Goal: Task Accomplishment & Management: Use online tool/utility

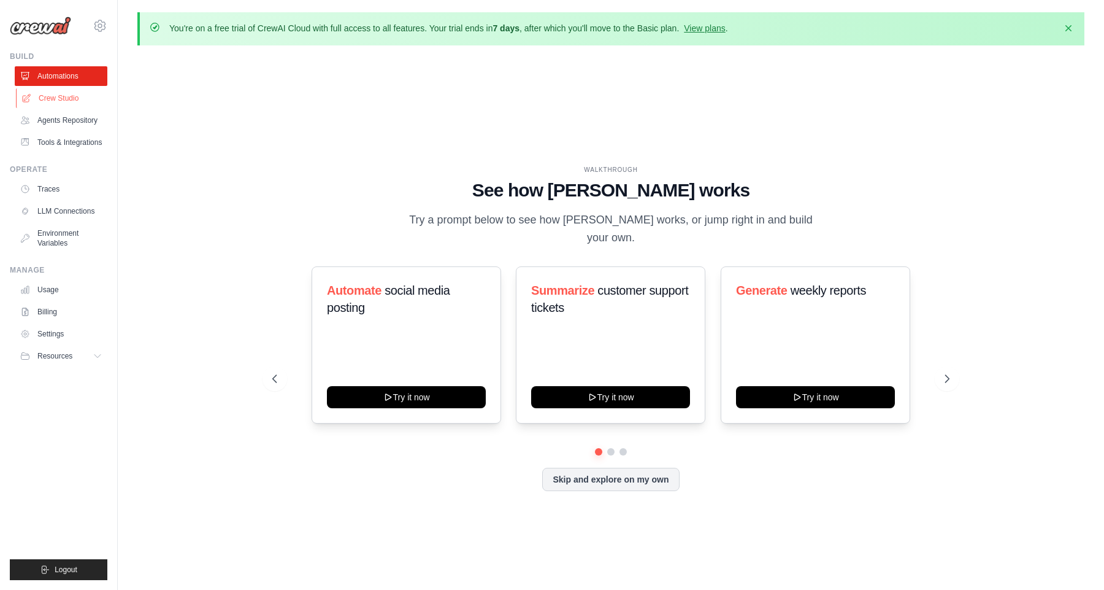
click at [61, 94] on link "Crew Studio" at bounding box center [62, 98] width 93 height 20
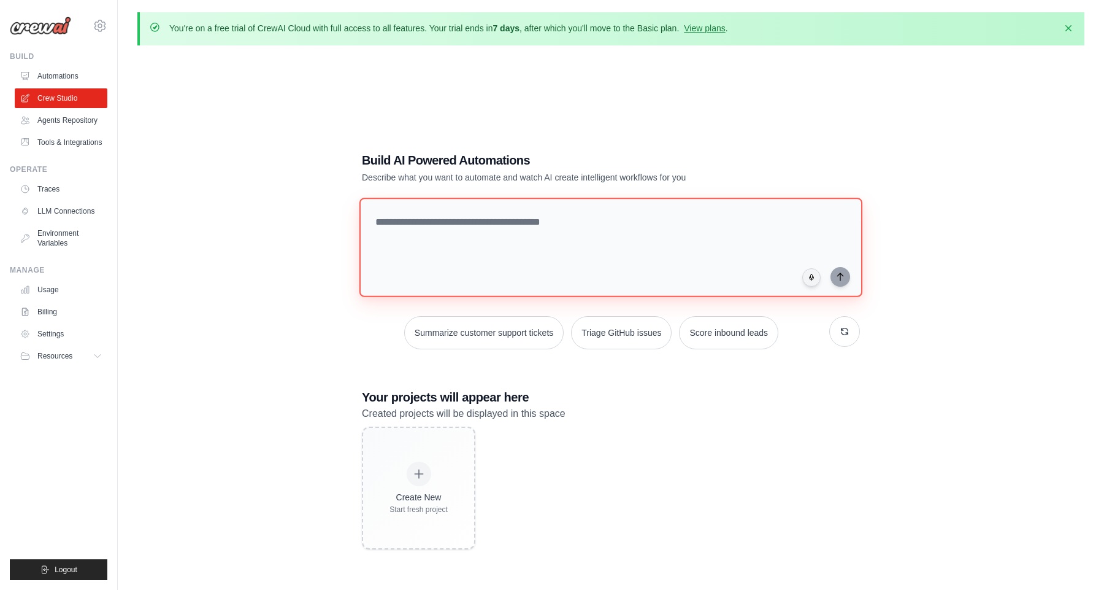
click at [573, 231] on textarea at bounding box center [610, 247] width 503 height 99
click at [66, 126] on link "Agents Repository" at bounding box center [62, 120] width 93 height 20
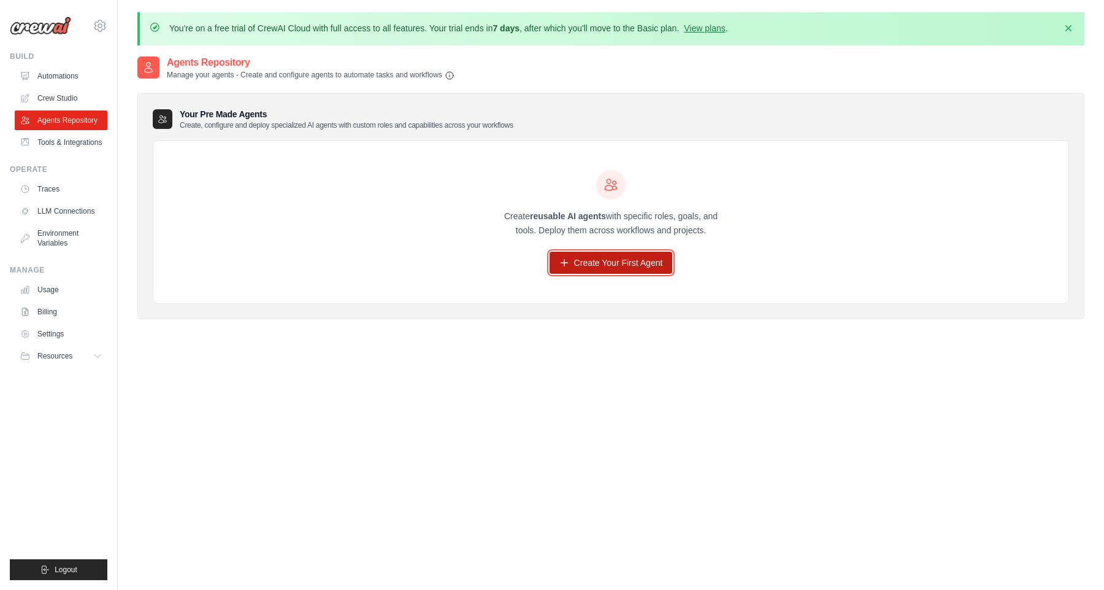
click at [593, 266] on link "Create Your First Agent" at bounding box center [611, 263] width 123 height 22
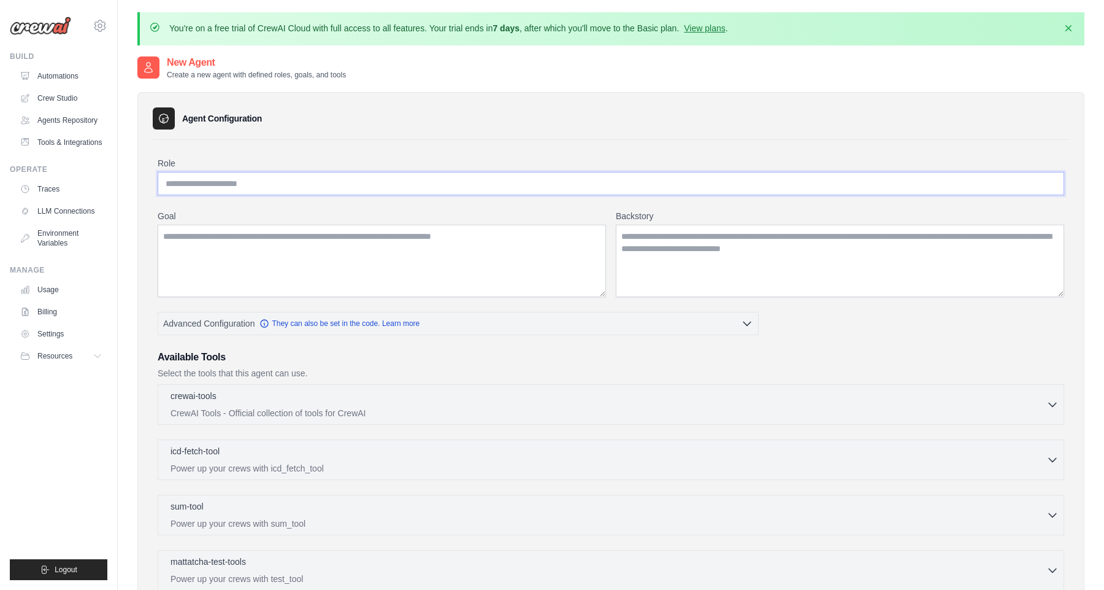
click at [340, 188] on input "Role" at bounding box center [611, 183] width 907 height 23
click at [73, 146] on link "Tools & Integrations" at bounding box center [62, 143] width 93 height 20
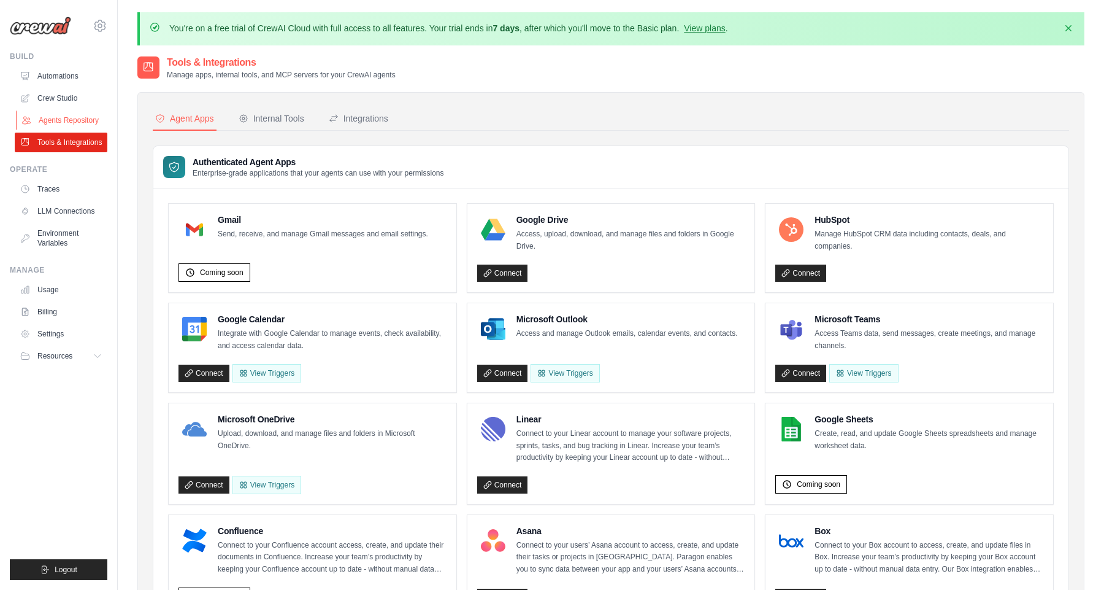
click at [57, 123] on link "Agents Repository" at bounding box center [62, 120] width 93 height 20
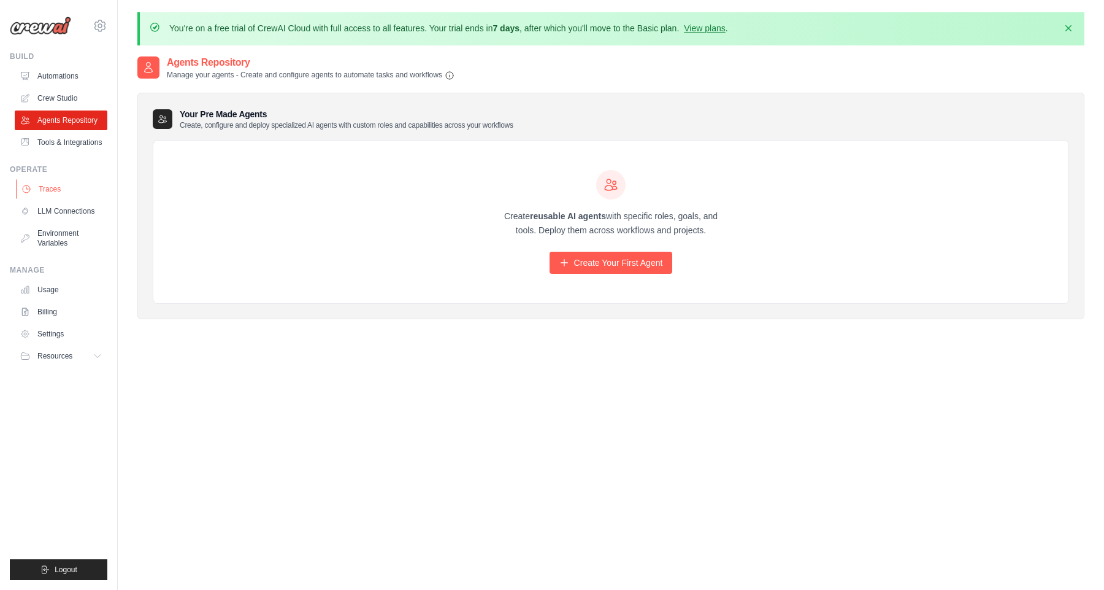
click at [56, 193] on link "Traces" at bounding box center [62, 189] width 93 height 20
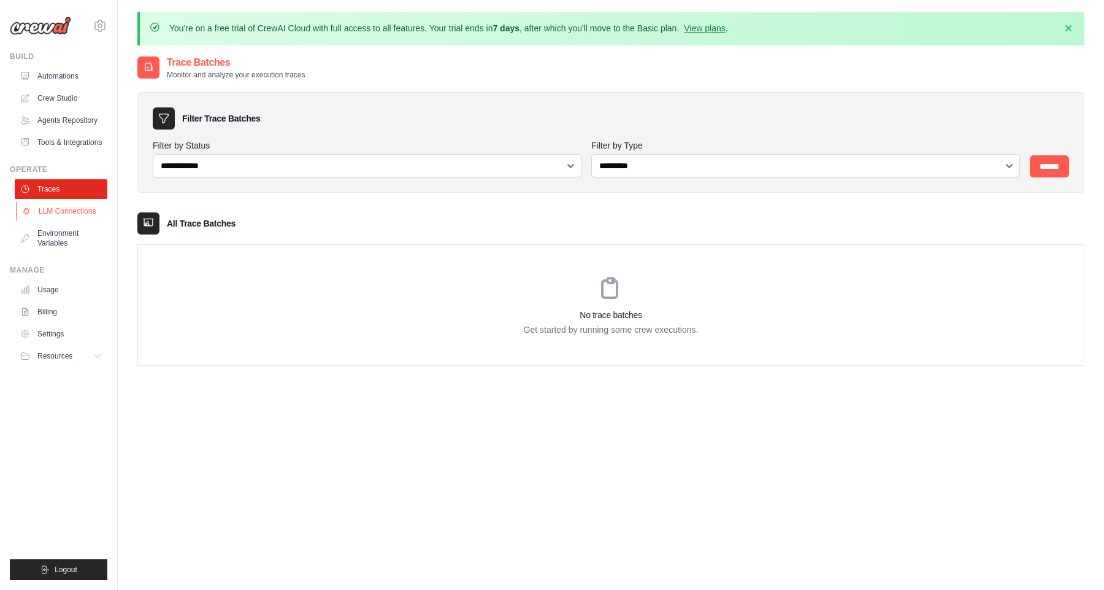
click at [48, 208] on link "LLM Connections" at bounding box center [62, 211] width 93 height 20
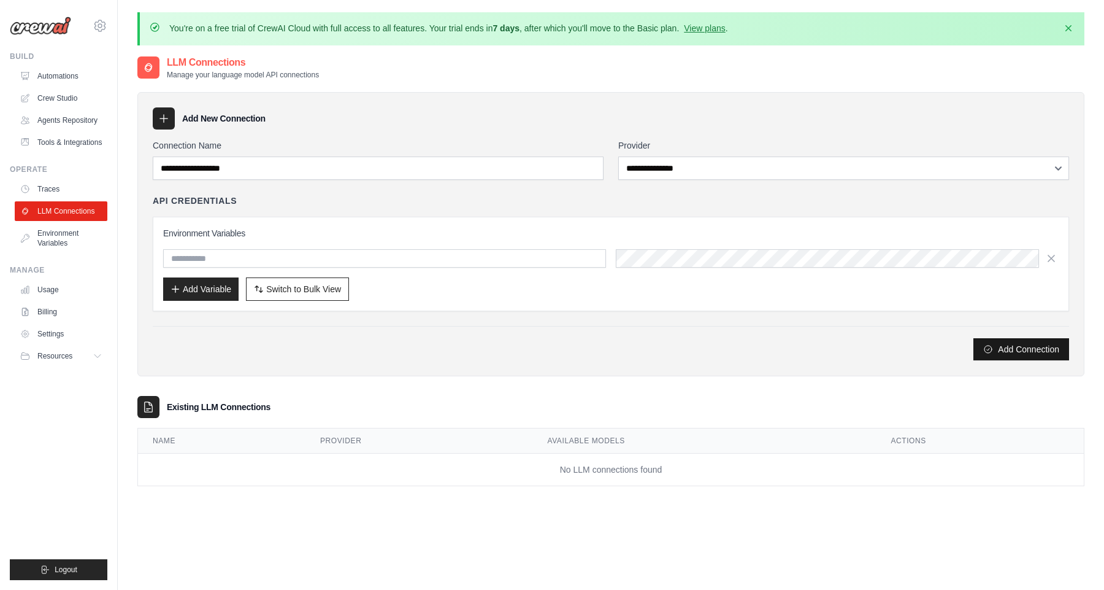
click at [1013, 353] on button "Add Connection" at bounding box center [1022, 349] width 96 height 22
click at [507, 236] on h3 "Environment Variables" at bounding box center [611, 233] width 896 height 12
click at [51, 290] on link "Usage" at bounding box center [62, 290] width 93 height 20
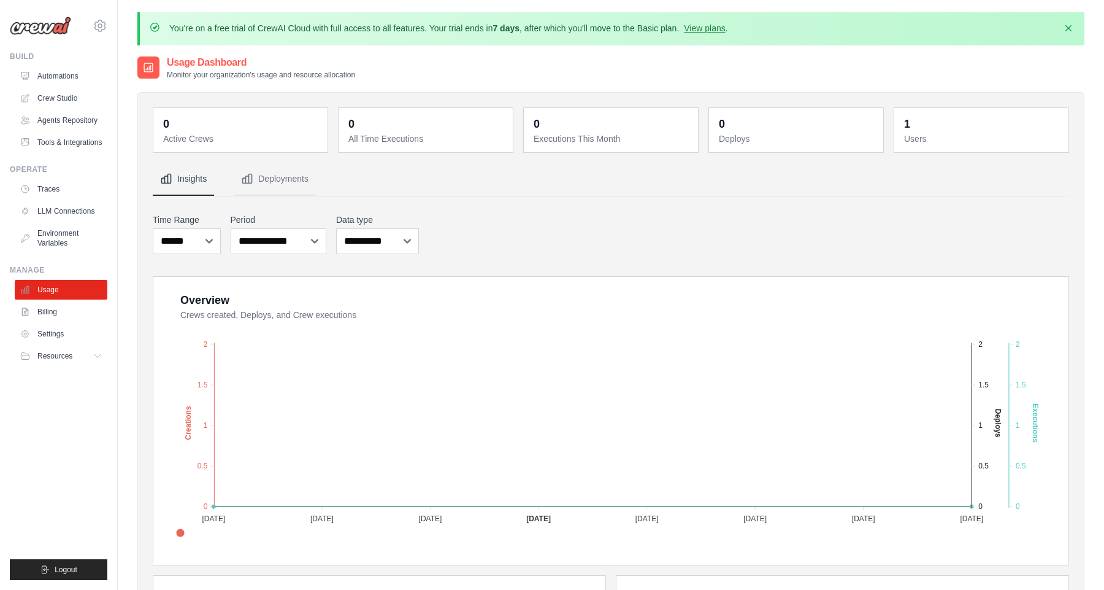
click at [605, 218] on div "**********" at bounding box center [611, 233] width 916 height 45
click at [52, 98] on link "Crew Studio" at bounding box center [62, 98] width 93 height 20
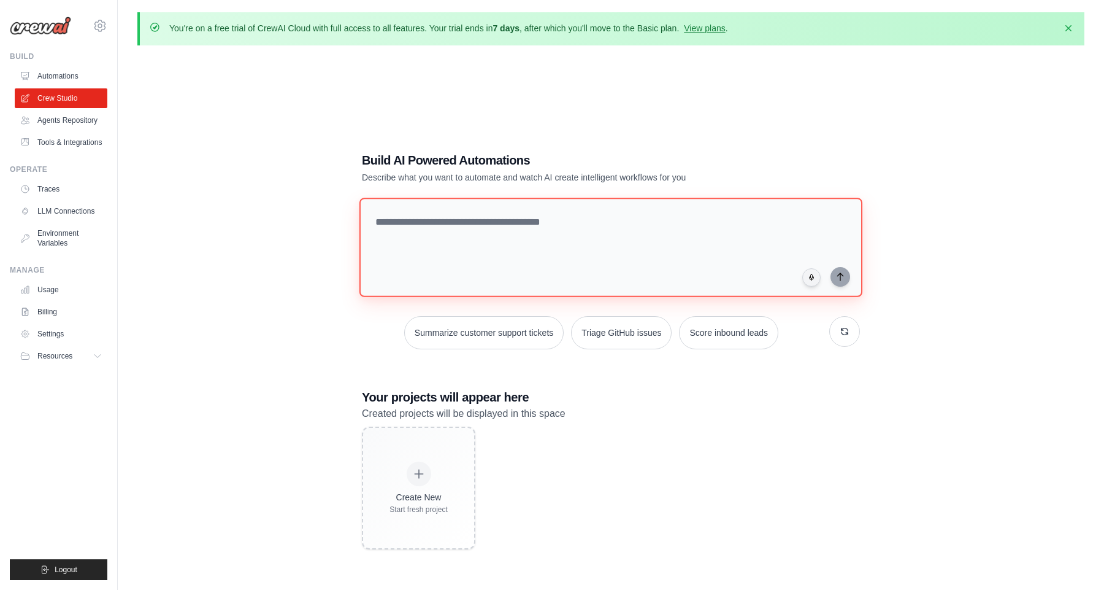
click at [658, 241] on textarea at bounding box center [610, 247] width 503 height 99
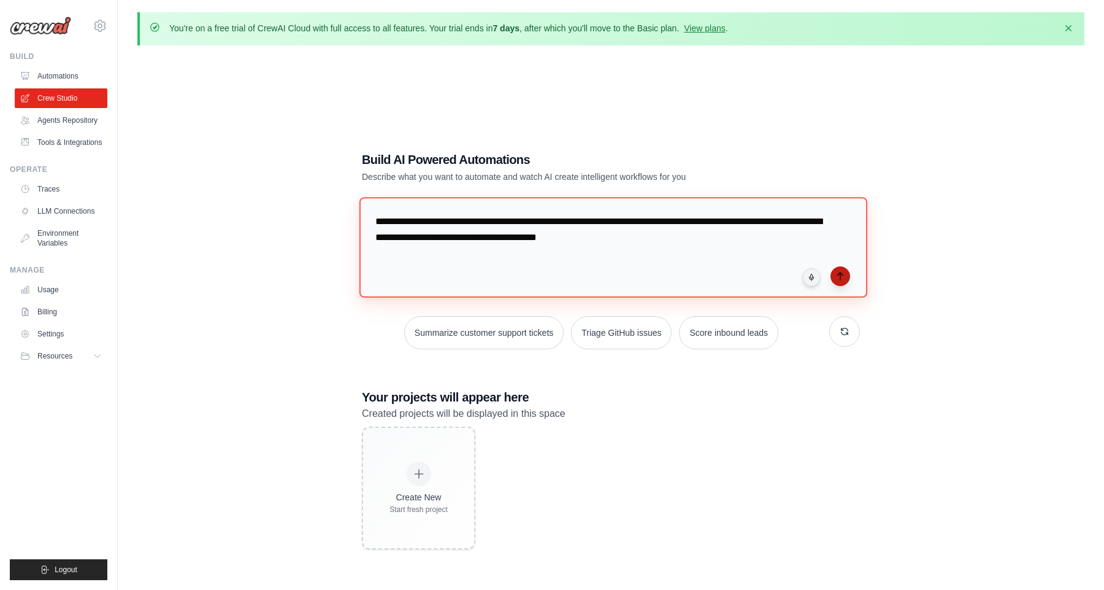
type textarea "**********"
click at [844, 282] on button "submit" at bounding box center [841, 276] width 20 height 20
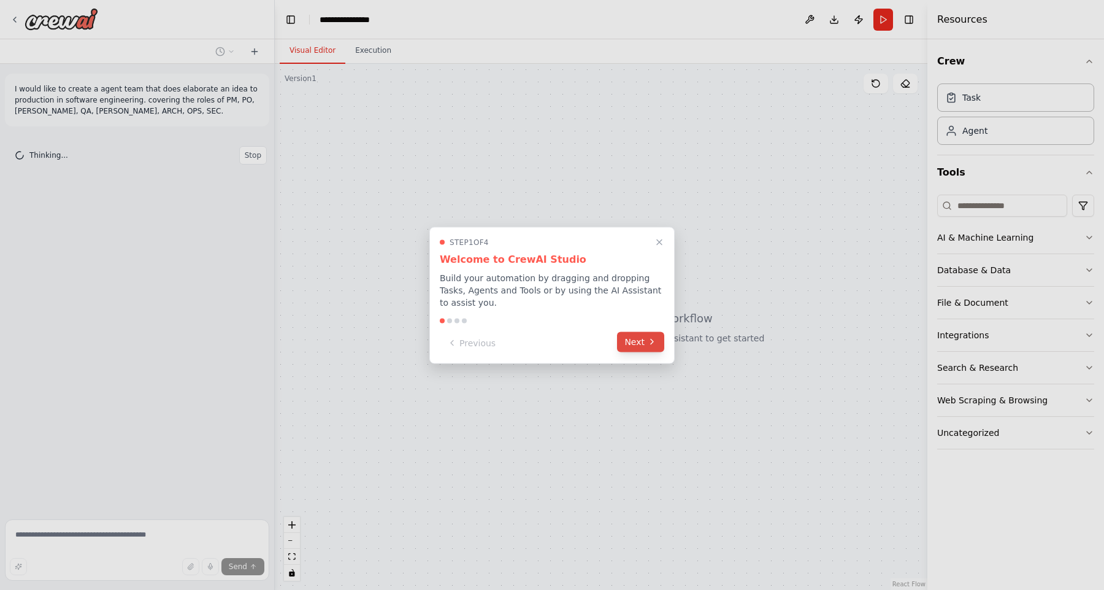
click at [642, 346] on button "Next" at bounding box center [640, 341] width 47 height 20
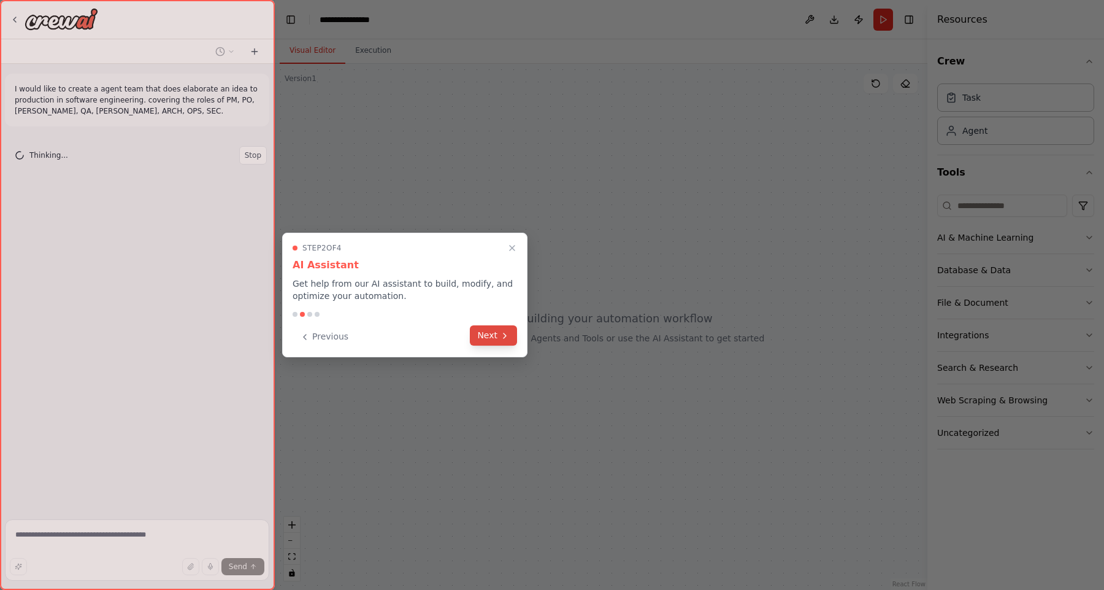
click at [495, 337] on button "Next" at bounding box center [493, 335] width 47 height 20
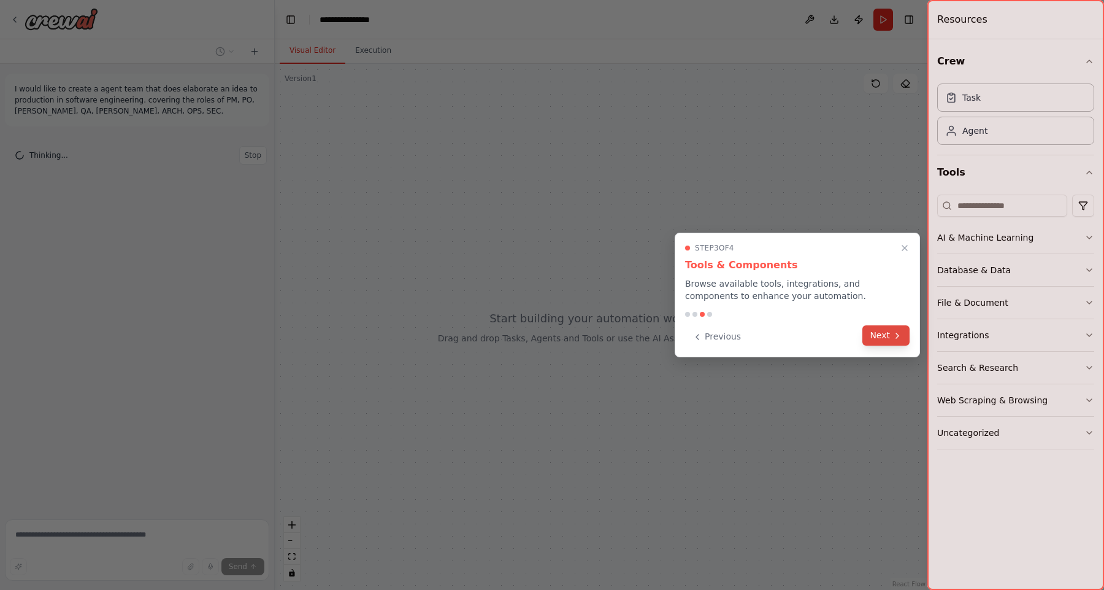
click at [886, 344] on button "Next" at bounding box center [885, 335] width 47 height 20
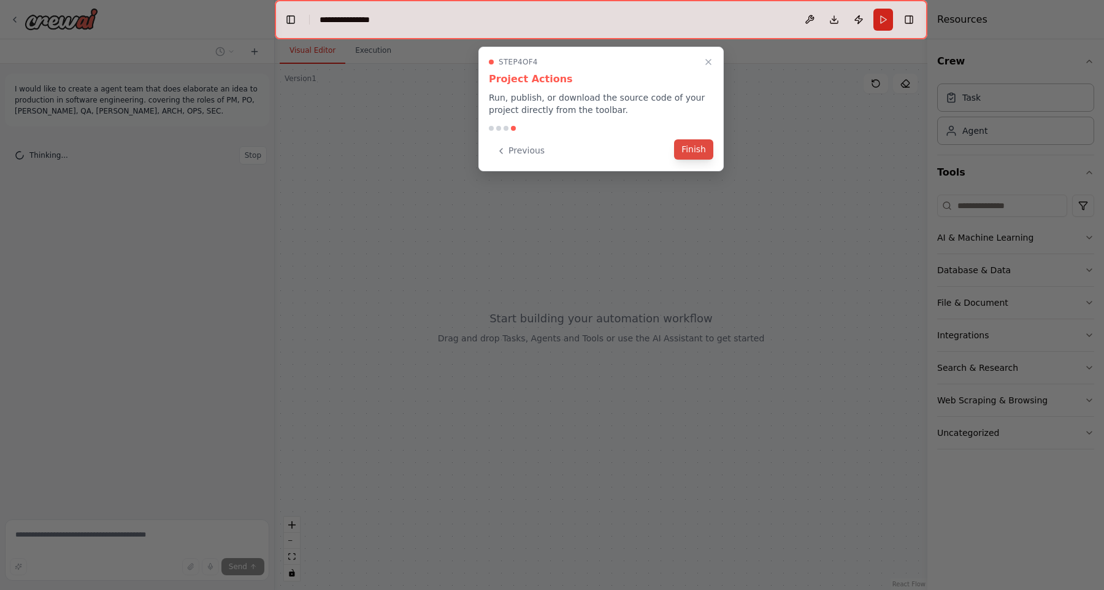
click at [702, 144] on button "Finish" at bounding box center [693, 149] width 39 height 20
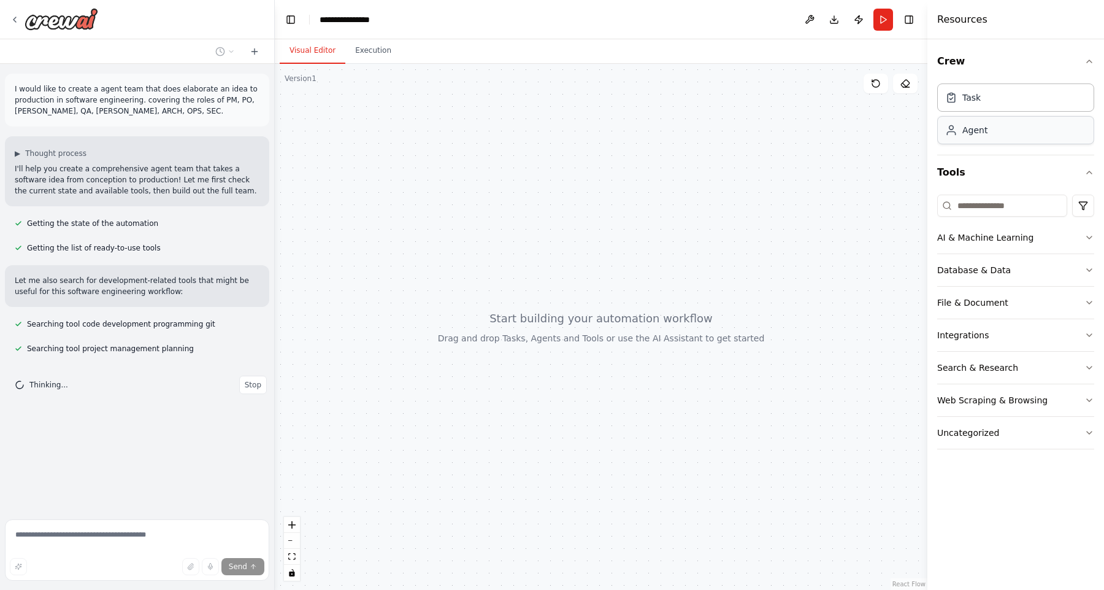
drag, startPoint x: 1009, startPoint y: 128, endPoint x: 542, endPoint y: 228, distance: 477.3
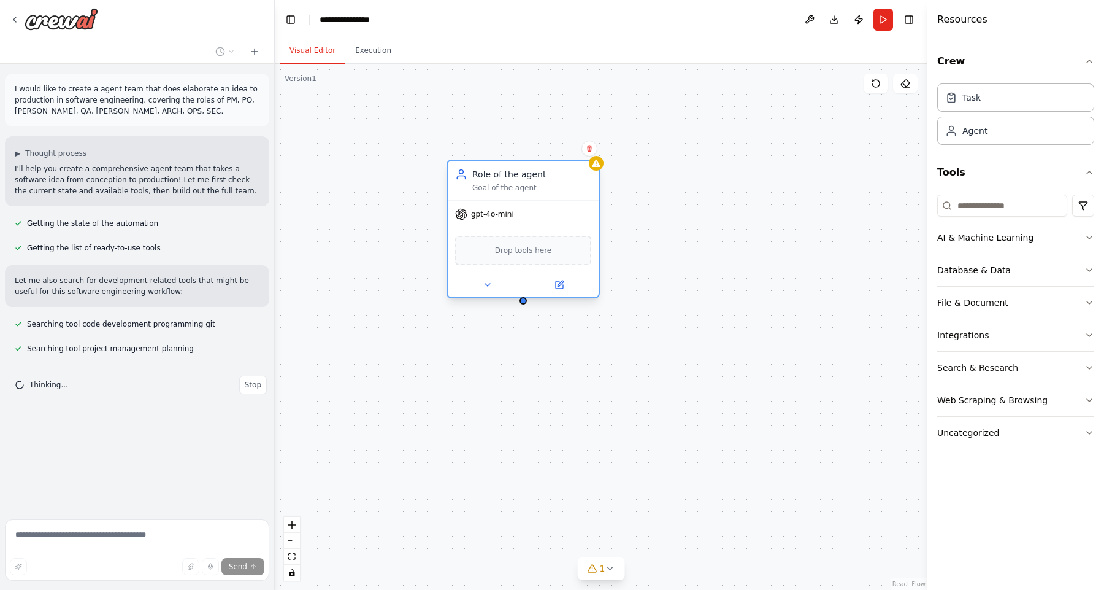
drag, startPoint x: 656, startPoint y: 268, endPoint x: 551, endPoint y: 209, distance: 120.6
click at [551, 208] on div "gpt-4o-mini" at bounding box center [523, 214] width 151 height 27
drag, startPoint x: 545, startPoint y: 213, endPoint x: 573, endPoint y: 220, distance: 29.0
click at [573, 220] on div "gpt-4o-mini" at bounding box center [523, 214] width 151 height 27
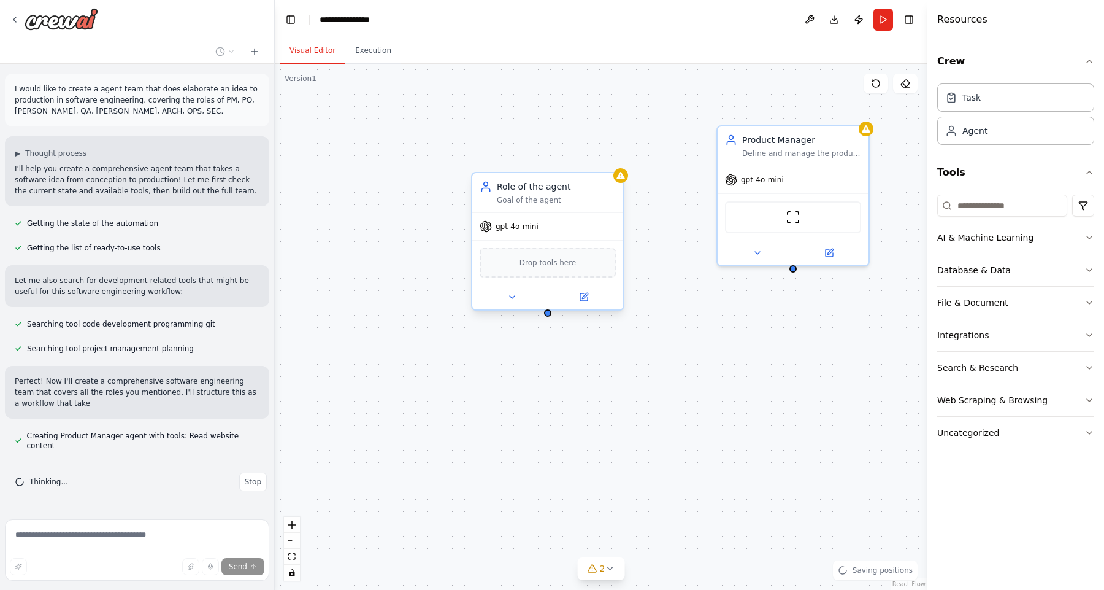
click at [544, 186] on div "Role of the agent" at bounding box center [556, 186] width 119 height 12
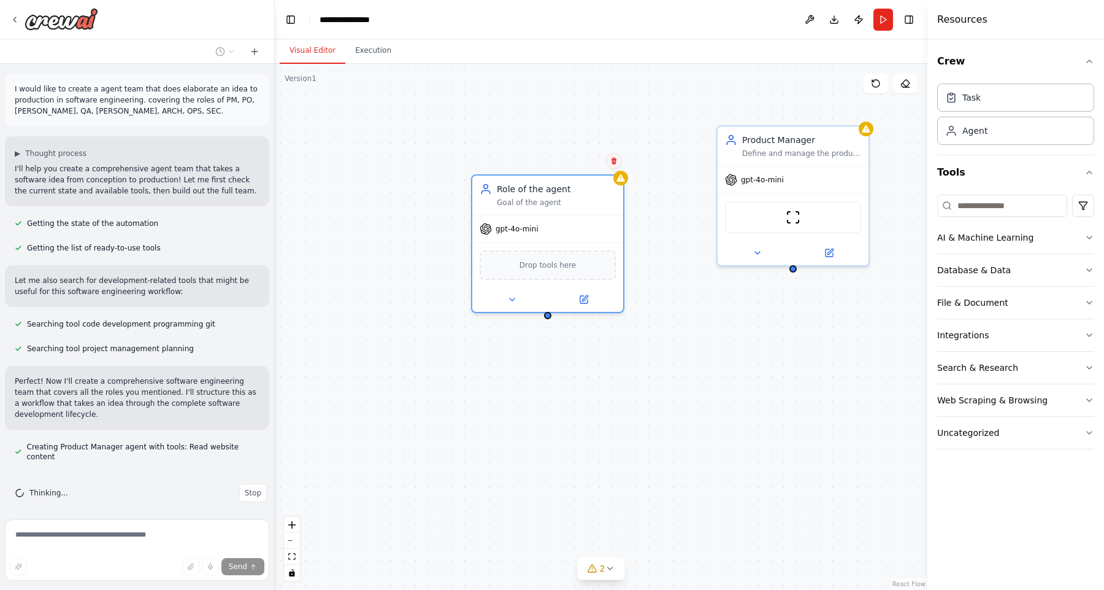
click at [611, 163] on icon at bounding box center [613, 160] width 7 height 7
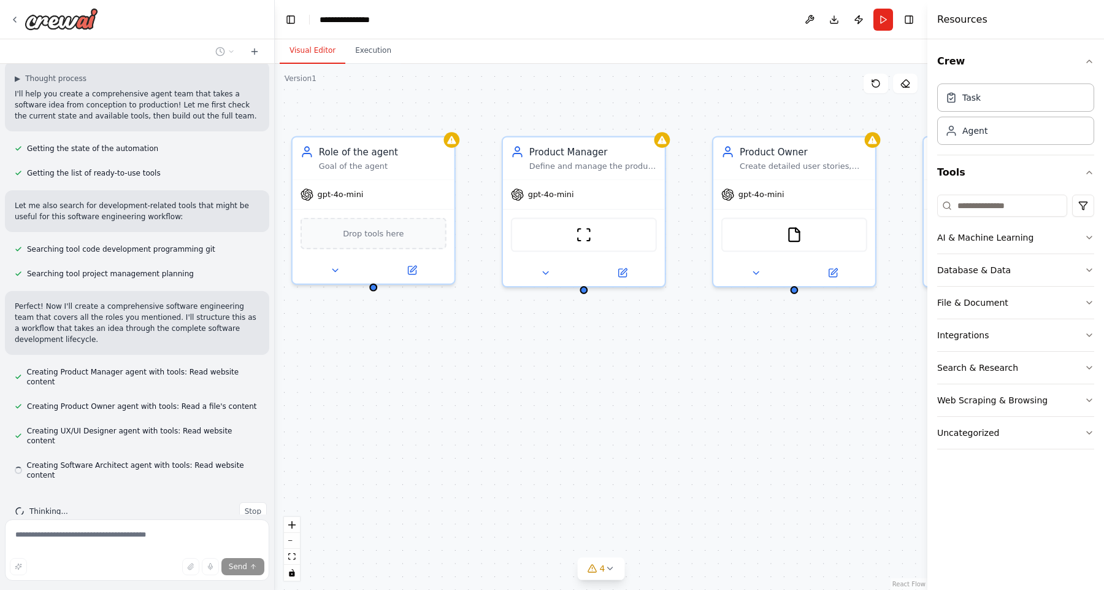
scroll to position [80, 0]
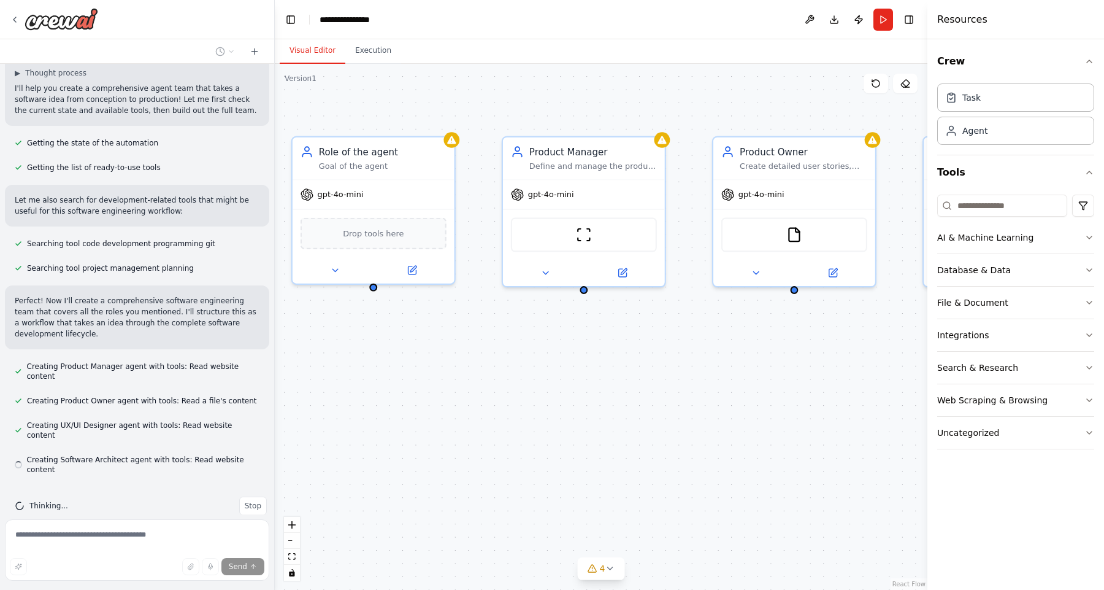
drag, startPoint x: 791, startPoint y: 418, endPoint x: 580, endPoint y: 459, distance: 215.0
click at [580, 459] on div "Role of the agent Goal of the agent gpt-4o-mini Drop tools here Product Manager…" at bounding box center [601, 327] width 653 height 526
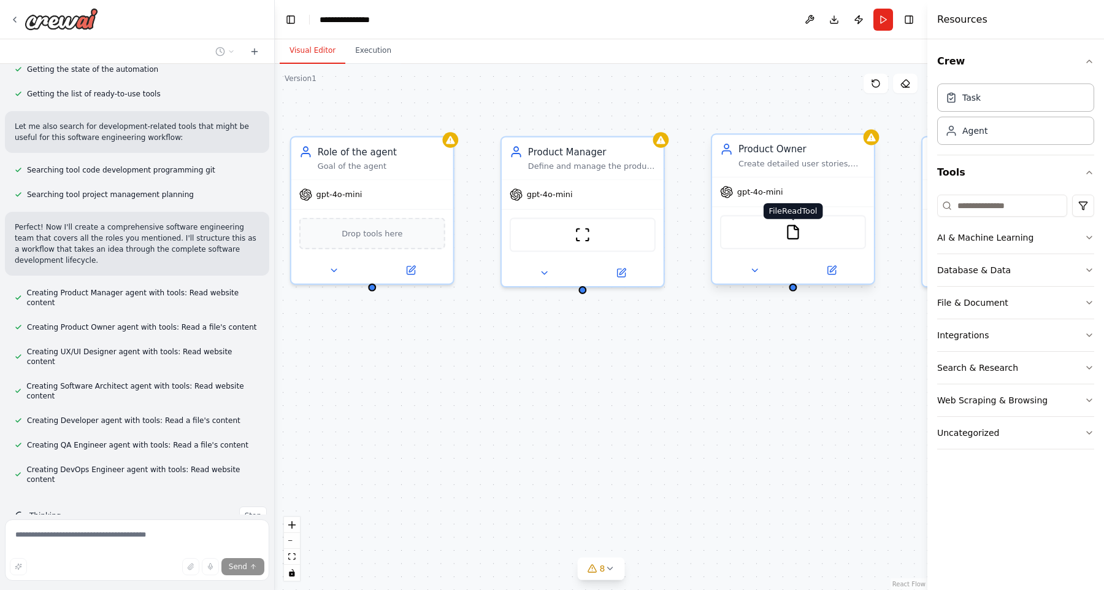
scroll to position [179, 0]
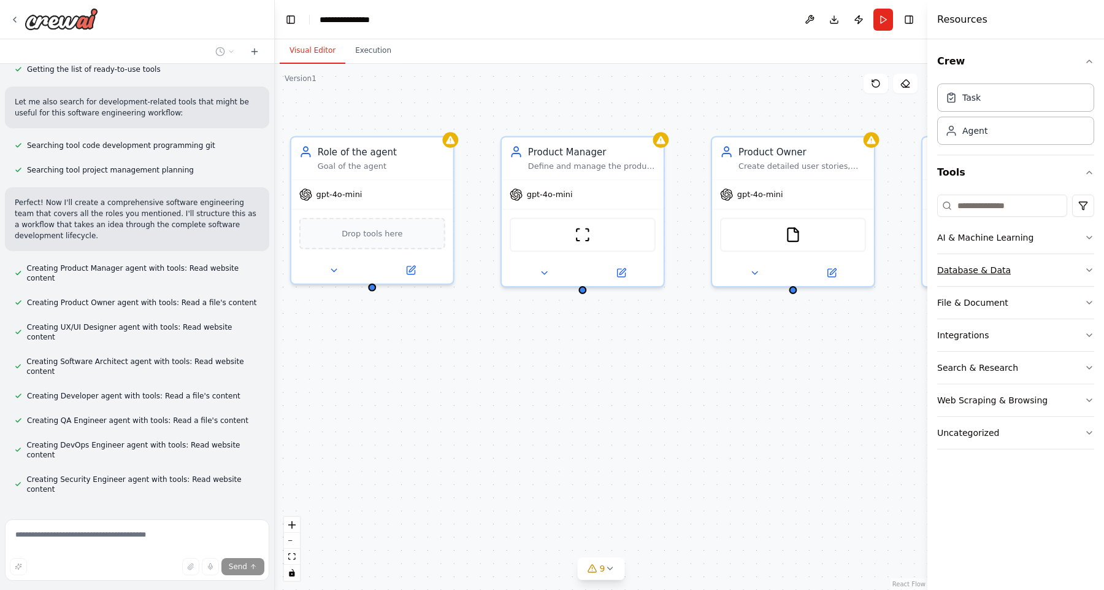
click at [1045, 279] on button "Database & Data" at bounding box center [1015, 270] width 157 height 32
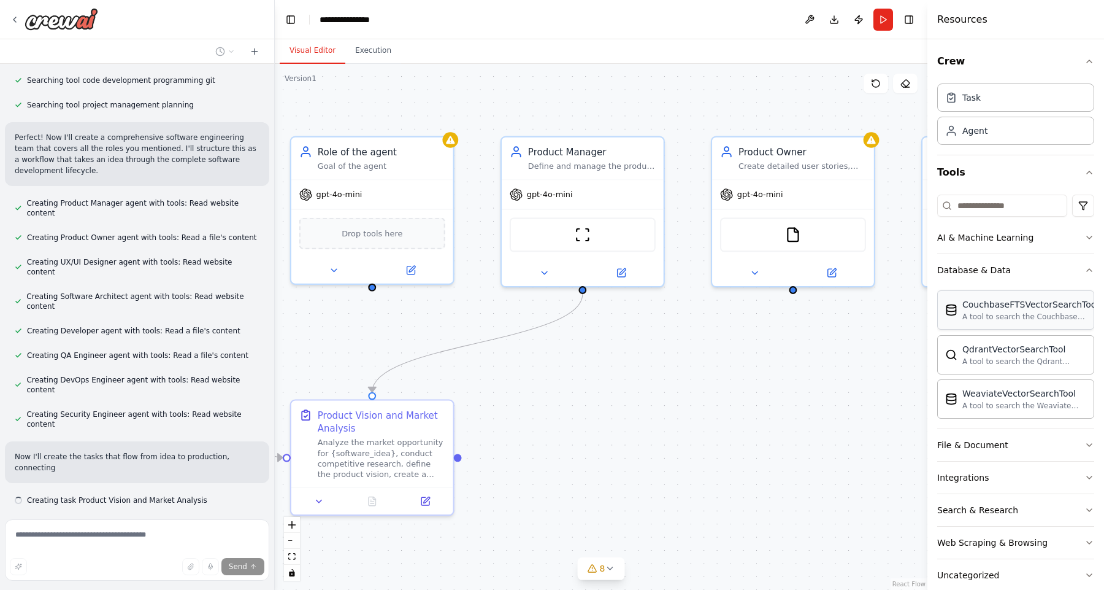
scroll to position [255, 0]
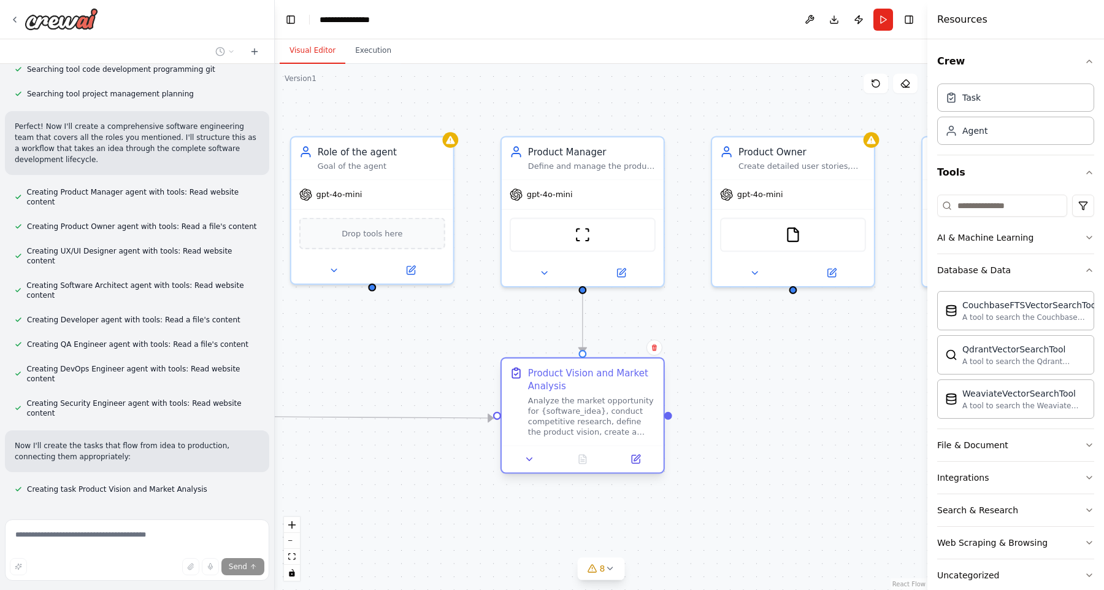
drag, startPoint x: 368, startPoint y: 470, endPoint x: 578, endPoint y: 433, distance: 213.0
click at [578, 433] on div "Analyze the market opportunity for {software_idea}, conduct competitive researc…" at bounding box center [592, 416] width 128 height 42
click at [705, 450] on div ".deletable-edge-delete-btn { width: 20px; height: 20px; border: 0px solid #ffff…" at bounding box center [601, 327] width 653 height 526
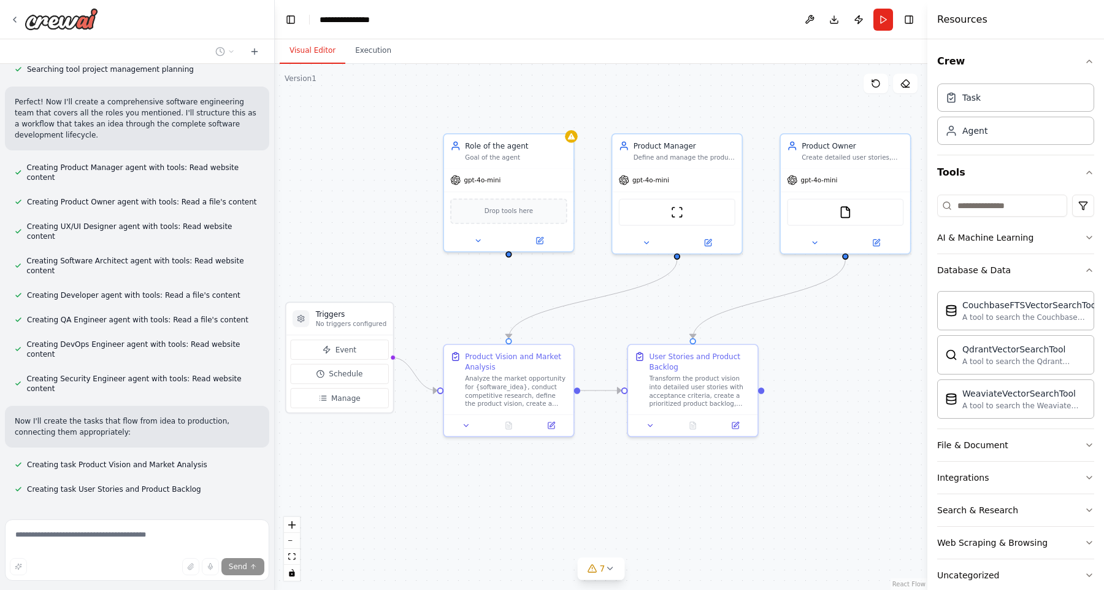
drag, startPoint x: 766, startPoint y: 437, endPoint x: 836, endPoint y: 372, distance: 95.0
click at [836, 372] on div ".deletable-edge-delete-btn { width: 20px; height: 20px; border: 0px solid #ffff…" at bounding box center [601, 327] width 653 height 526
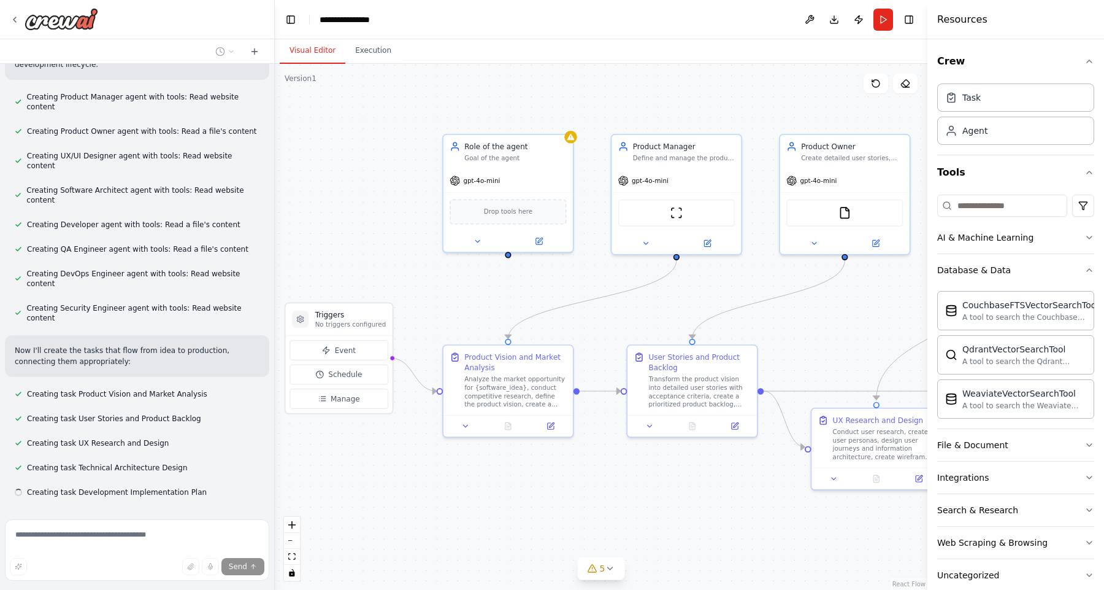
scroll to position [353, 0]
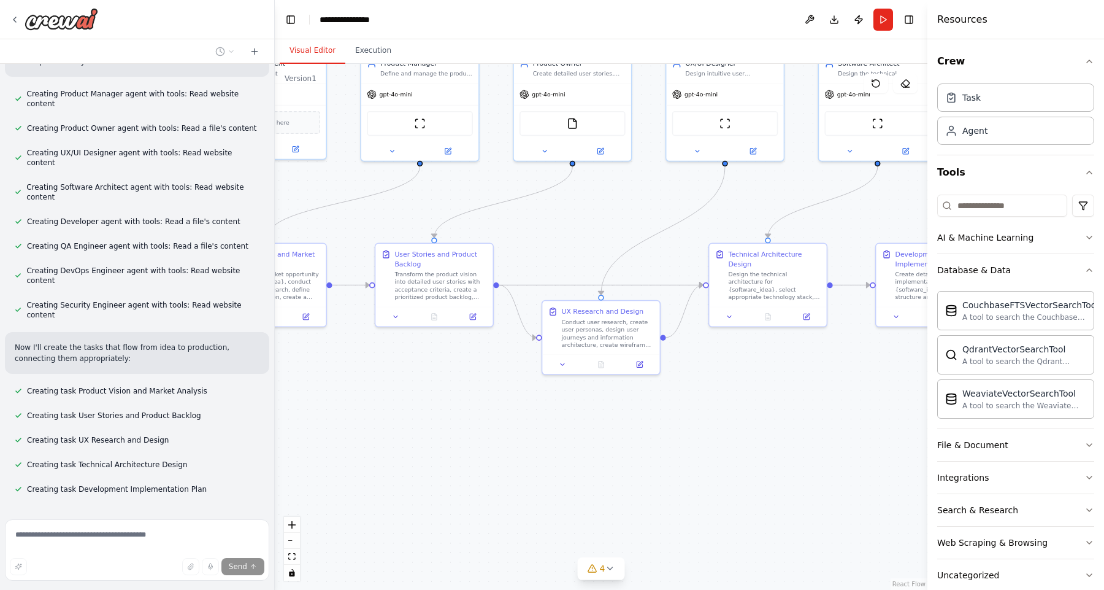
drag, startPoint x: 727, startPoint y: 484, endPoint x: 467, endPoint y: 369, distance: 284.3
click at [466, 369] on div ".deletable-edge-delete-btn { width: 20px; height: 20px; border: 0px solid #ffff…" at bounding box center [601, 327] width 653 height 526
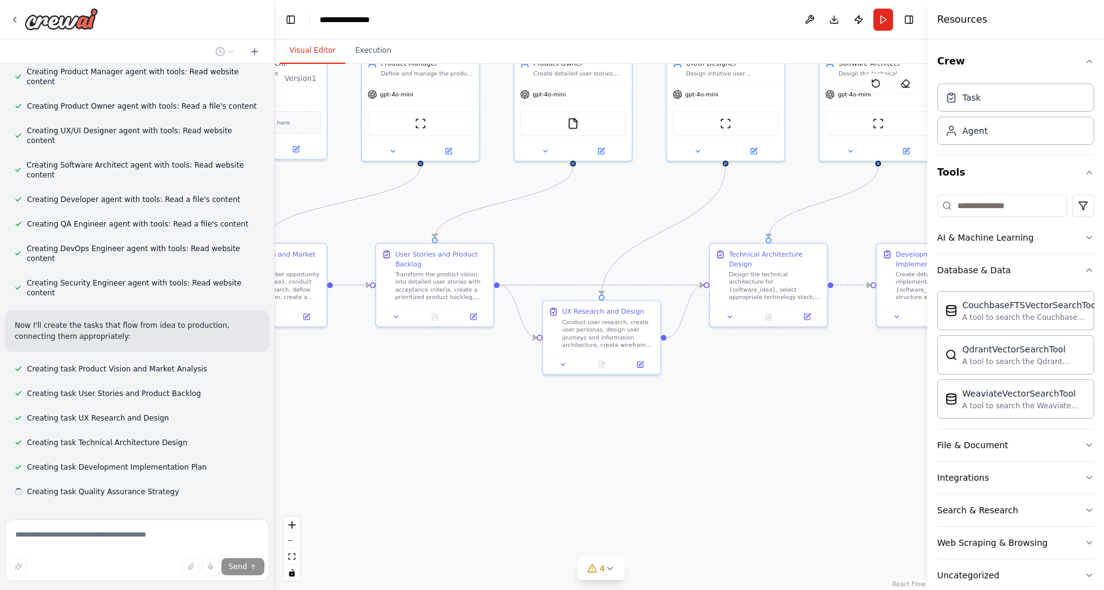
scroll to position [377, 0]
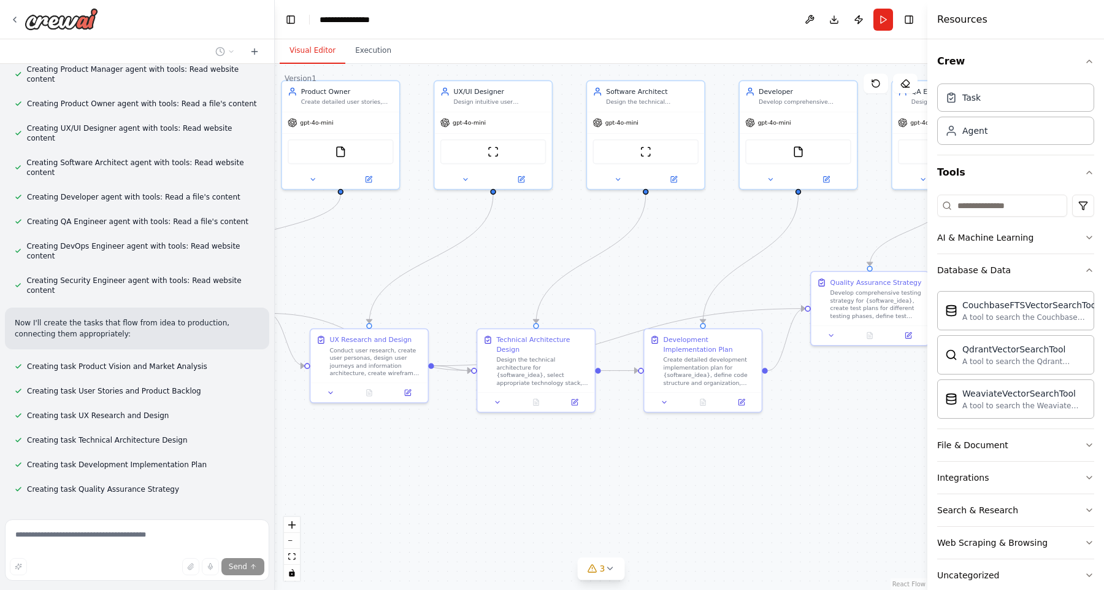
drag, startPoint x: 728, startPoint y: 403, endPoint x: 490, endPoint y: 448, distance: 242.2
click at [490, 448] on div ".deletable-edge-delete-btn { width: 20px; height: 20px; border: 0px solid #ffff…" at bounding box center [601, 327] width 653 height 526
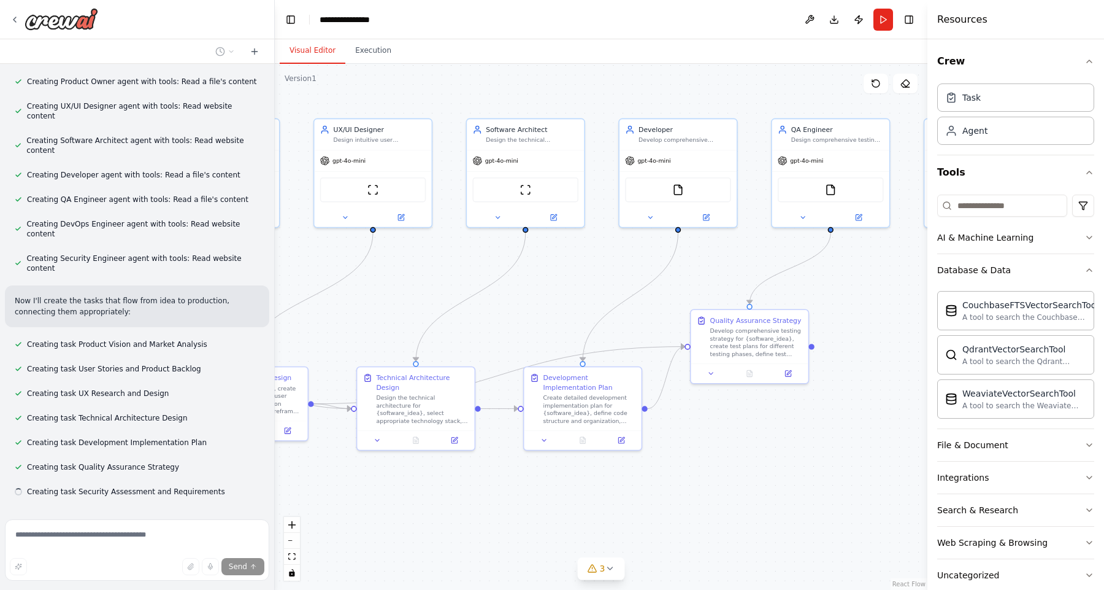
scroll to position [402, 0]
drag, startPoint x: 837, startPoint y: 432, endPoint x: 723, endPoint y: 456, distance: 116.7
click at [723, 456] on div ".deletable-edge-delete-btn { width: 20px; height: 20px; border: 0px solid #ffff…" at bounding box center [601, 327] width 653 height 526
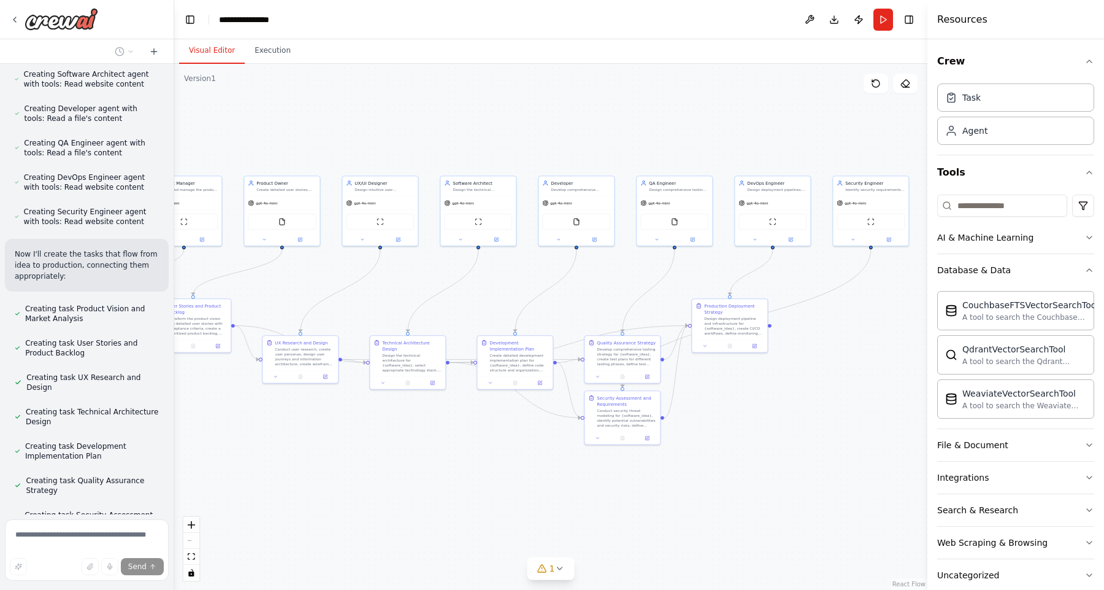
scroll to position [625, 0]
drag, startPoint x: 273, startPoint y: 121, endPoint x: 169, endPoint y: 125, distance: 103.7
click at [169, 124] on div "I would like to create a agent team that does elaborate an idea to production i…" at bounding box center [552, 295] width 1104 height 590
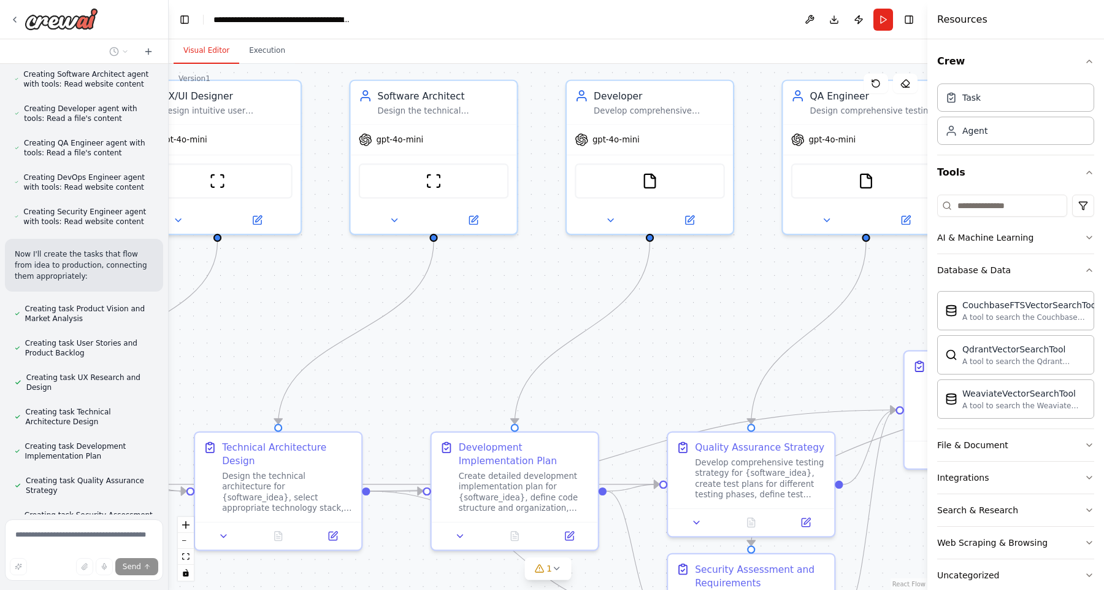
drag, startPoint x: 648, startPoint y: 316, endPoint x: 665, endPoint y: 321, distance: 17.5
click at [665, 321] on div ".deletable-edge-delete-btn { width: 20px; height: 20px; border: 0px solid #ffff…" at bounding box center [548, 327] width 759 height 526
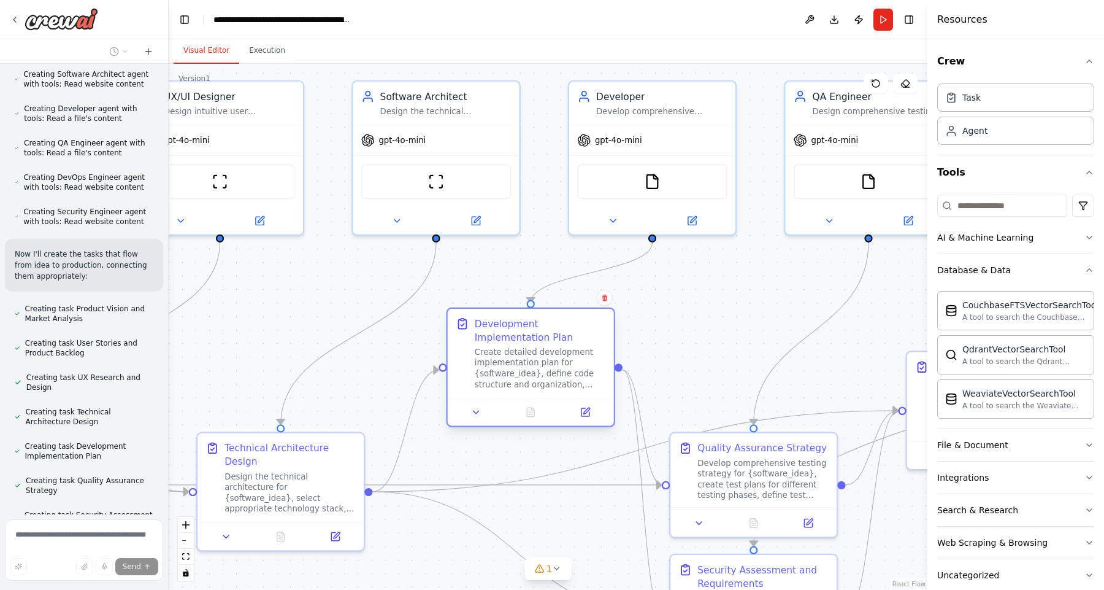
drag, startPoint x: 518, startPoint y: 481, endPoint x: 538, endPoint y: 359, distance: 123.1
click at [538, 359] on div "Create detailed development implementation plan for {software_idea}, define cod…" at bounding box center [540, 368] width 131 height 43
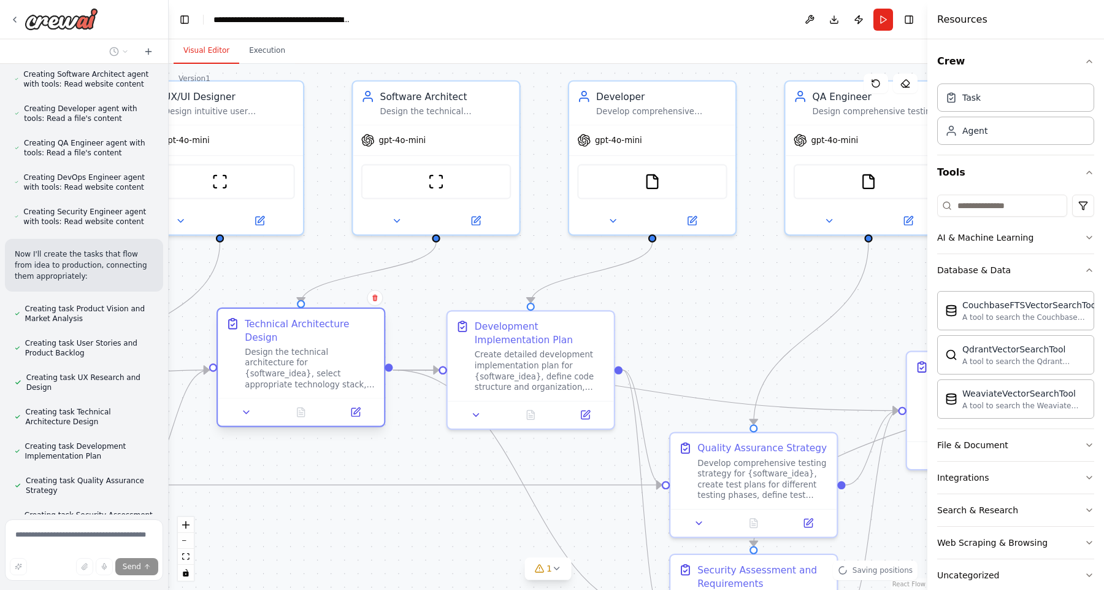
drag, startPoint x: 331, startPoint y: 491, endPoint x: 347, endPoint y: 366, distance: 126.2
click at [347, 366] on div "Design the technical architecture for {software_idea}, select appropriate techn…" at bounding box center [310, 368] width 131 height 43
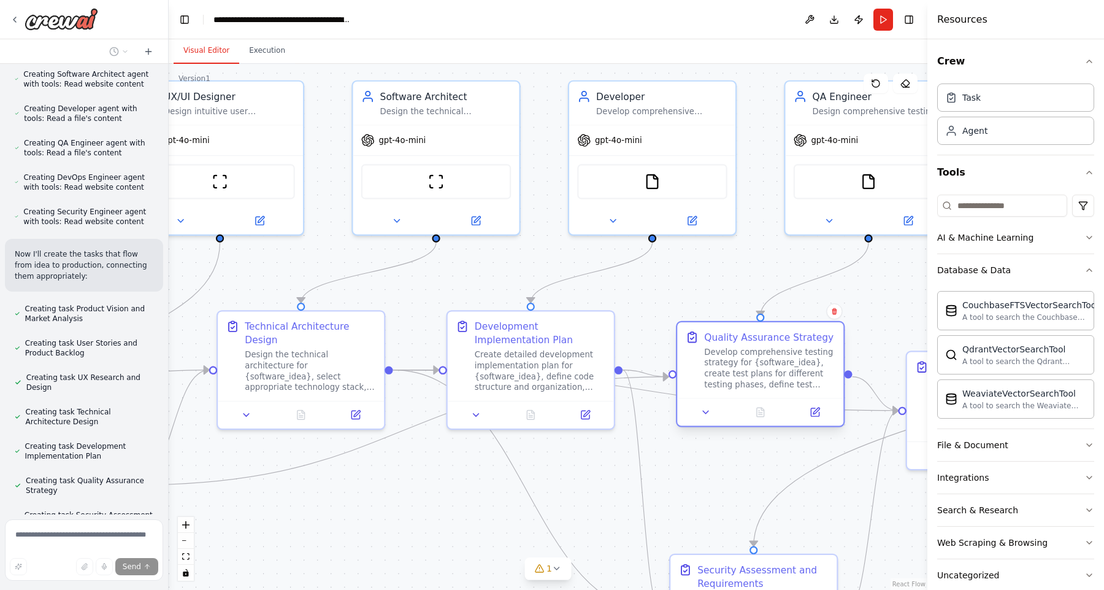
drag, startPoint x: 783, startPoint y: 481, endPoint x: 789, endPoint y: 375, distance: 105.7
click at [789, 375] on div "Develop comprehensive testing strategy for {software_idea}, create test plans f…" at bounding box center [769, 368] width 131 height 43
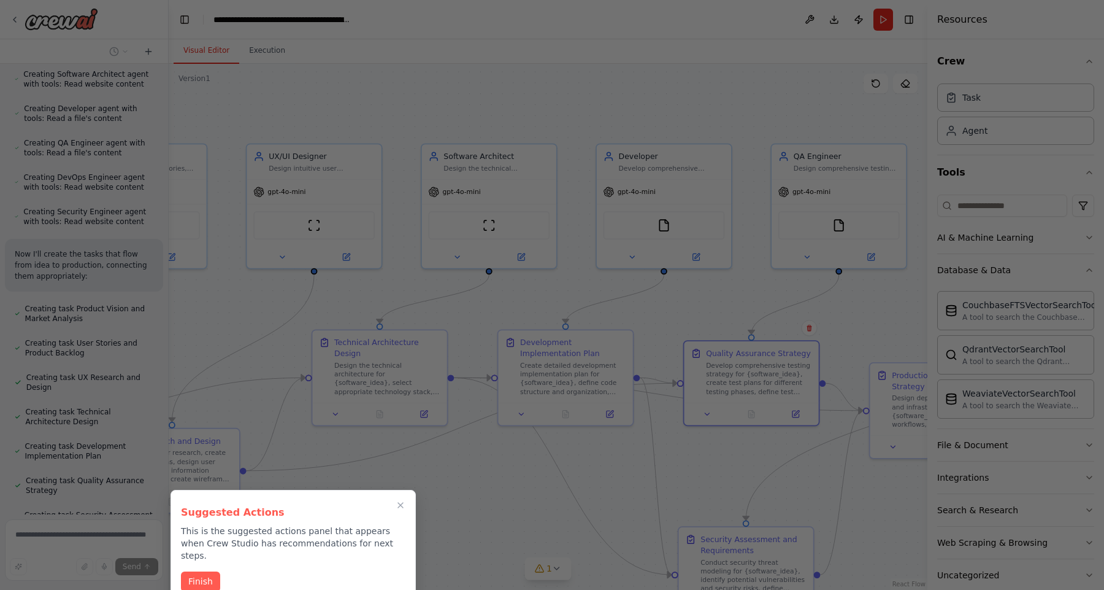
click at [740, 320] on div at bounding box center [552, 295] width 1104 height 590
click at [196, 570] on button "Finish" at bounding box center [200, 580] width 39 height 20
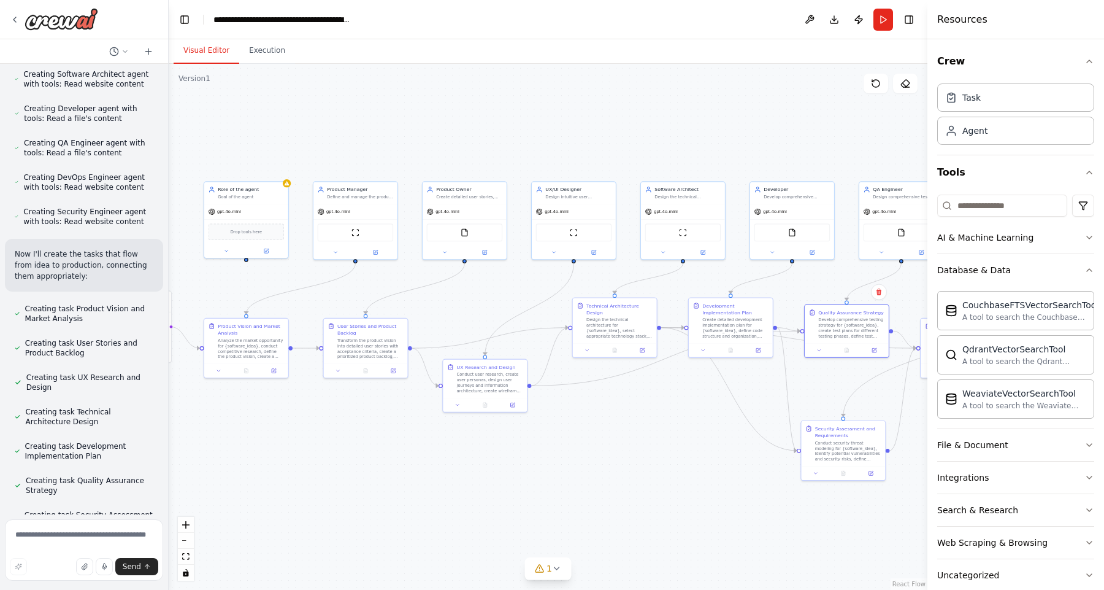
drag, startPoint x: 832, startPoint y: 512, endPoint x: 1020, endPoint y: 423, distance: 207.5
click at [1020, 423] on div "I would like to create a agent team that does elaborate an idea to production i…" at bounding box center [552, 295] width 1104 height 590
click at [263, 204] on div "gpt-4o-mini" at bounding box center [247, 208] width 84 height 15
click at [276, 166] on icon at bounding box center [278, 166] width 7 height 7
click at [249, 169] on button "Confirm" at bounding box center [245, 166] width 44 height 15
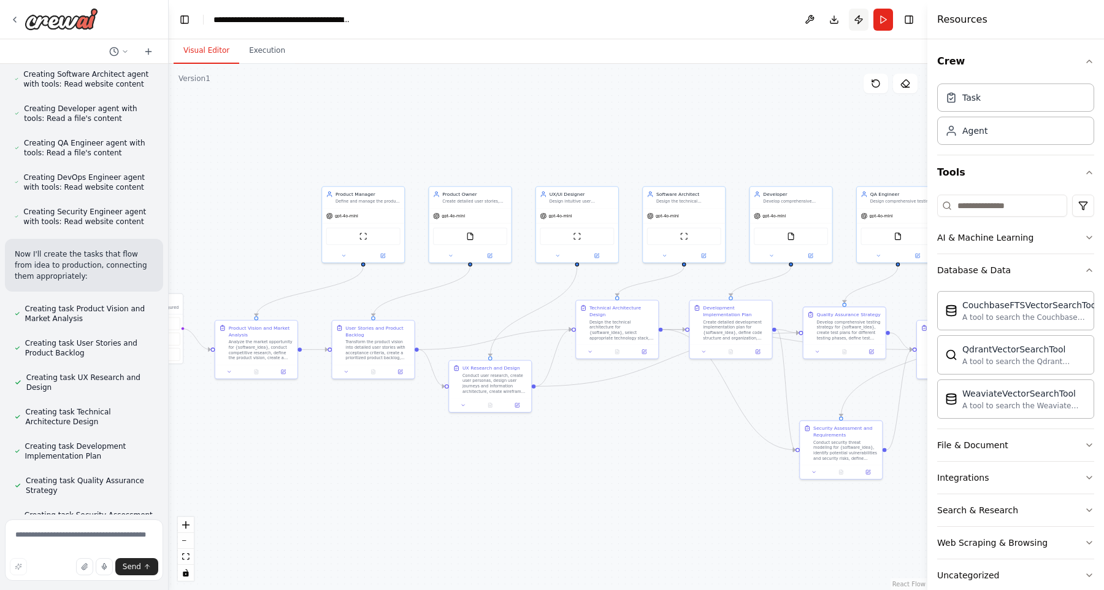
click at [856, 20] on button "Publish" at bounding box center [859, 20] width 20 height 22
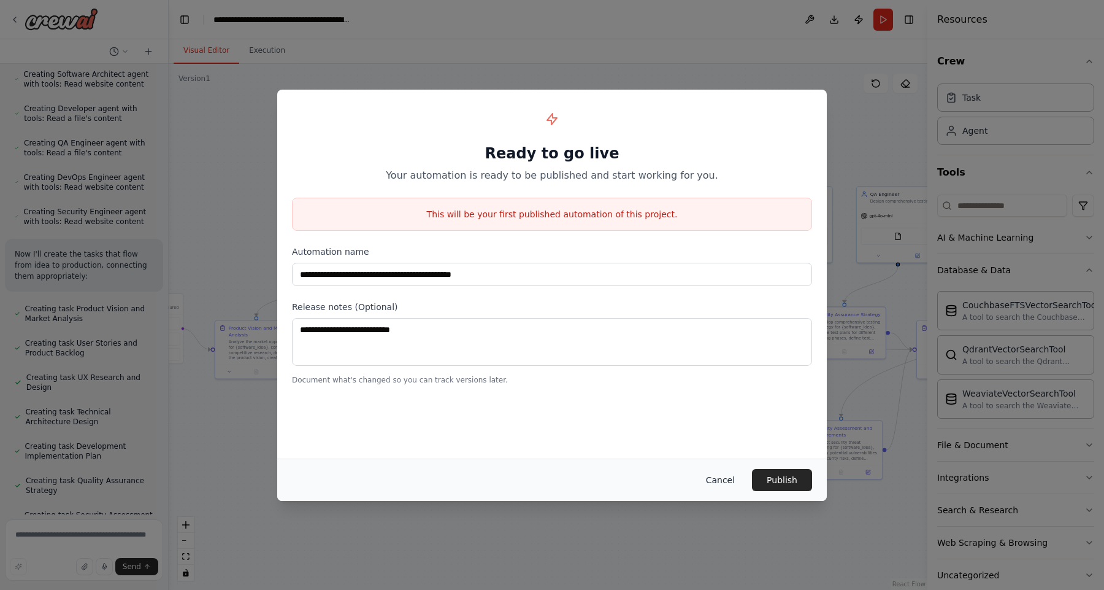
click at [718, 480] on button "Cancel" at bounding box center [720, 480] width 48 height 22
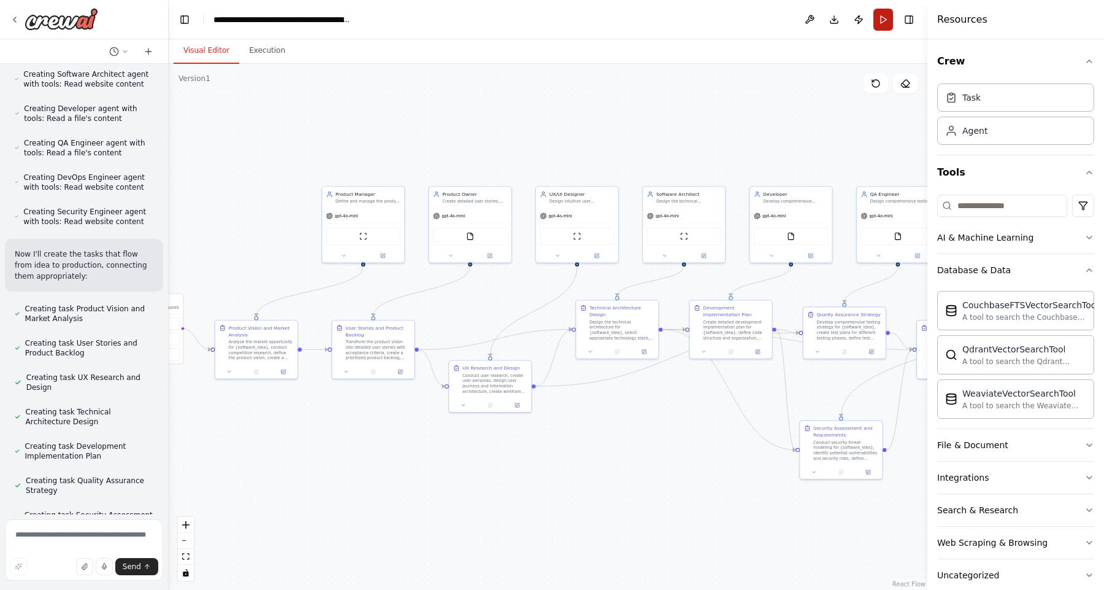
click at [883, 20] on button "Run" at bounding box center [884, 20] width 20 height 22
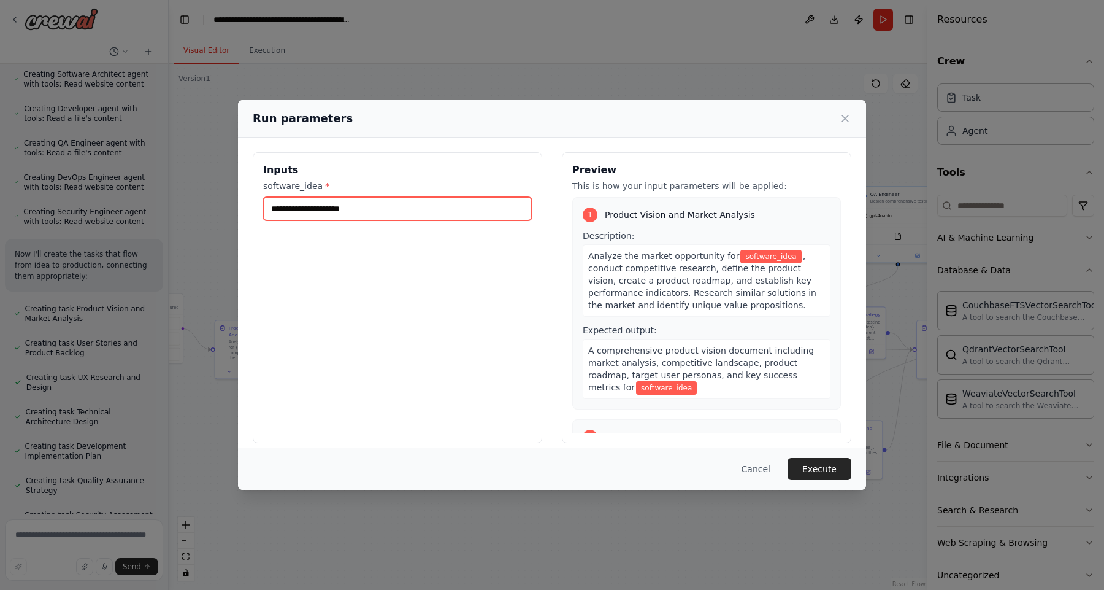
click at [375, 213] on input "software_idea *" at bounding box center [397, 208] width 269 height 23
type input "*"
click at [301, 208] on input "software_idea *" at bounding box center [397, 208] width 269 height 23
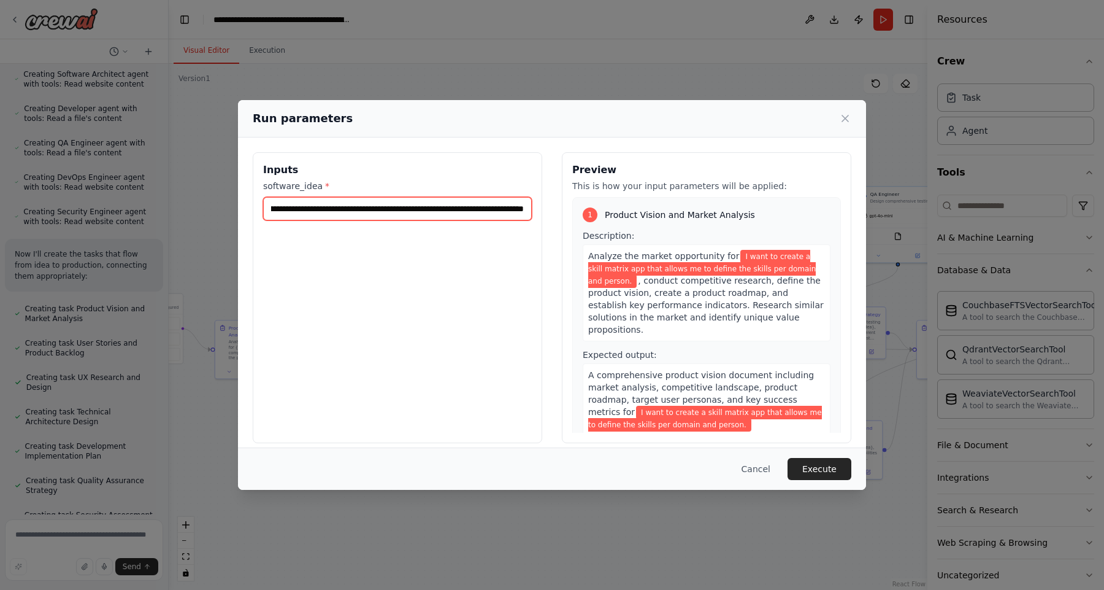
scroll to position [0, 109]
type input "**********"
click at [824, 469] on button "Execute" at bounding box center [820, 469] width 64 height 22
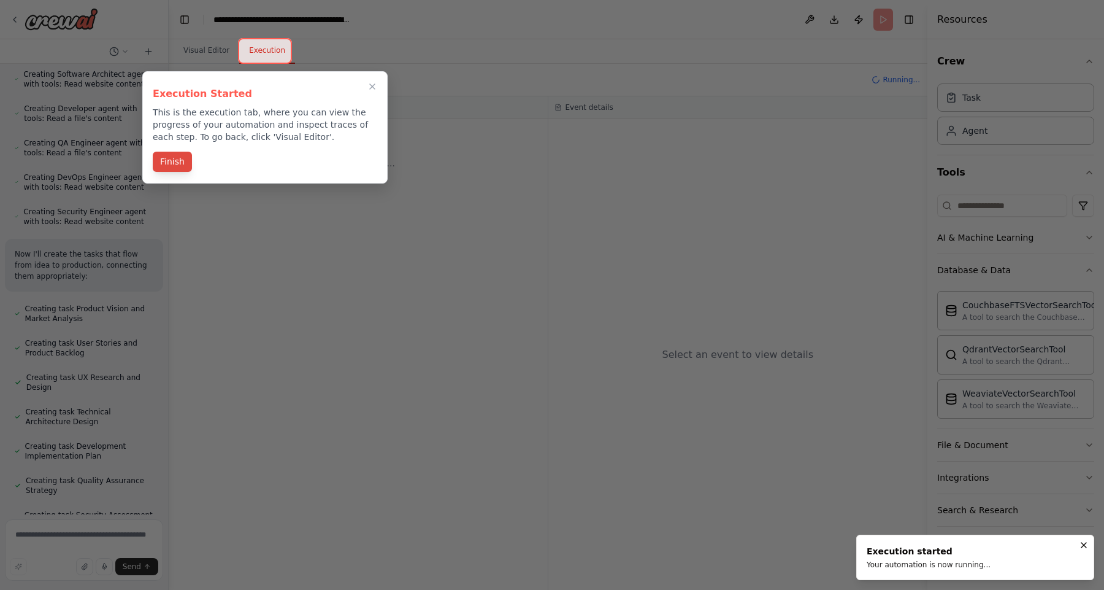
click at [176, 169] on button "Finish" at bounding box center [172, 162] width 39 height 20
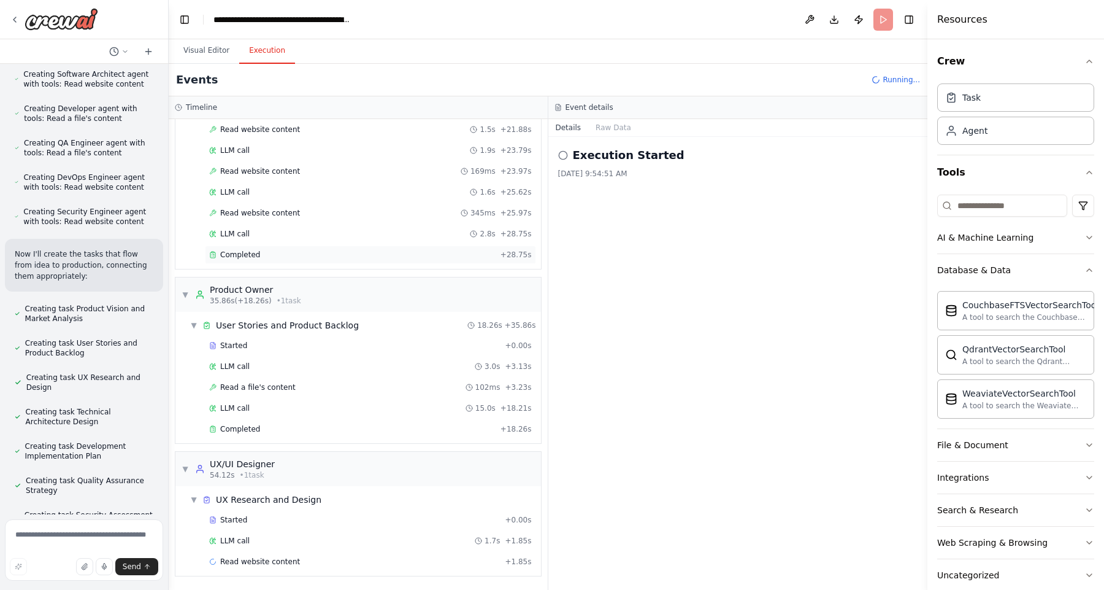
scroll to position [419, 0]
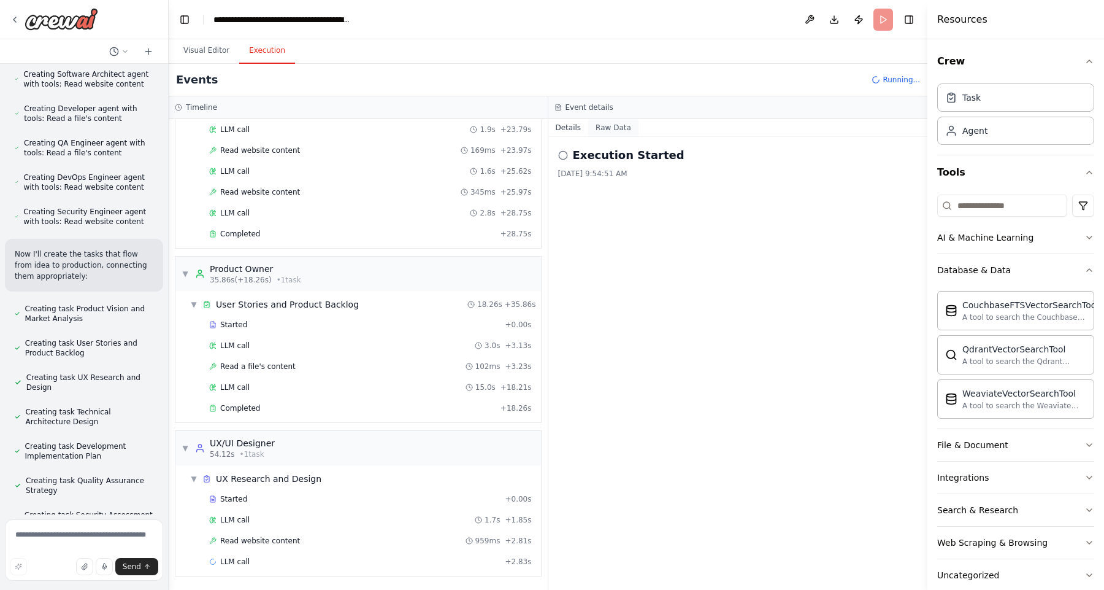
click at [612, 131] on button "Raw Data" at bounding box center [613, 127] width 50 height 17
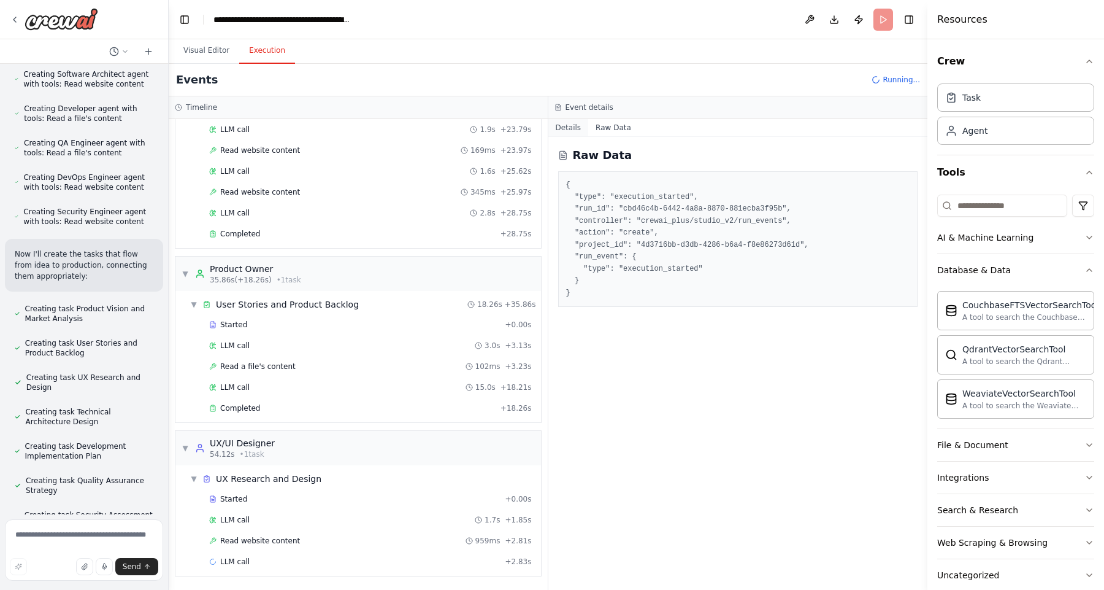
click at [564, 129] on button "Details" at bounding box center [568, 127] width 40 height 17
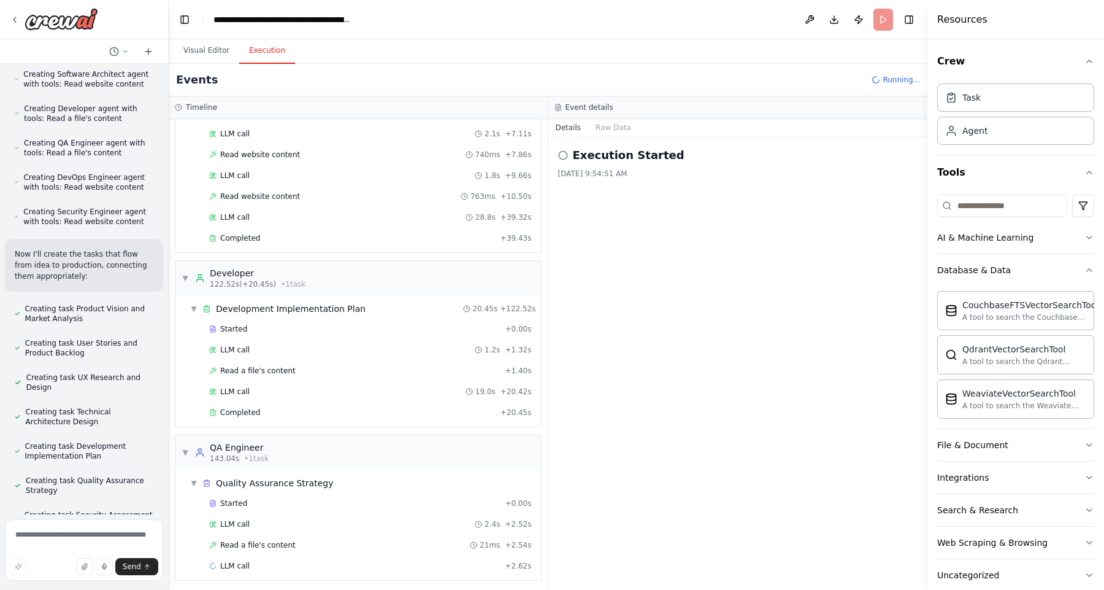
scroll to position [1067, 0]
click at [239, 327] on span "Started" at bounding box center [233, 325] width 27 height 10
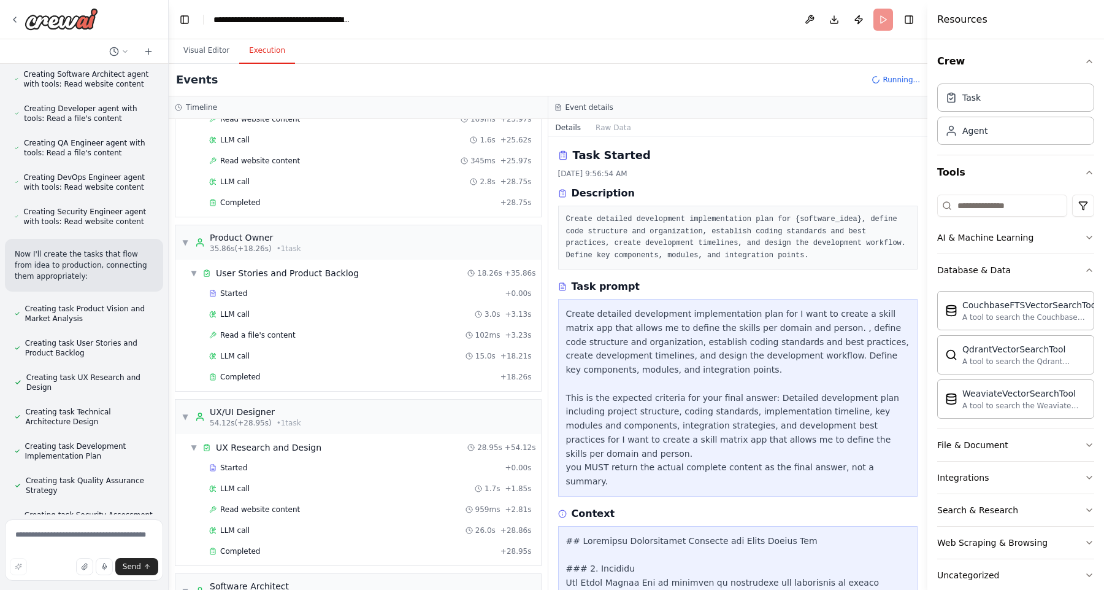
scroll to position [0, 0]
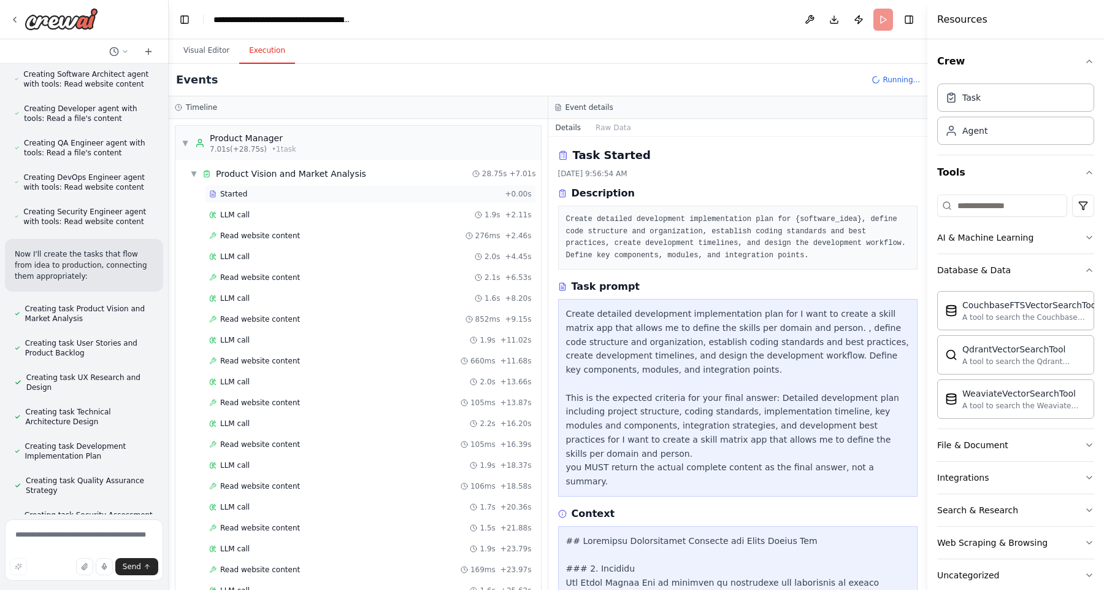
click at [275, 194] on div "Started" at bounding box center [354, 194] width 291 height 10
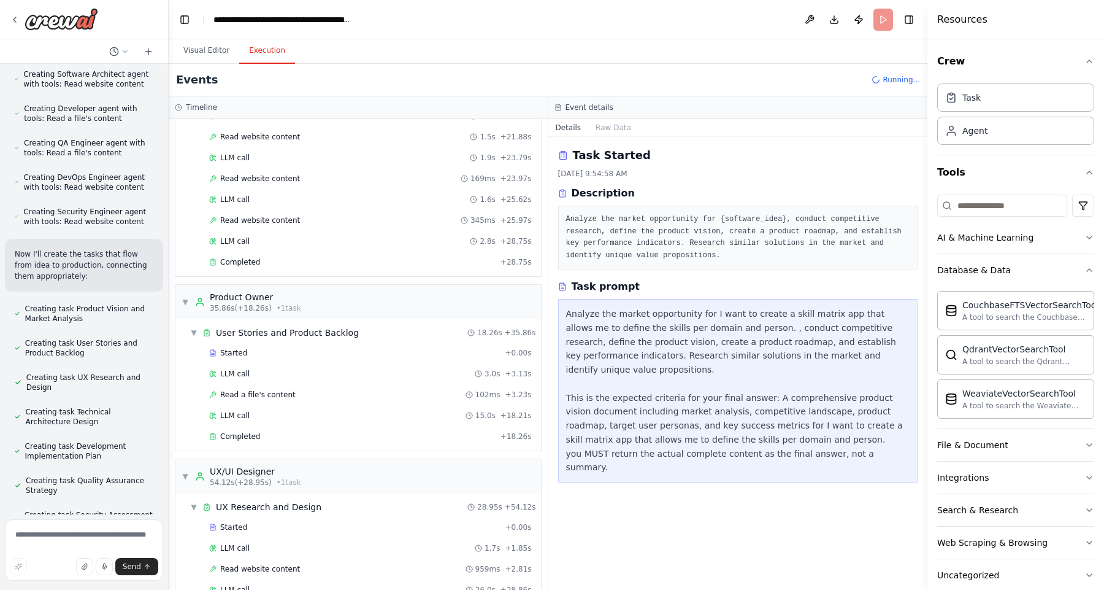
scroll to position [390, 0]
click at [269, 266] on div "Completed" at bounding box center [352, 263] width 286 height 10
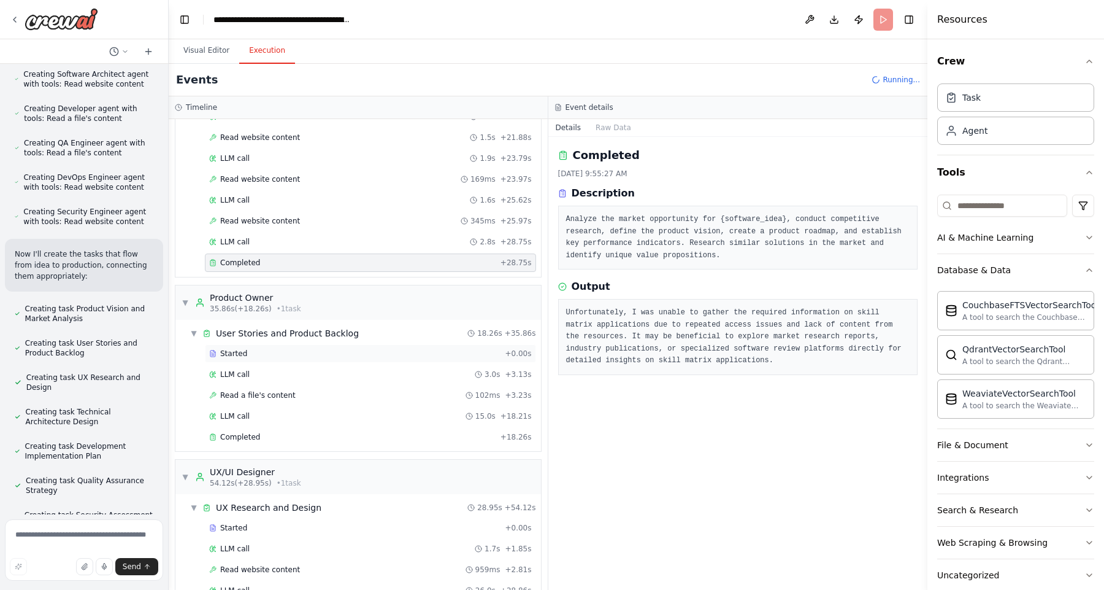
click at [255, 360] on div "Started + 0.00s" at bounding box center [370, 353] width 331 height 18
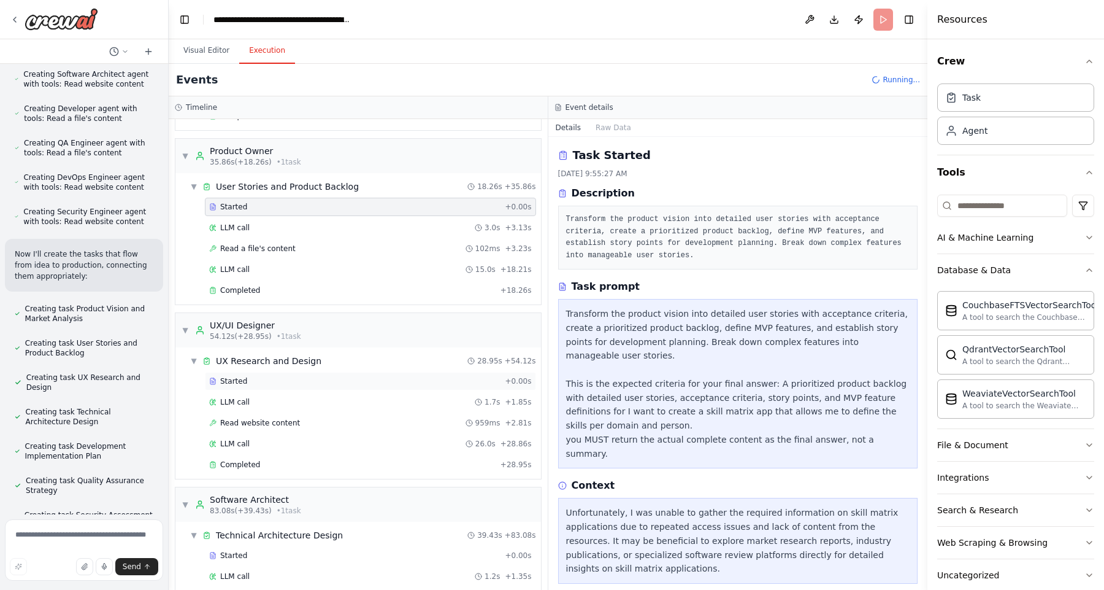
scroll to position [563, 0]
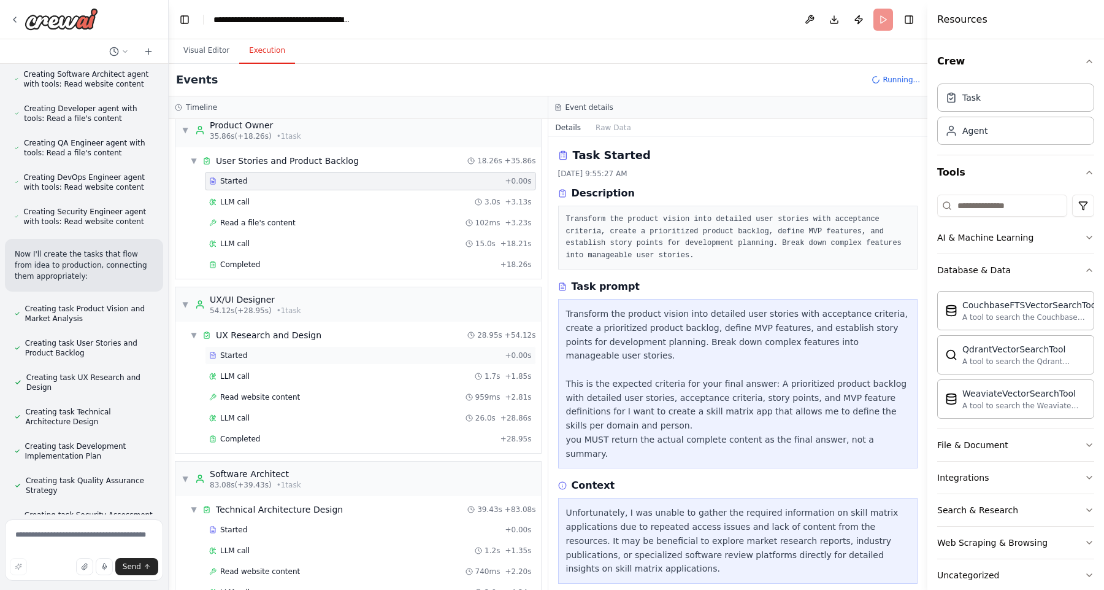
click at [296, 354] on div "Started" at bounding box center [354, 355] width 291 height 10
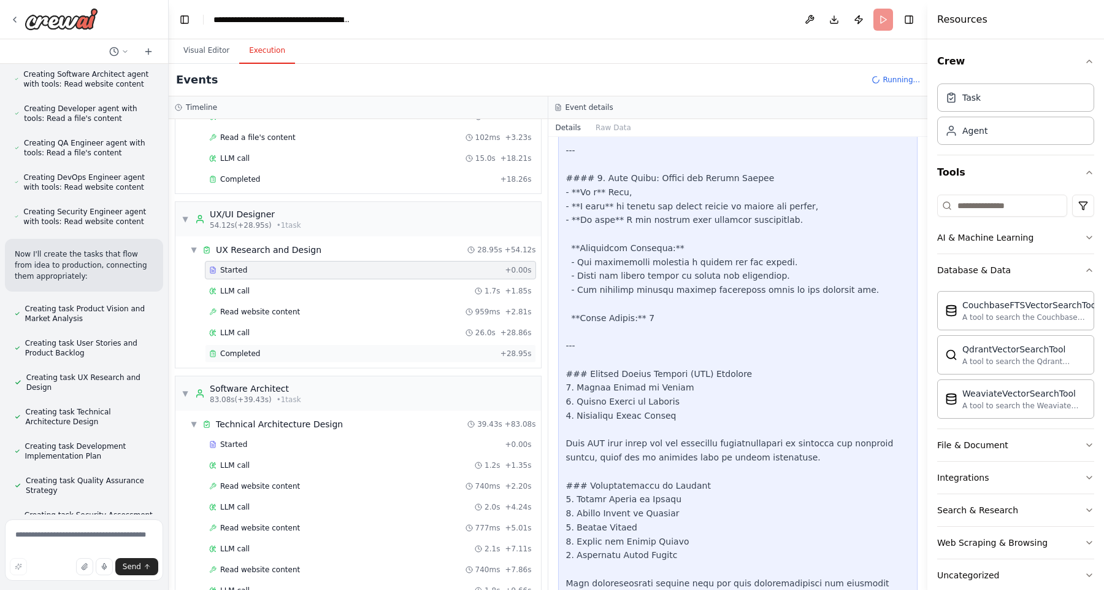
scroll to position [649, 0]
click at [266, 442] on div "Started" at bounding box center [354, 443] width 291 height 10
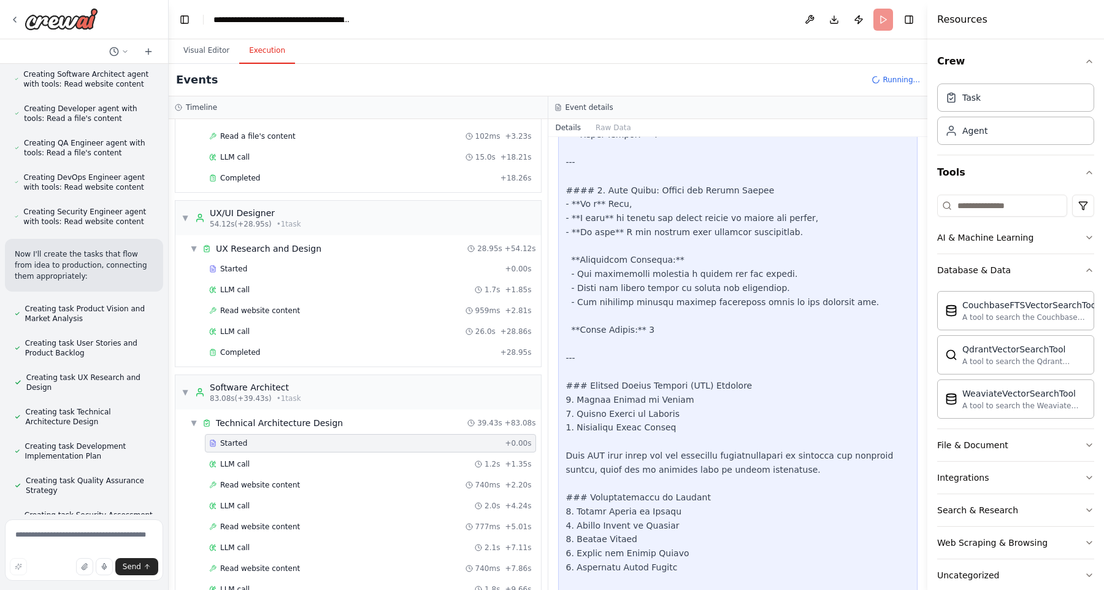
scroll to position [1212, 0]
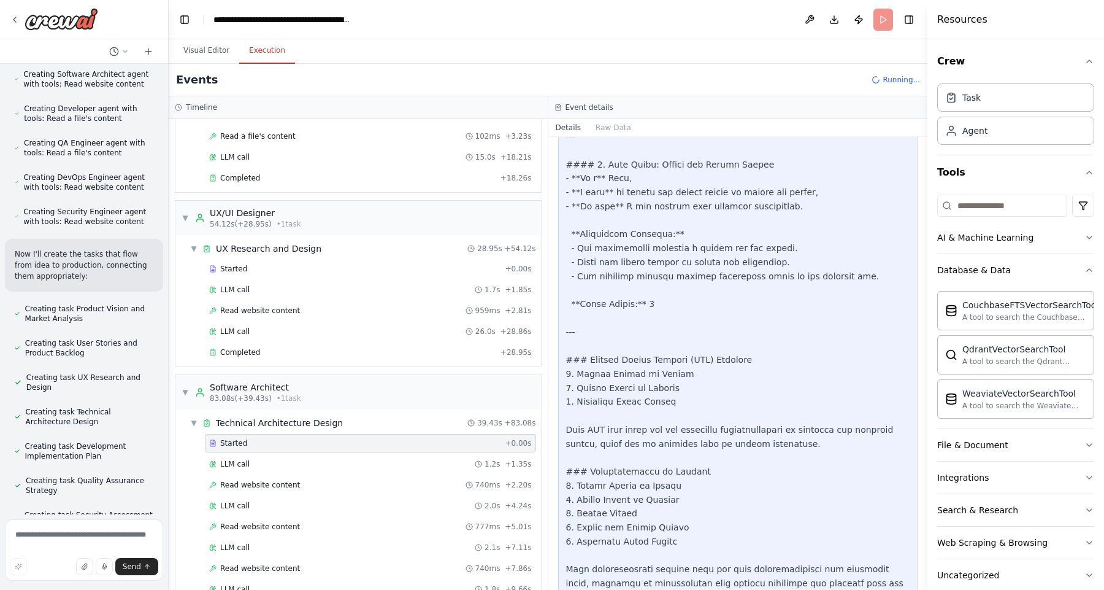
click at [378, 444] on div "Started" at bounding box center [354, 443] width 291 height 10
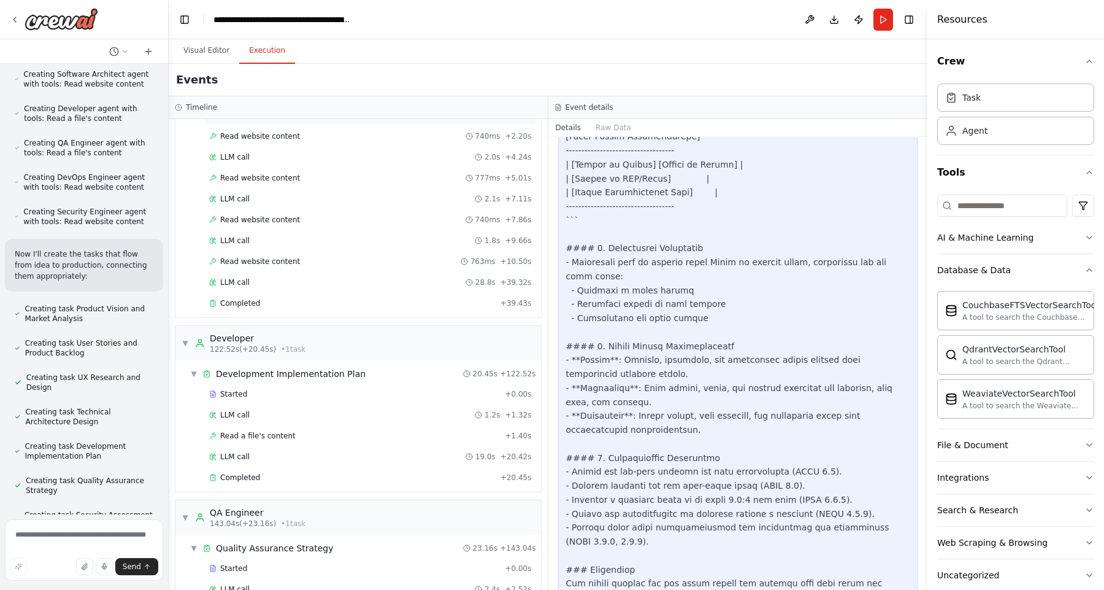
scroll to position [1029, 0]
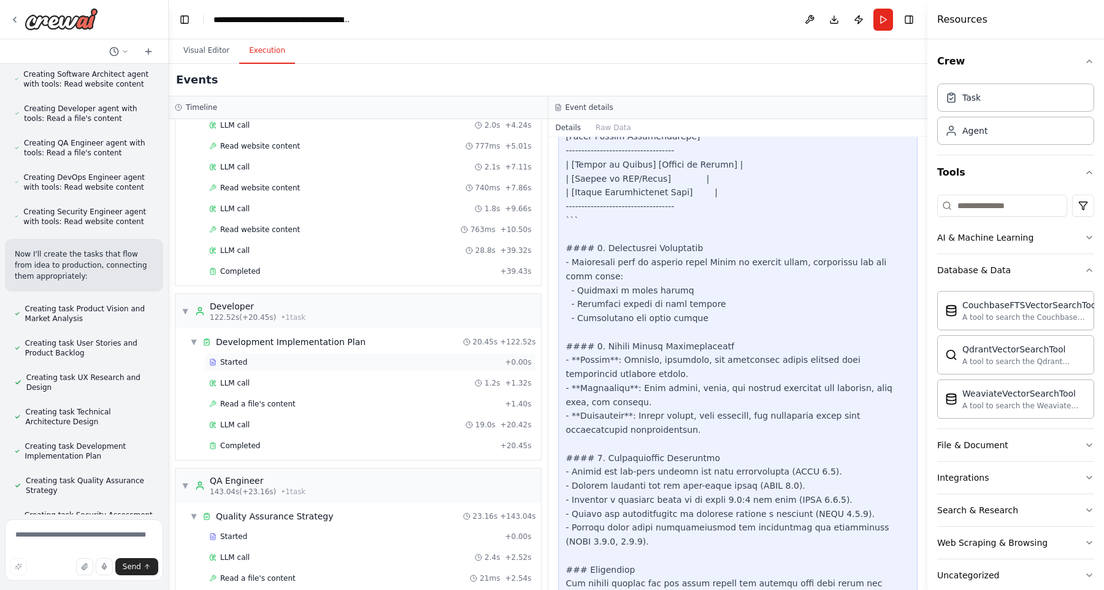
click at [246, 362] on div "Started" at bounding box center [354, 362] width 291 height 10
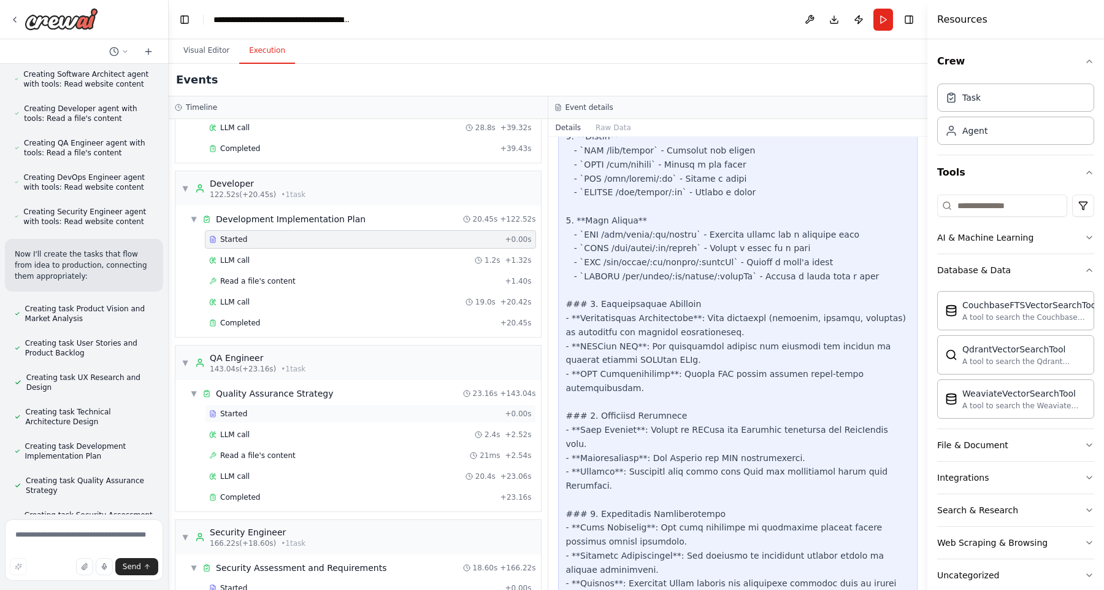
scroll to position [1178, 0]
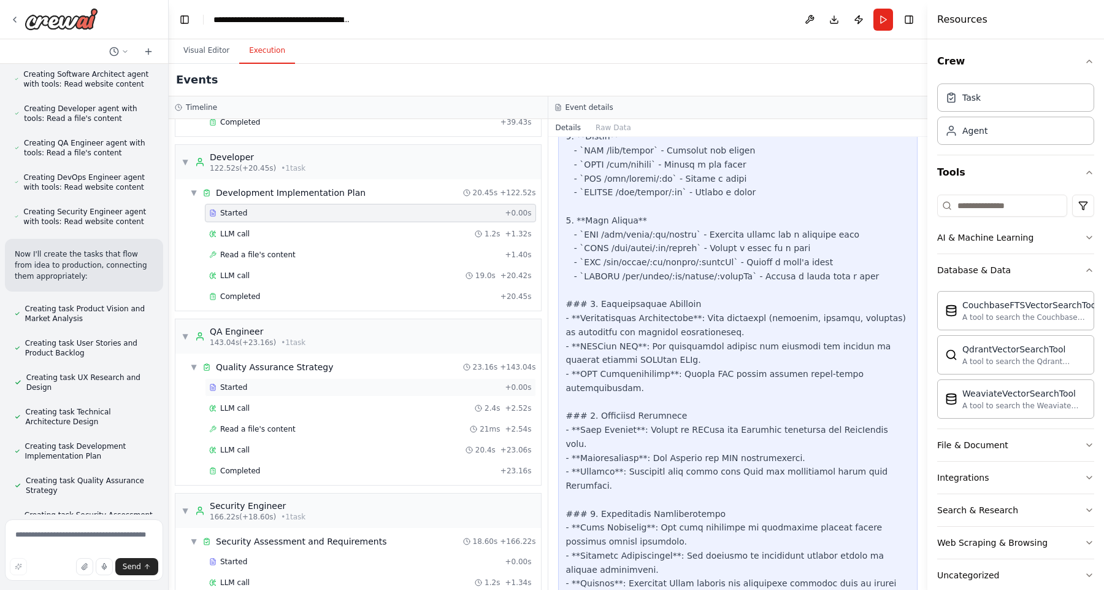
click at [260, 389] on div "Started" at bounding box center [354, 387] width 291 height 10
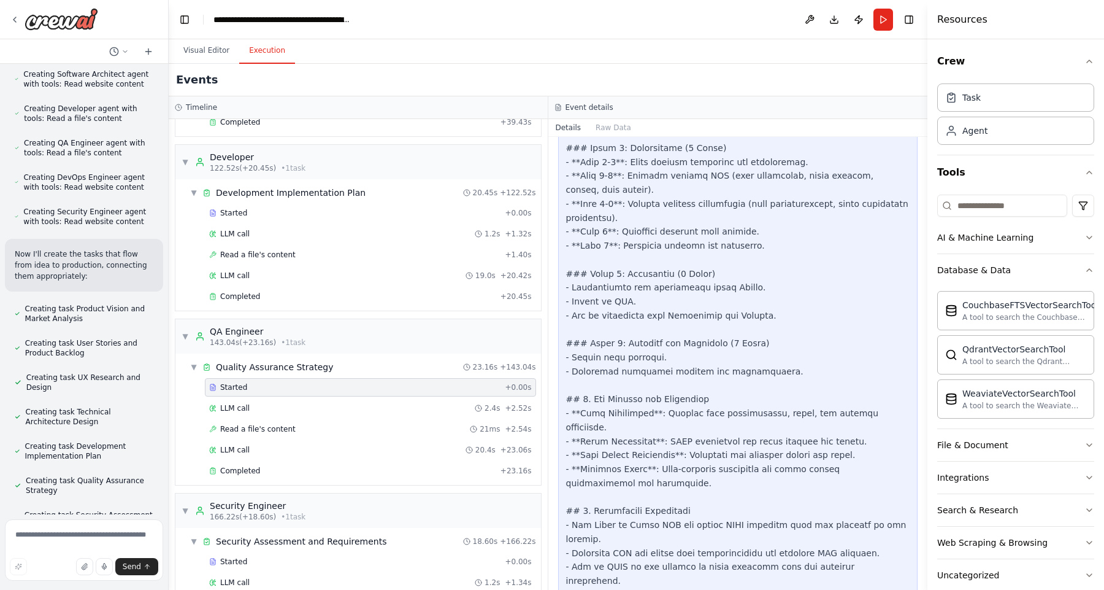
scroll to position [1181, 0]
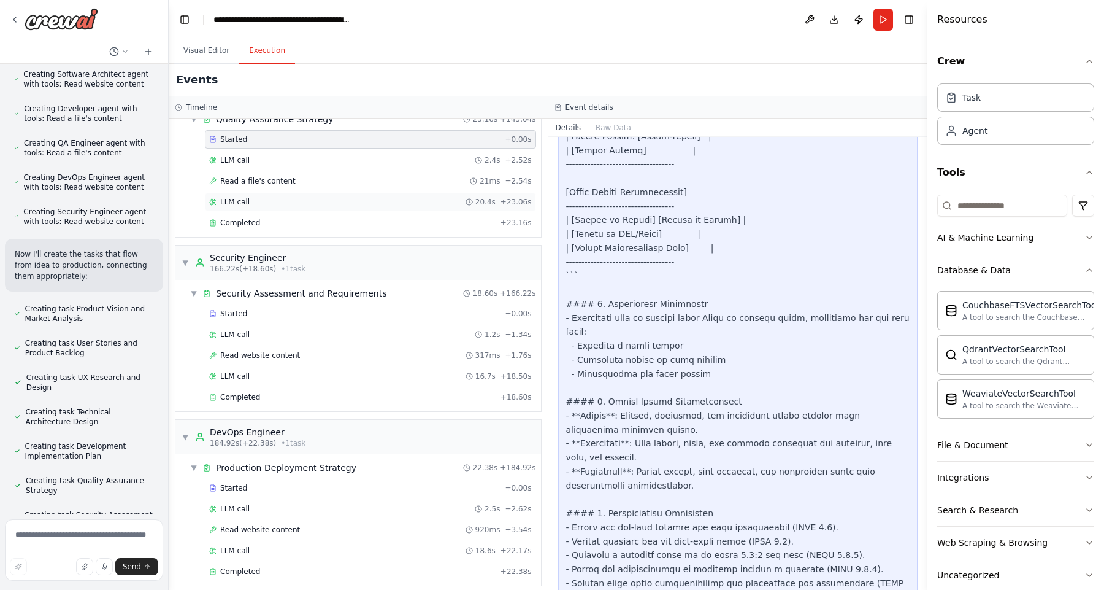
scroll to position [1436, 0]
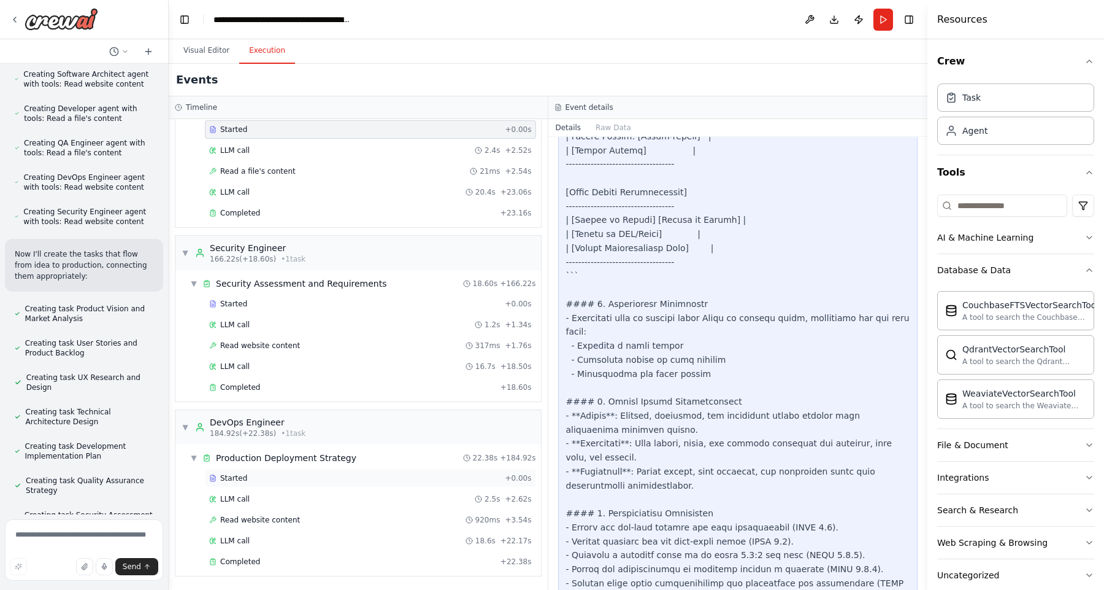
click at [264, 477] on div "Started" at bounding box center [354, 478] width 291 height 10
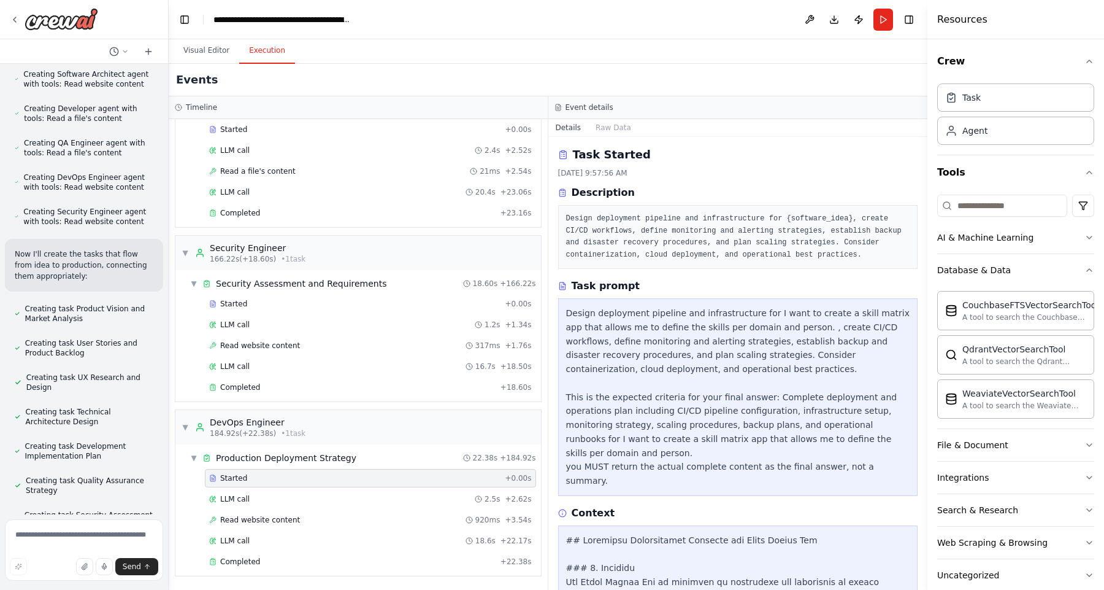
scroll to position [0, 0]
click at [201, 55] on button "Visual Editor" at bounding box center [207, 51] width 66 height 26
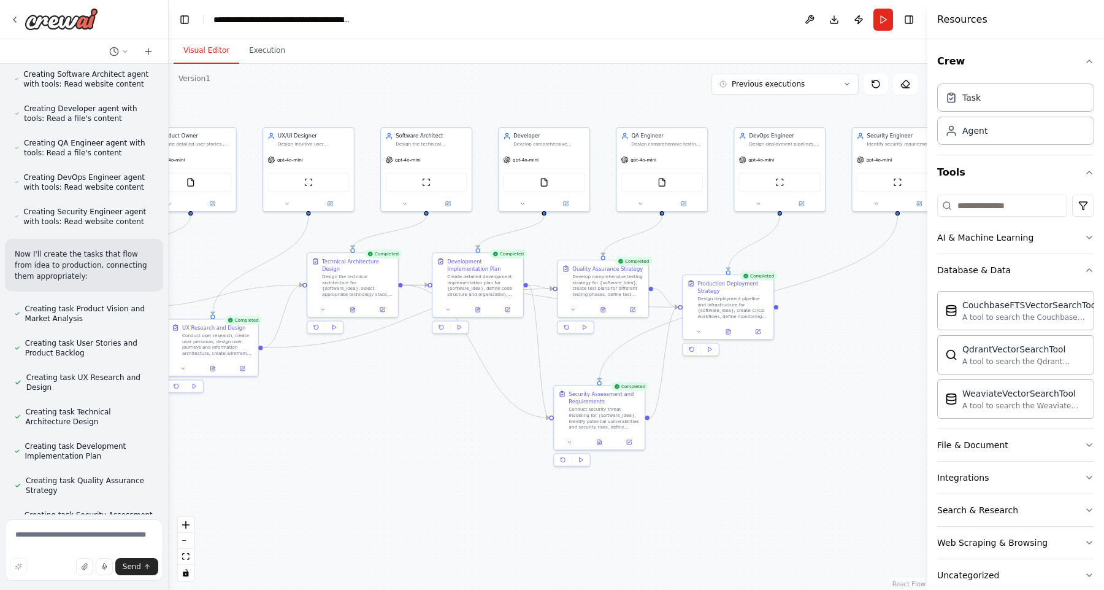
drag, startPoint x: 667, startPoint y: 440, endPoint x: 409, endPoint y: 407, distance: 260.9
click at [408, 407] on div ".deletable-edge-delete-btn { width: 20px; height: 20px; border: 0px solid #ffff…" at bounding box center [548, 327] width 759 height 526
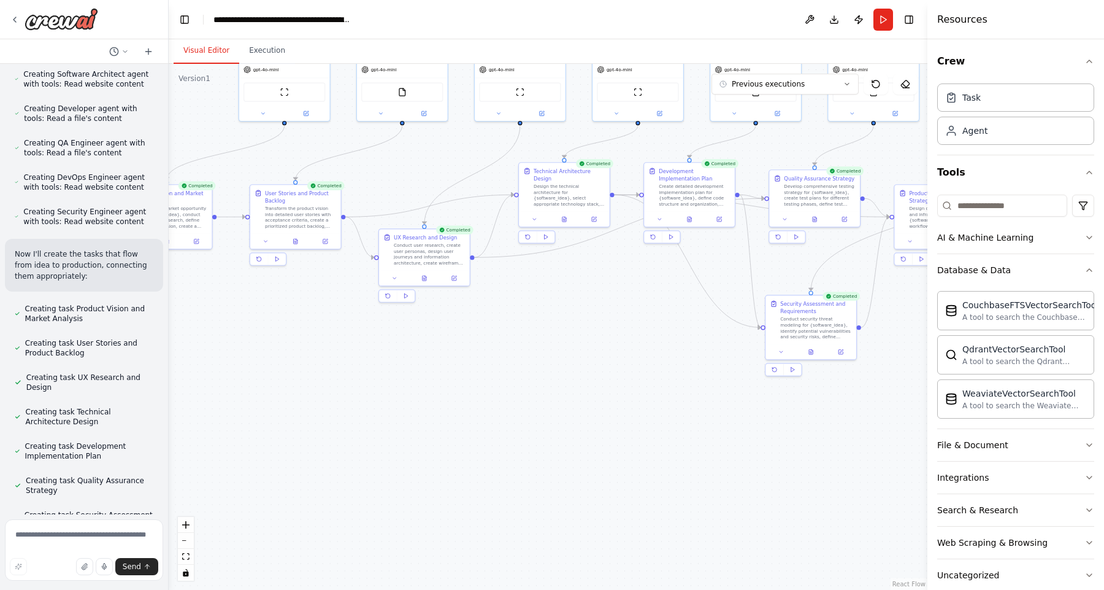
drag, startPoint x: 775, startPoint y: 432, endPoint x: 1011, endPoint y: 330, distance: 257.2
click at [1011, 330] on div "I would like to create a agent team that does elaborate an idea to production i…" at bounding box center [552, 295] width 1104 height 590
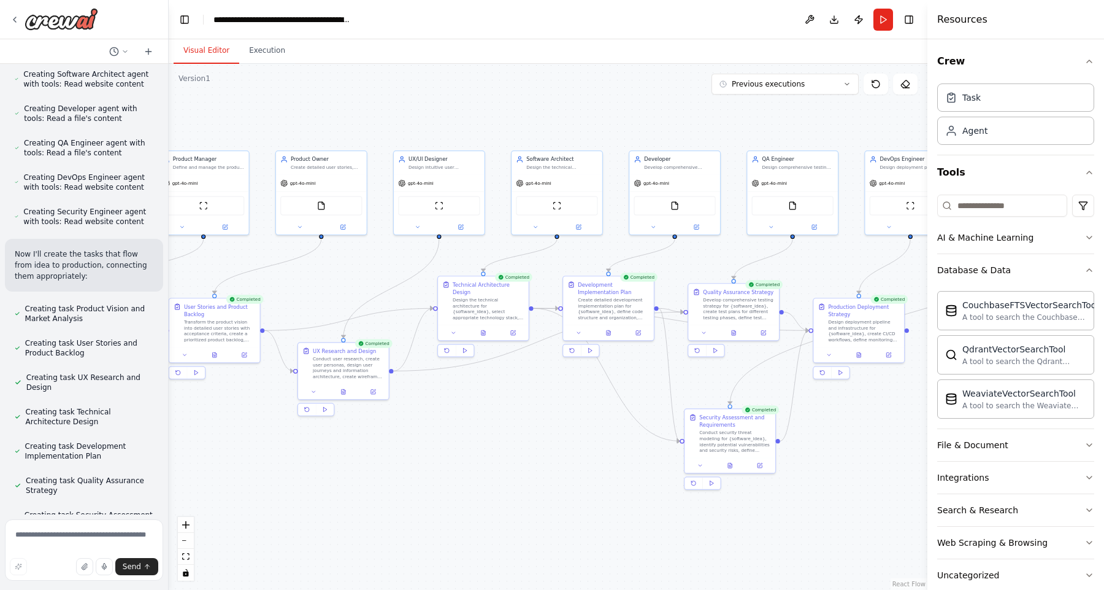
drag, startPoint x: 710, startPoint y: 374, endPoint x: 504, endPoint y: 422, distance: 211.6
click at [504, 422] on div ".deletable-edge-delete-btn { width: 20px; height: 20px; border: 0px solid #ffff…" at bounding box center [548, 327] width 759 height 526
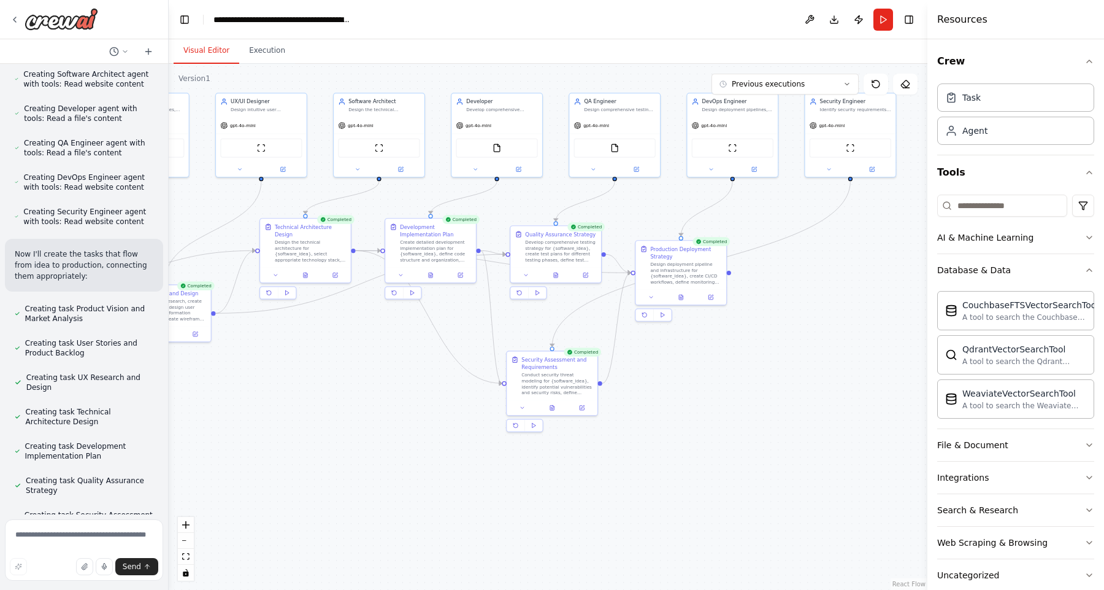
drag, startPoint x: 775, startPoint y: 357, endPoint x: 723, endPoint y: 365, distance: 52.7
click at [723, 365] on div ".deletable-edge-delete-btn { width: 20px; height: 20px; border: 0px solid #ffff…" at bounding box center [548, 327] width 759 height 526
click at [805, 362] on div "Role of the agent Goal of the agent" at bounding box center [819, 361] width 71 height 15
click at [810, 359] on div "Role of the agent" at bounding box center [819, 357] width 71 height 7
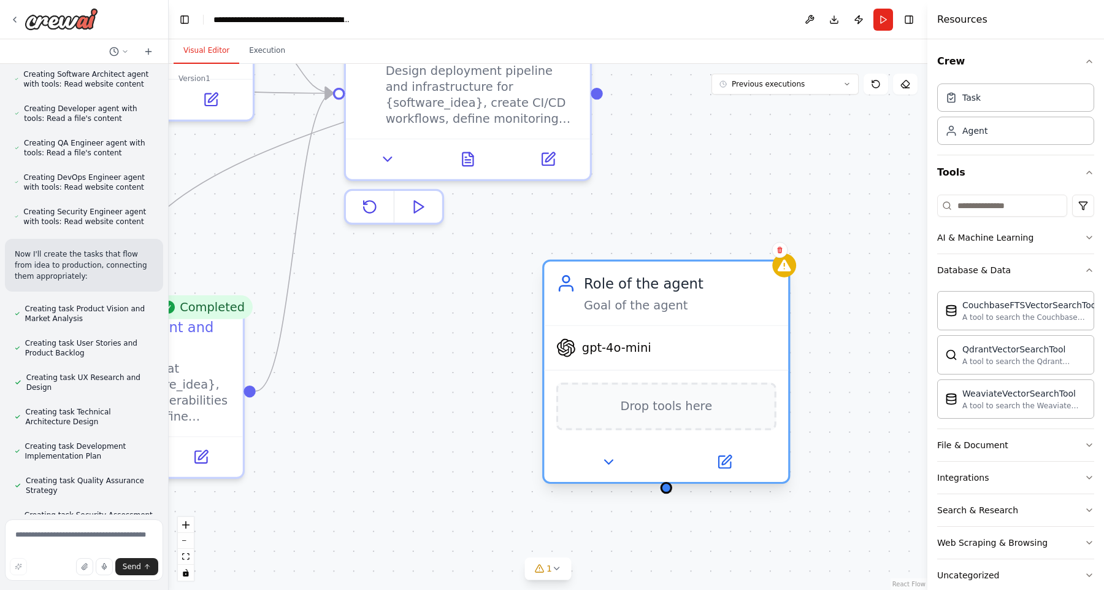
drag, startPoint x: 808, startPoint y: 378, endPoint x: 652, endPoint y: 339, distance: 160.7
click at [652, 339] on div "gpt-4o-mini" at bounding box center [666, 348] width 244 height 44
click at [723, 472] on button at bounding box center [725, 462] width 112 height 24
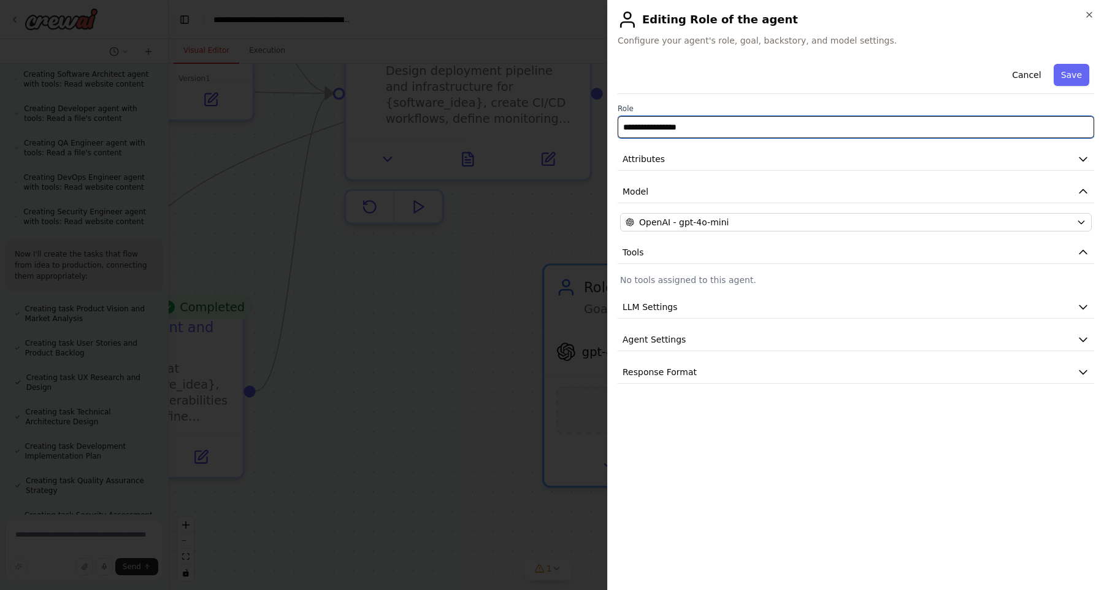
click at [705, 128] on input "**********" at bounding box center [856, 127] width 477 height 22
type input "**********"
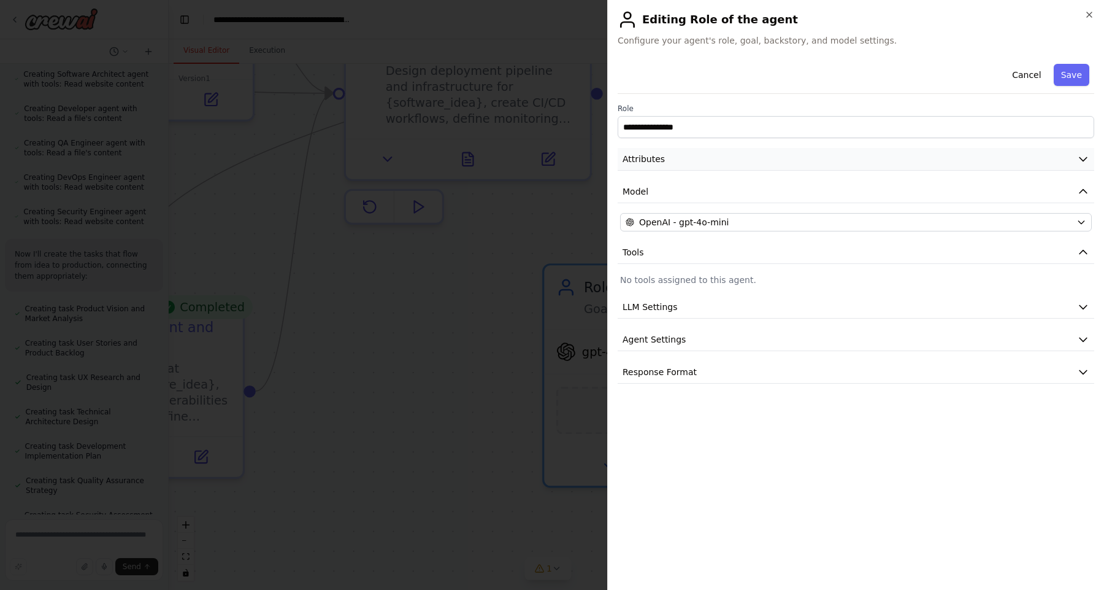
click at [699, 167] on button "Attributes" at bounding box center [856, 159] width 477 height 23
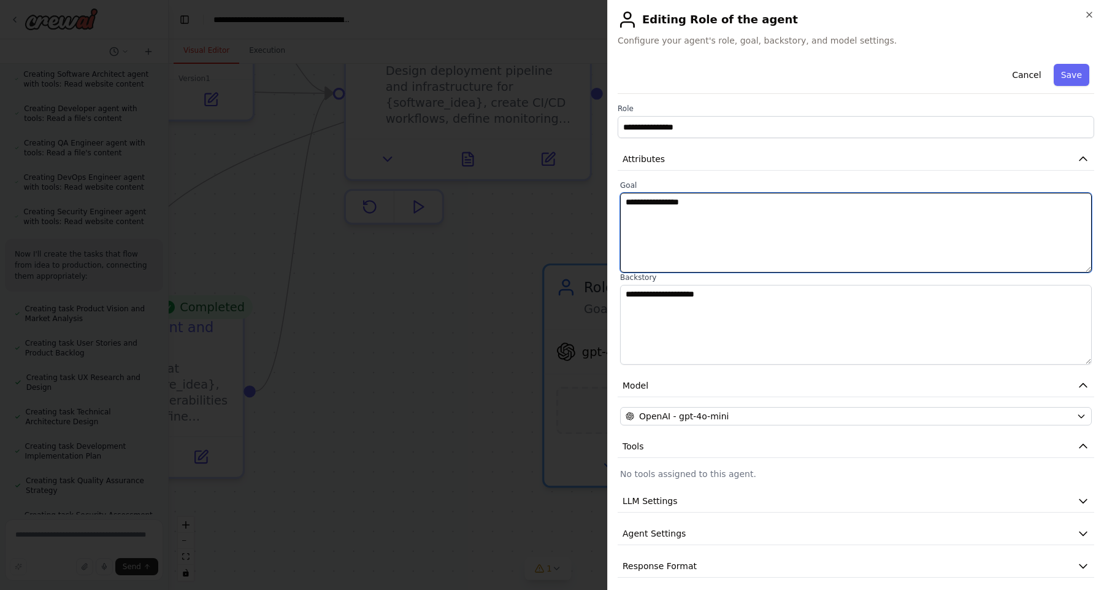
click at [742, 215] on textarea "**********" at bounding box center [856, 233] width 472 height 80
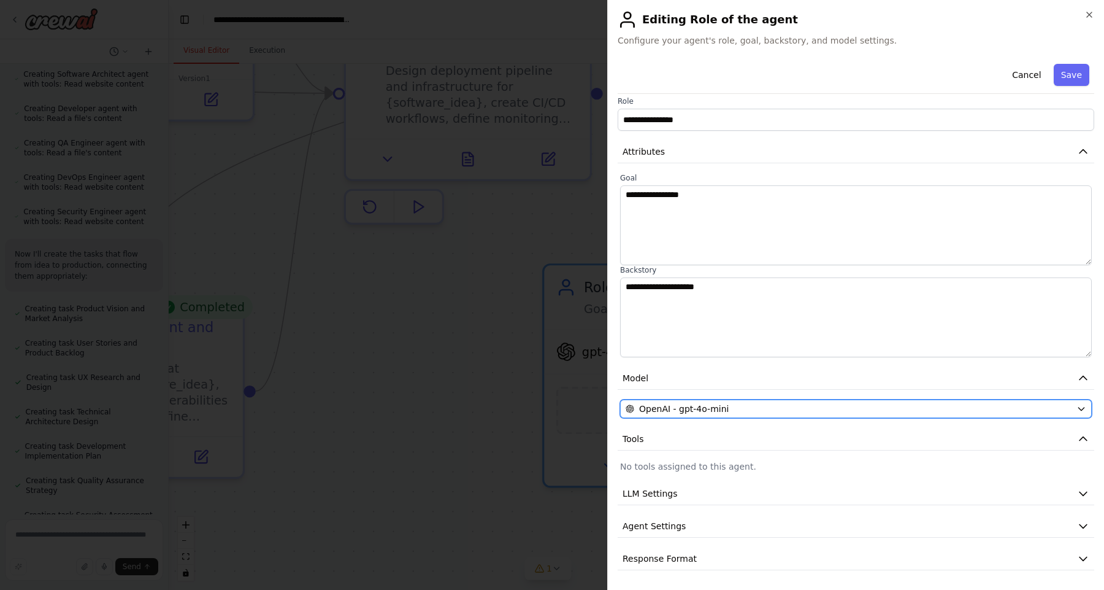
click at [694, 409] on span "OpenAI - gpt-4o-mini" at bounding box center [684, 408] width 90 height 12
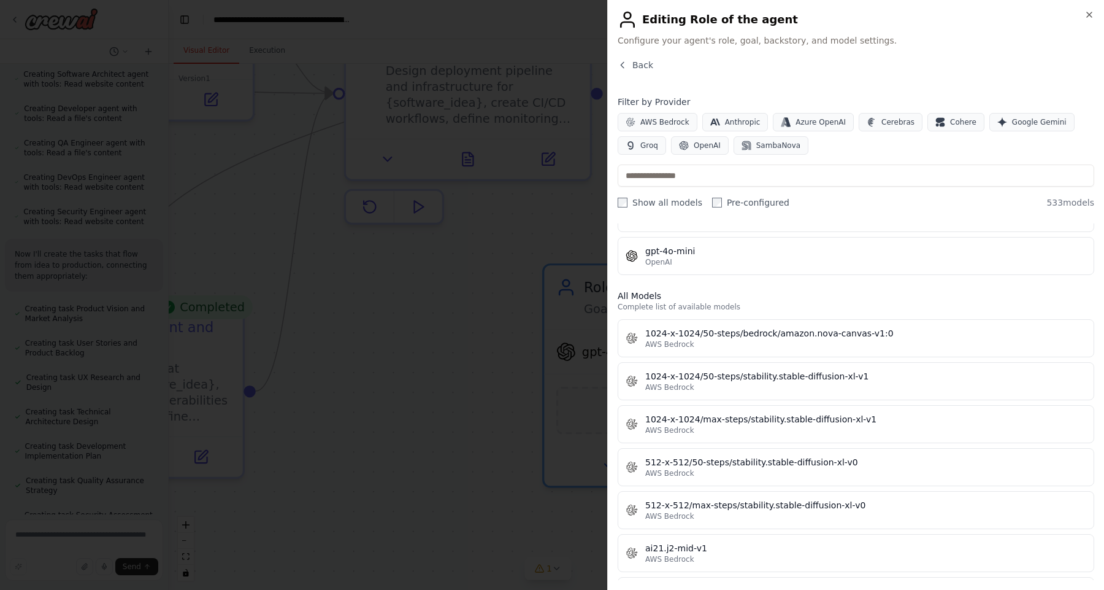
scroll to position [284, 0]
click at [736, 123] on span "Anthropic" at bounding box center [743, 122] width 36 height 10
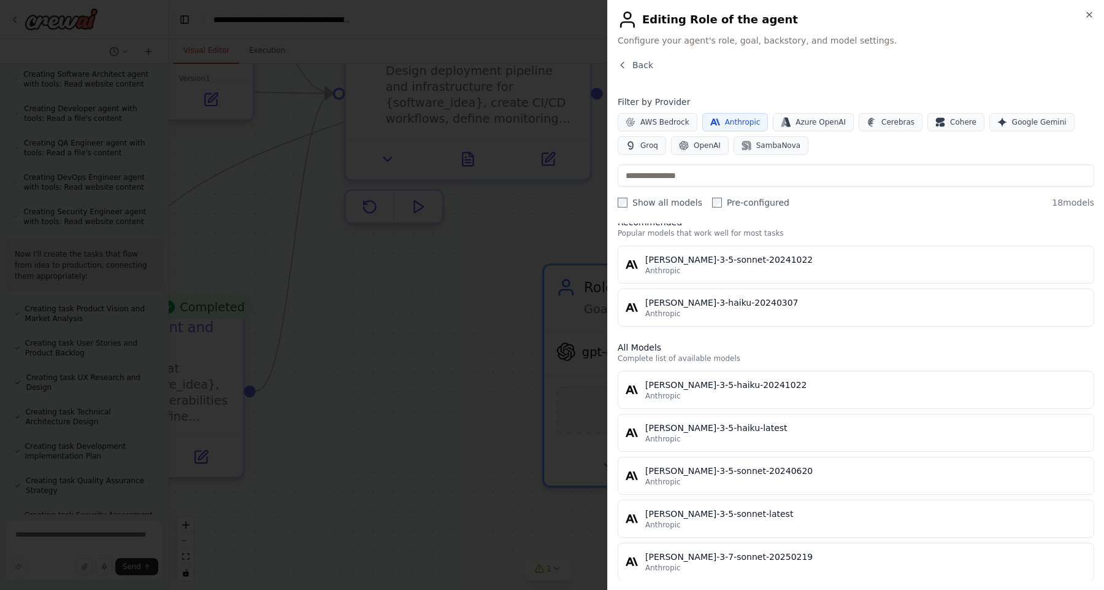
scroll to position [0, 0]
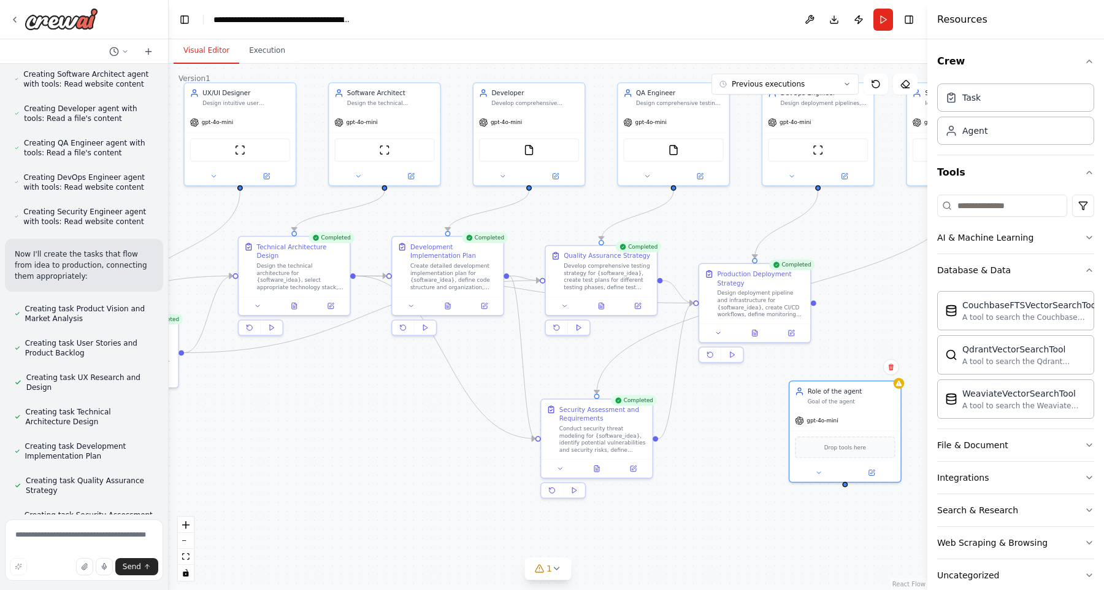
drag, startPoint x: 445, startPoint y: 302, endPoint x: 670, endPoint y: 448, distance: 267.8
click at [670, 448] on div ".deletable-edge-delete-btn { width: 20px; height: 20px; border: 0px solid #ffff…" at bounding box center [548, 327] width 759 height 526
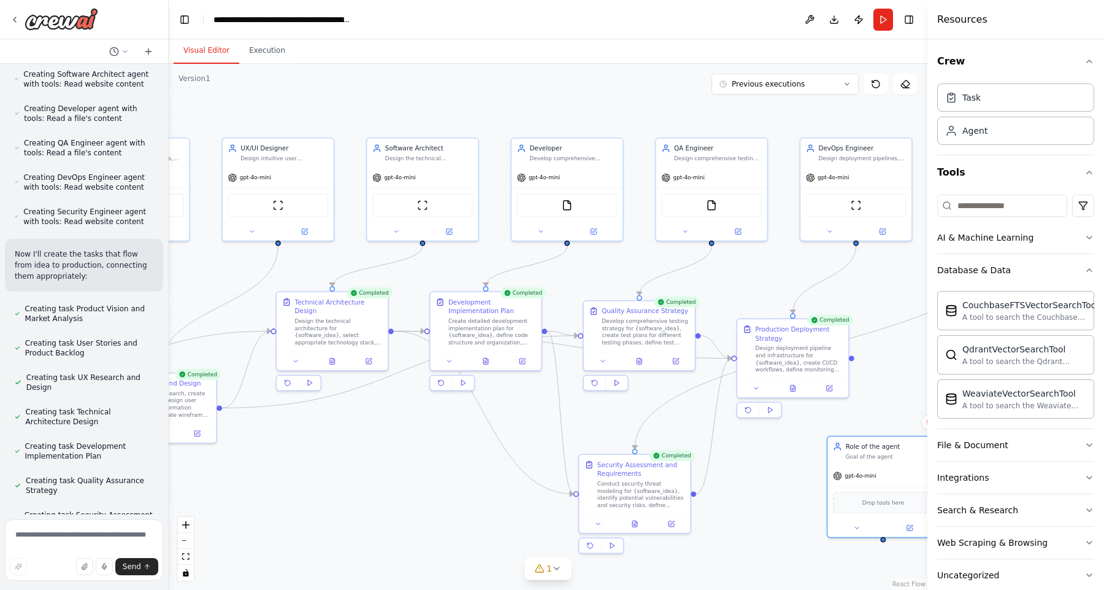
drag, startPoint x: 861, startPoint y: 227, endPoint x: 893, endPoint y: 277, distance: 59.6
click at [893, 277] on div ".deletable-edge-delete-btn { width: 20px; height: 20px; border: 0px solid #ffff…" at bounding box center [548, 327] width 759 height 526
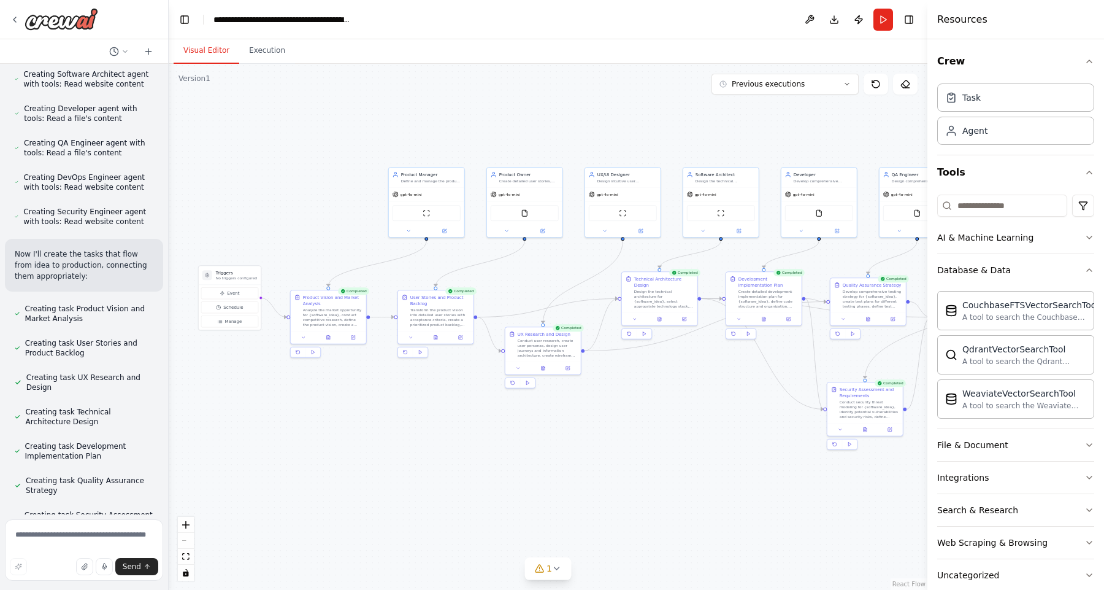
drag, startPoint x: 600, startPoint y: 126, endPoint x: 755, endPoint y: 115, distance: 154.9
click at [755, 115] on div ".deletable-edge-delete-btn { width: 20px; height: 20px; border: 0px solid #ffff…" at bounding box center [548, 327] width 759 height 526
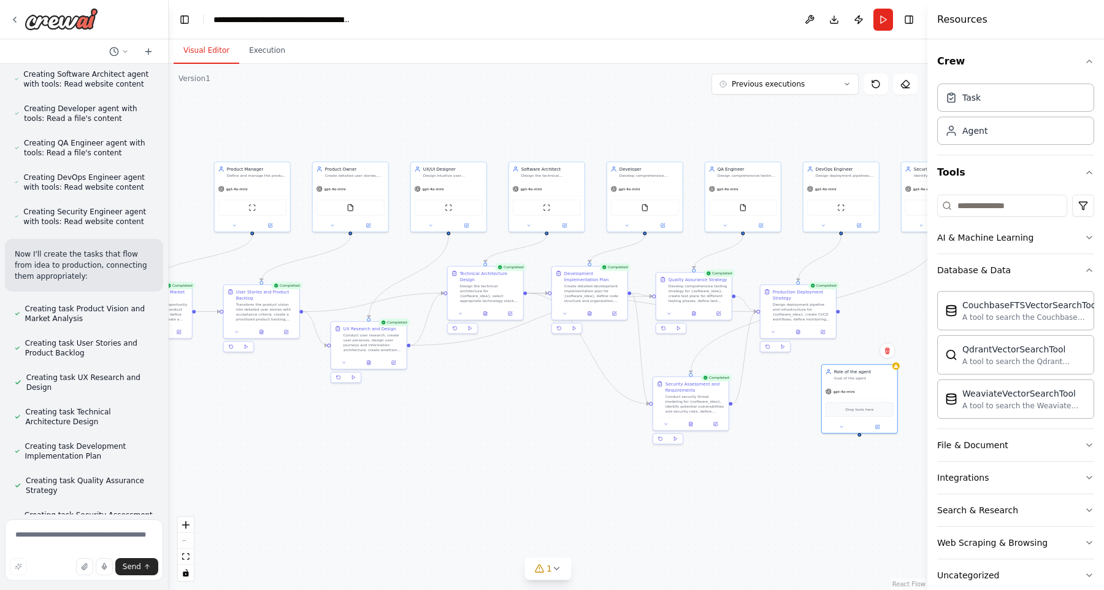
drag, startPoint x: 739, startPoint y: 136, endPoint x: 566, endPoint y: 131, distance: 173.1
click at [566, 131] on div ".deletable-edge-delete-btn { width: 20px; height: 20px; border: 0px solid #ffff…" at bounding box center [548, 327] width 759 height 526
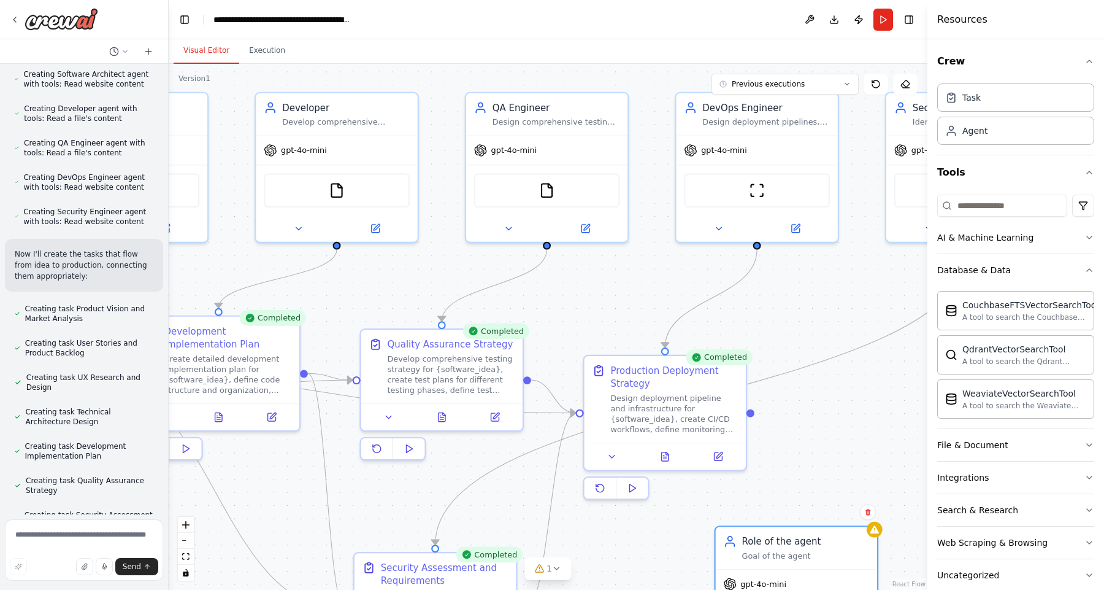
drag, startPoint x: 790, startPoint y: 291, endPoint x: 375, endPoint y: 286, distance: 414.7
click at [375, 286] on div ".deletable-edge-delete-btn { width: 20px; height: 20px; border: 0px solid #ffff…" at bounding box center [548, 327] width 759 height 526
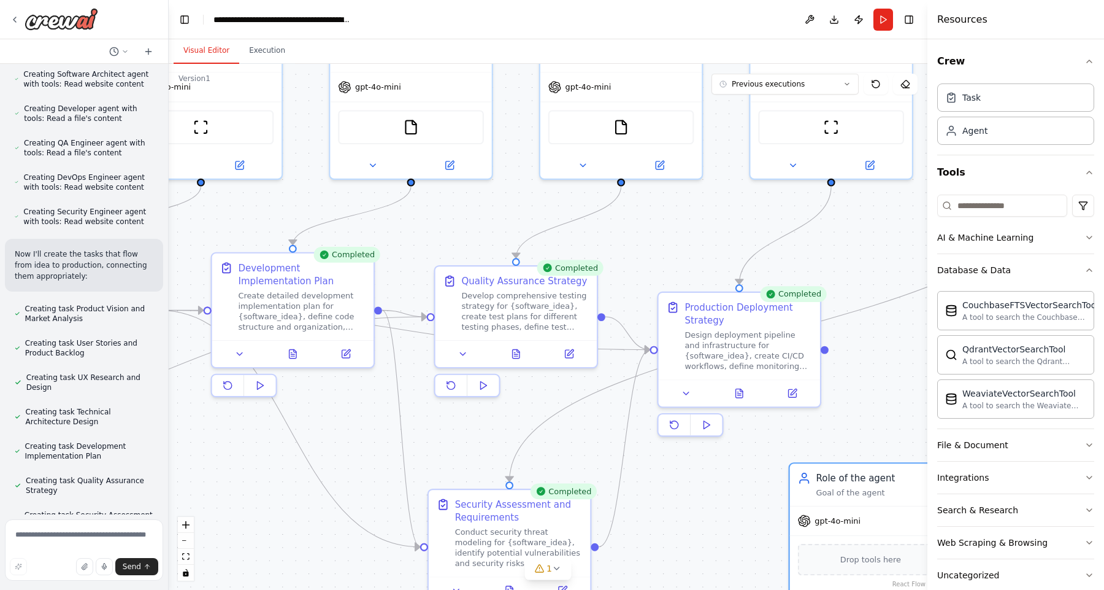
drag, startPoint x: 791, startPoint y: 315, endPoint x: 870, endPoint y: 251, distance: 102.1
click at [870, 251] on div ".deletable-edge-delete-btn { width: 20px; height: 20px; border: 0px solid #ffff…" at bounding box center [548, 327] width 759 height 526
click at [180, 18] on button "Toggle Left Sidebar" at bounding box center [184, 19] width 17 height 17
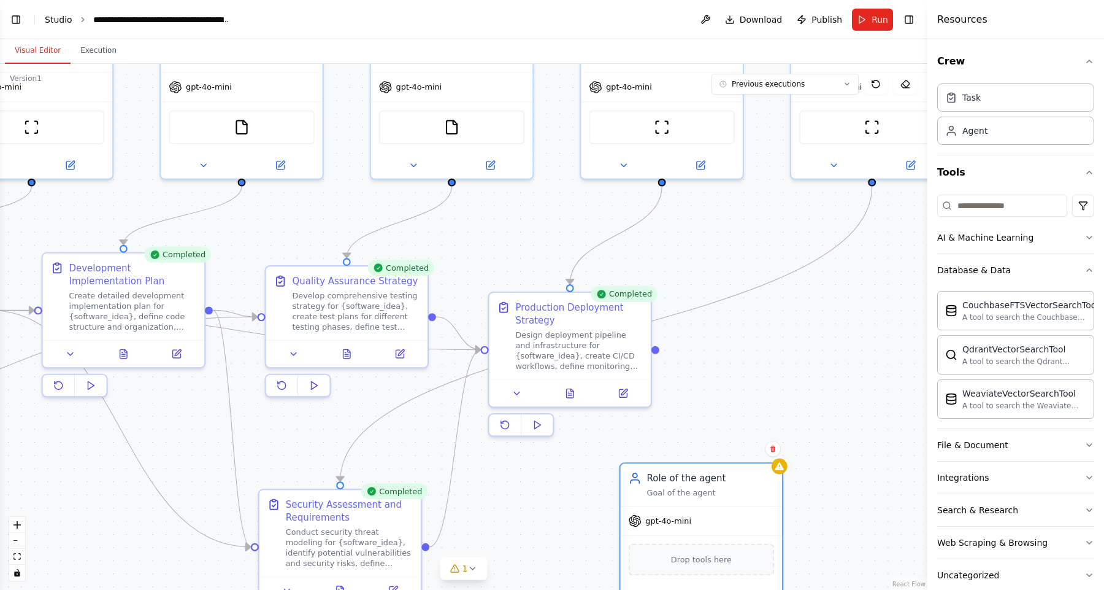
click at [52, 18] on link "Studio" at bounding box center [59, 20] width 28 height 10
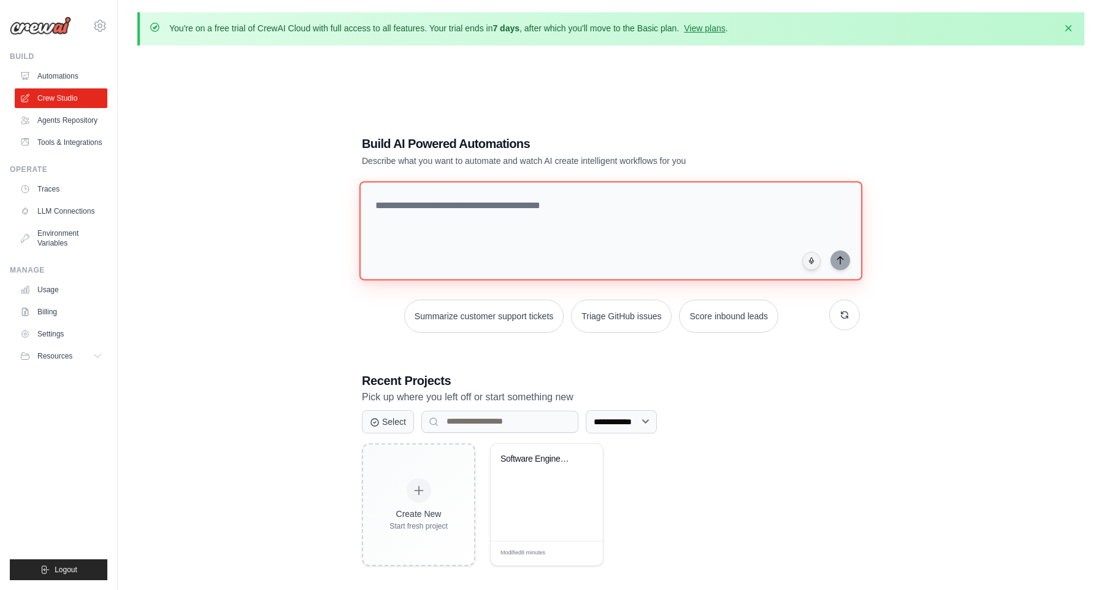
click at [464, 236] on textarea at bounding box center [610, 230] width 503 height 99
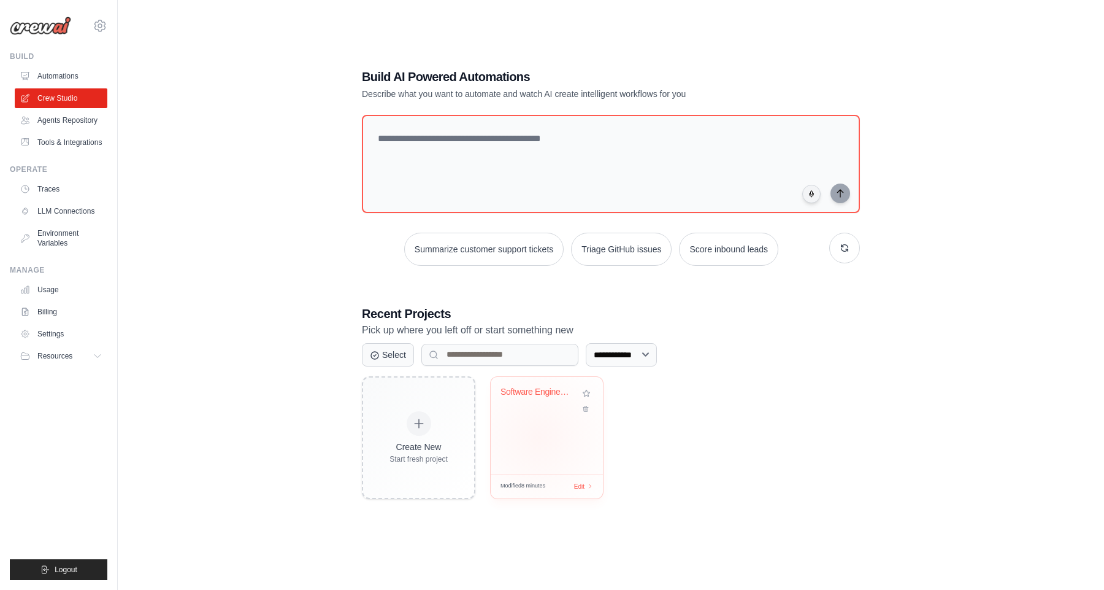
click at [536, 436] on div "Software Engineering Team - Idea to..." at bounding box center [547, 425] width 112 height 97
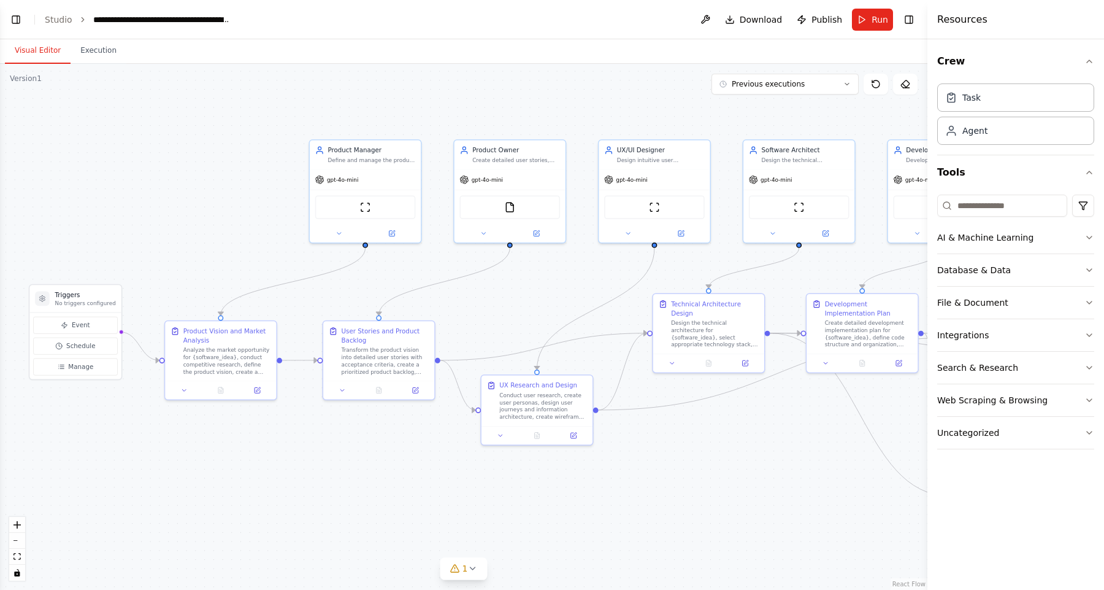
drag, startPoint x: 759, startPoint y: 326, endPoint x: 555, endPoint y: 295, distance: 206.7
click at [555, 295] on div ".deletable-edge-delete-btn { width: 20px; height: 20px; border: 0px solid #ffff…" at bounding box center [464, 327] width 928 height 526
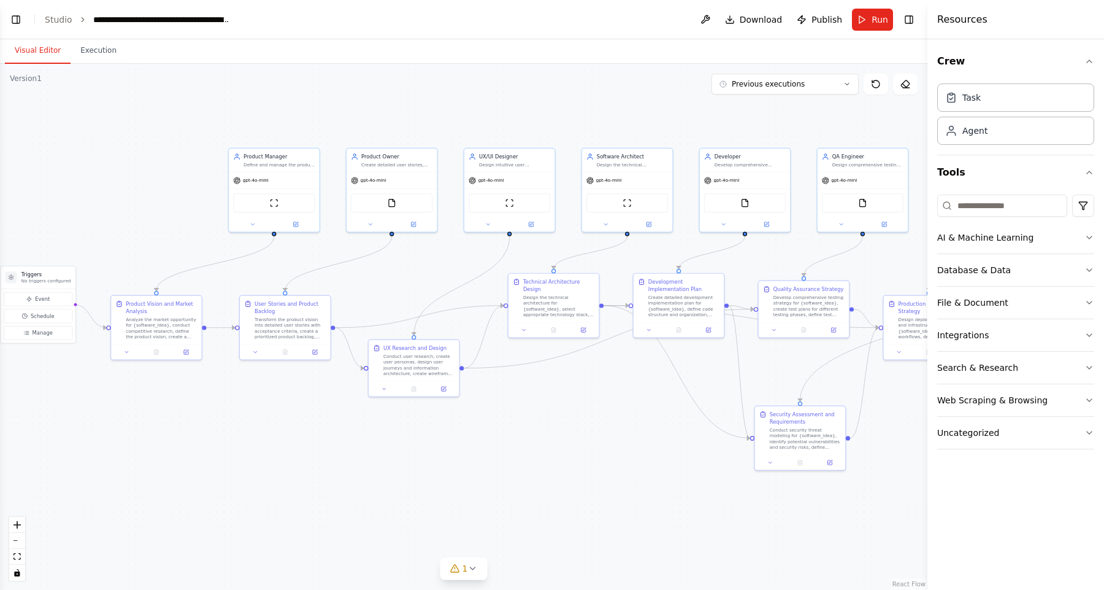
drag, startPoint x: 692, startPoint y: 283, endPoint x: 549, endPoint y: 265, distance: 144.1
click at [549, 265] on div ".deletable-edge-delete-btn { width: 20px; height: 20px; border: 0px solid #ffff…" at bounding box center [464, 327] width 928 height 526
click at [1029, 271] on button "Database & Data" at bounding box center [1015, 270] width 157 height 32
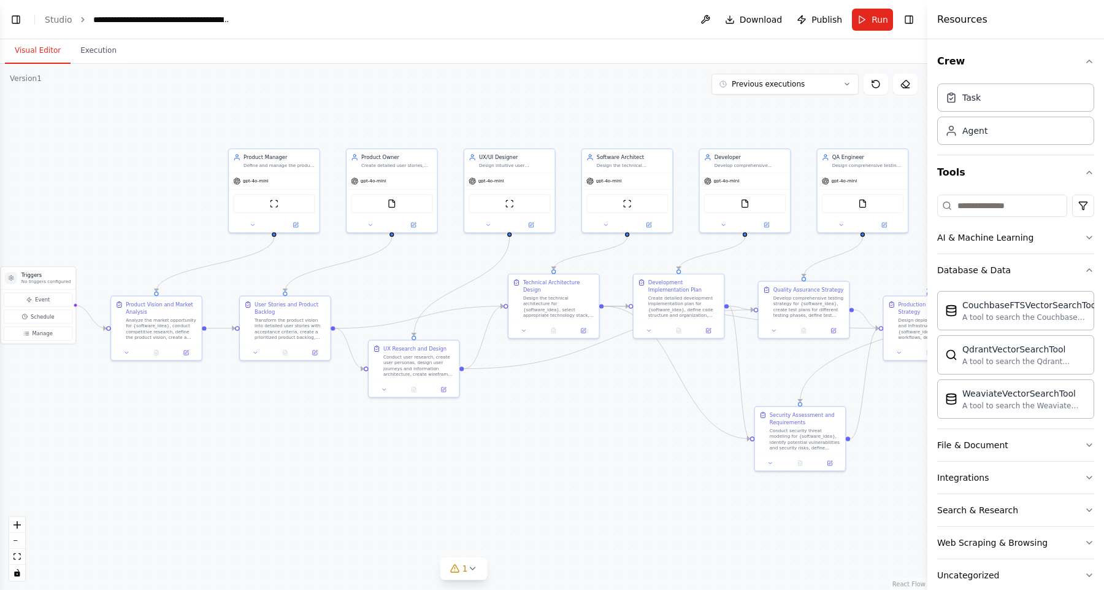
scroll to position [21, 0]
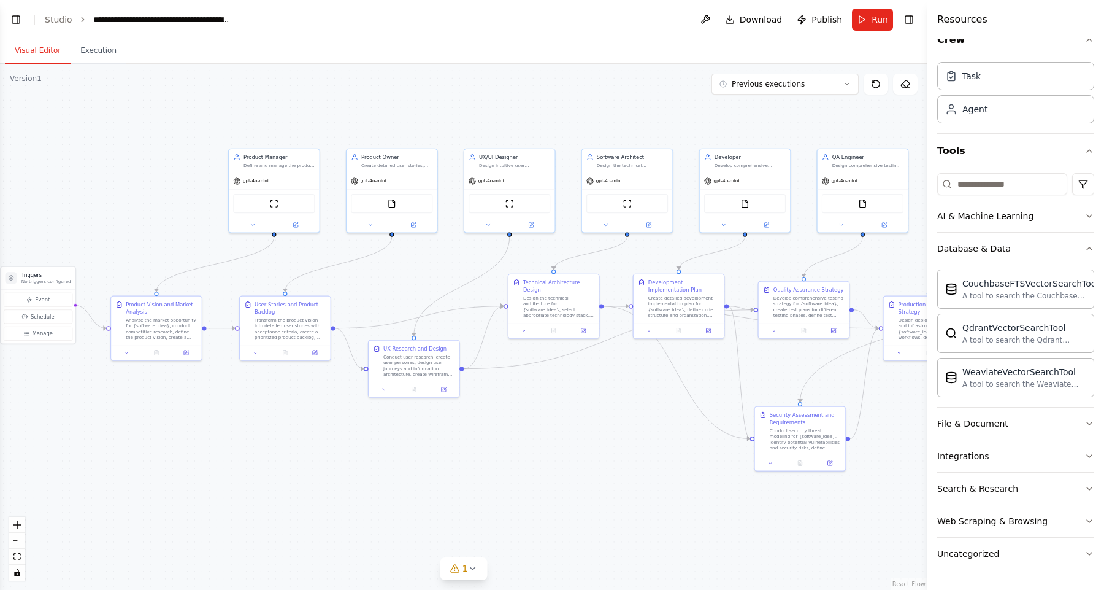
click at [997, 458] on button "Integrations" at bounding box center [1015, 456] width 157 height 32
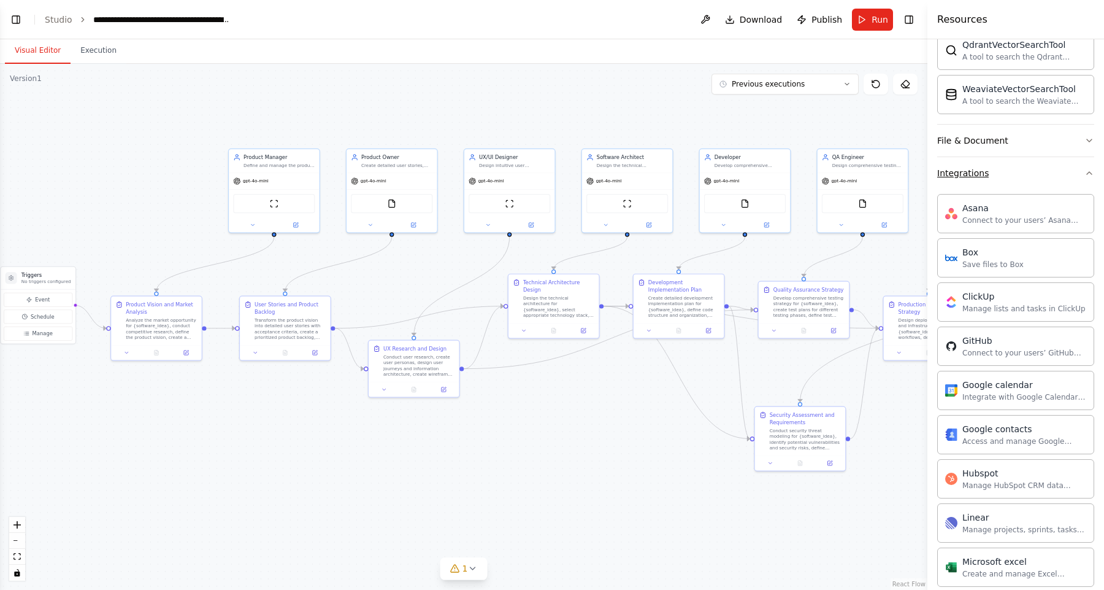
scroll to position [316, 0]
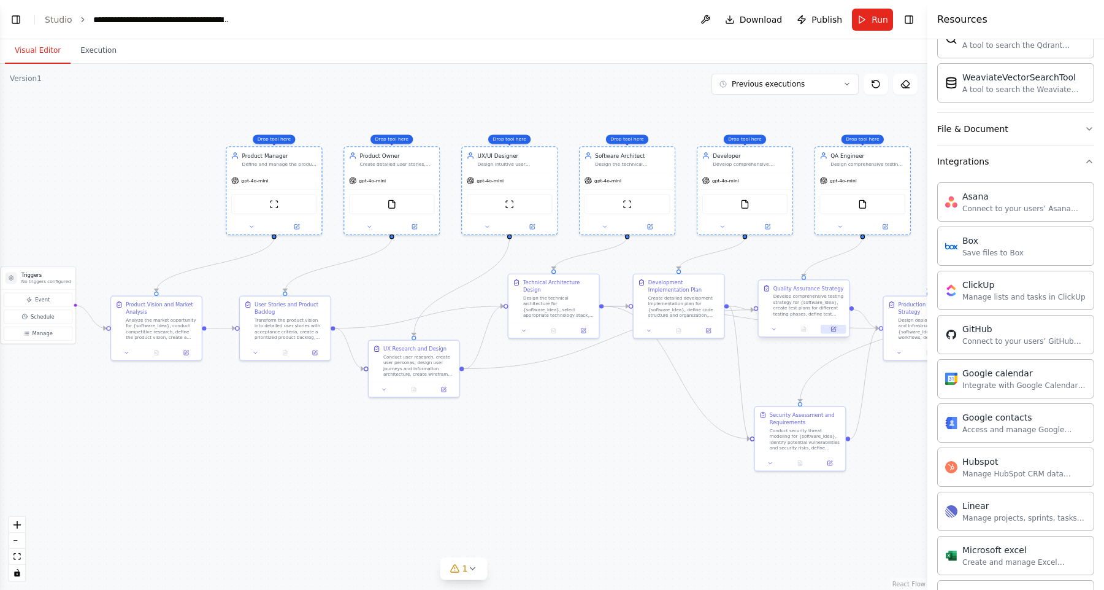
drag, startPoint x: 997, startPoint y: 344, endPoint x: 826, endPoint y: 328, distance: 171.9
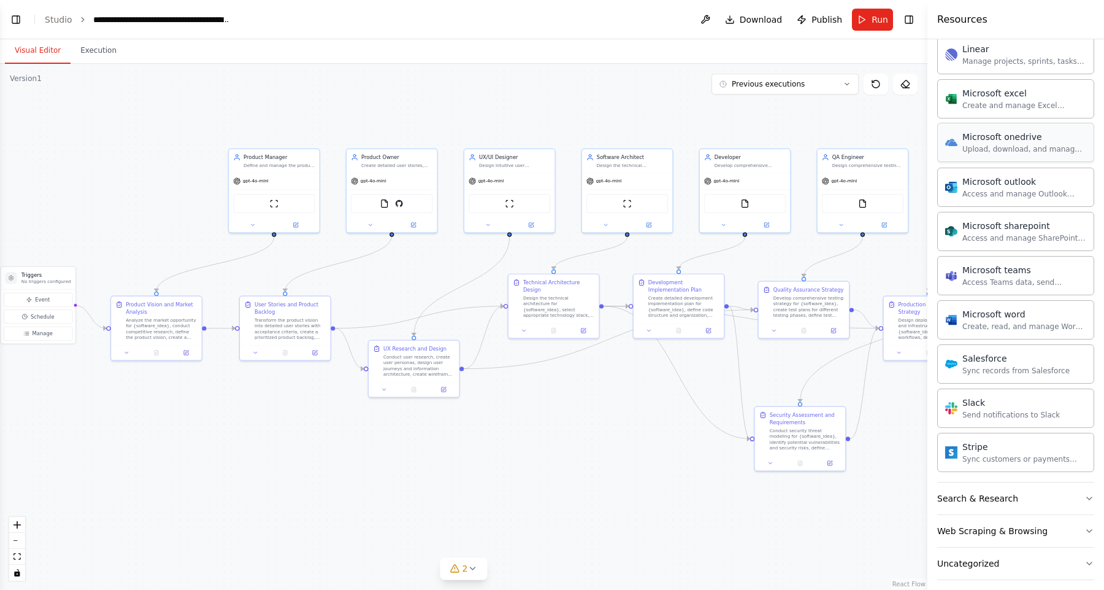
scroll to position [782, 0]
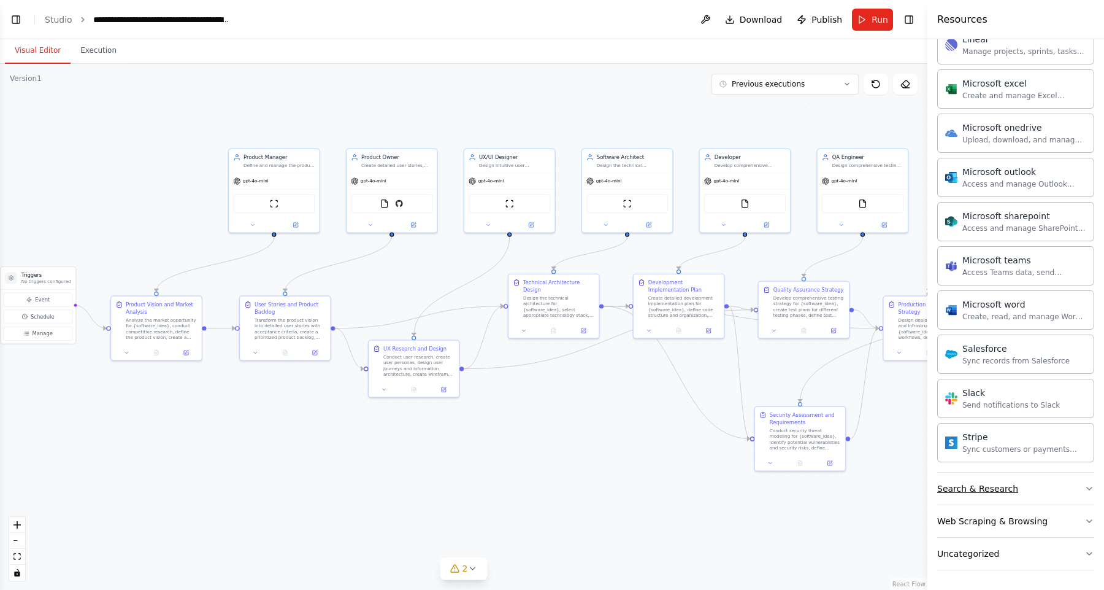
click at [1056, 477] on button "Search & Research" at bounding box center [1015, 488] width 157 height 32
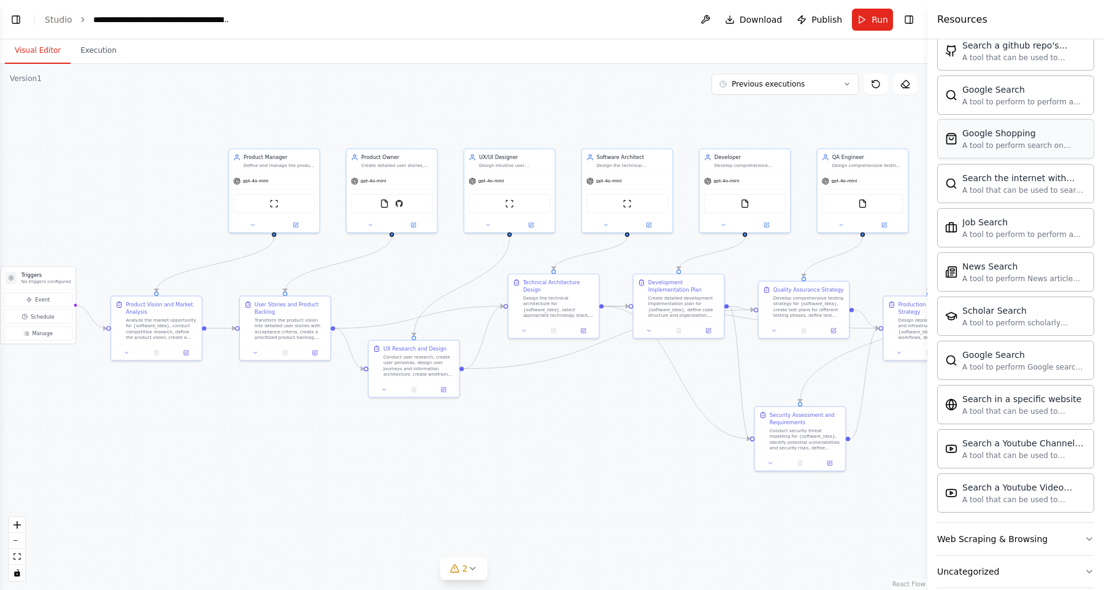
scroll to position [1410, 0]
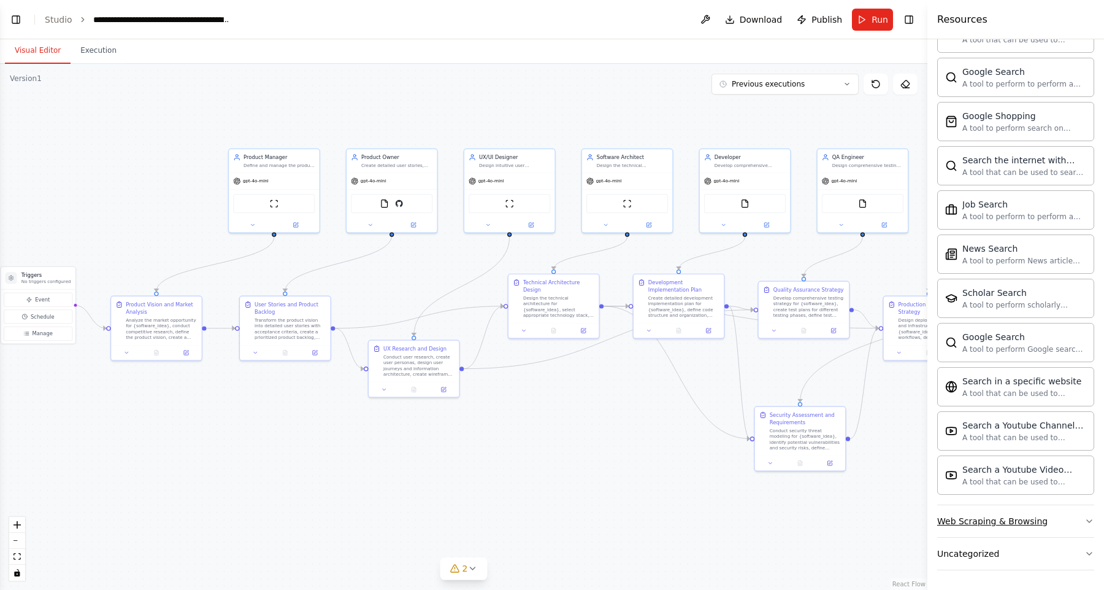
click at [1081, 523] on button "Web Scraping & Browsing" at bounding box center [1015, 521] width 157 height 32
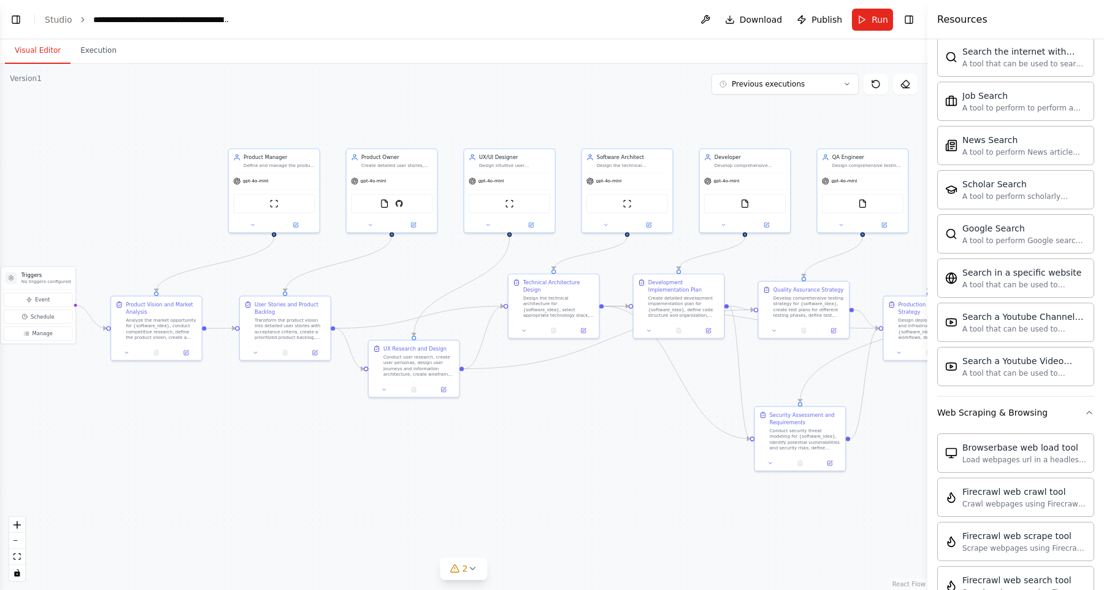
scroll to position [1524, 0]
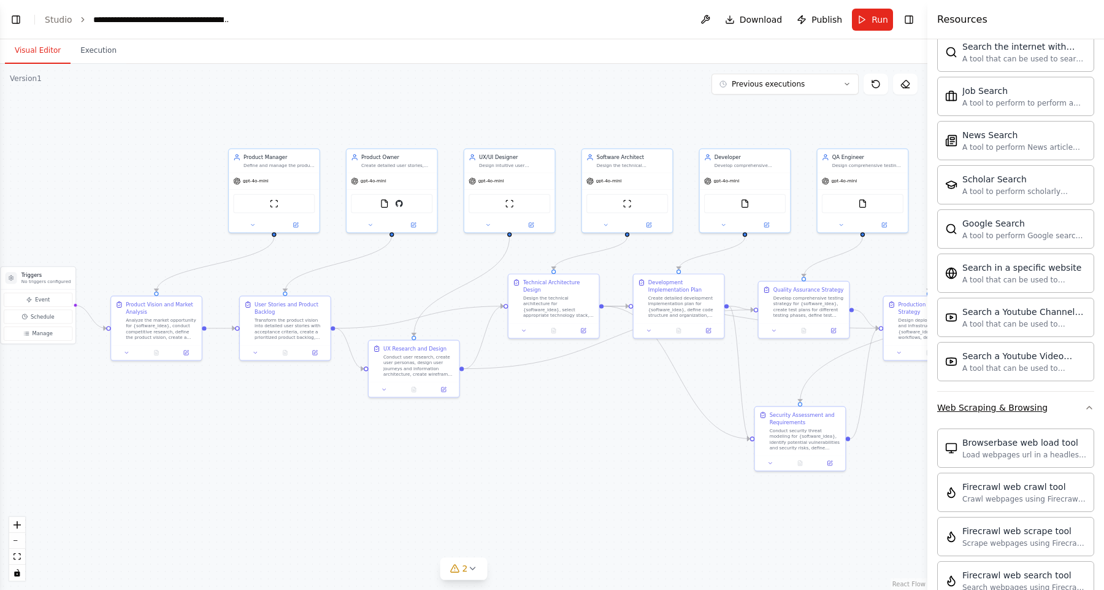
click at [1080, 407] on button "Web Scraping & Browsing" at bounding box center [1015, 407] width 157 height 32
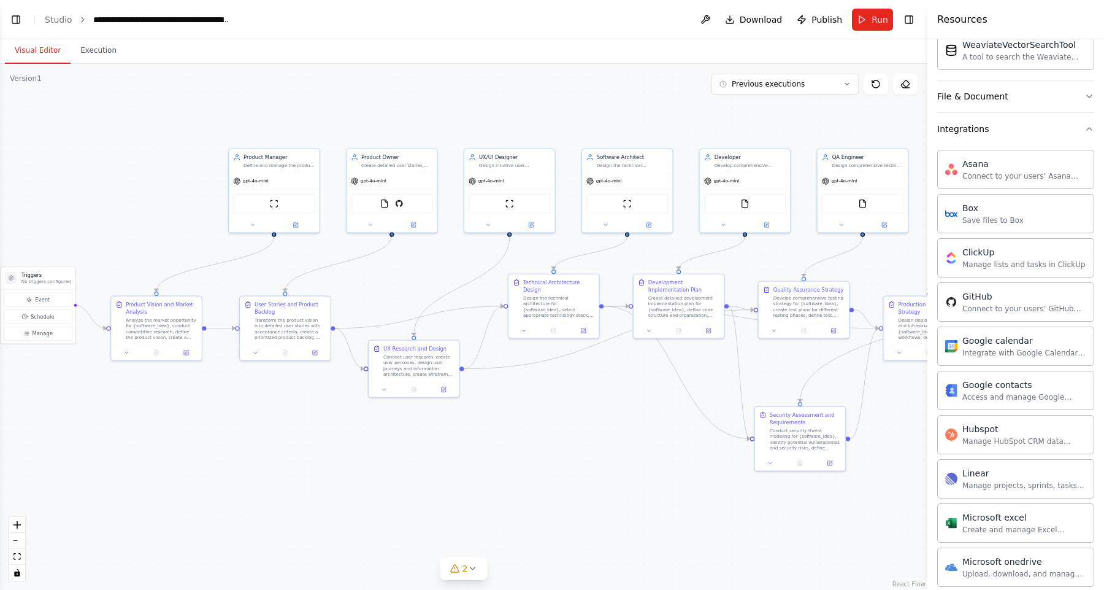
scroll to position [0, 0]
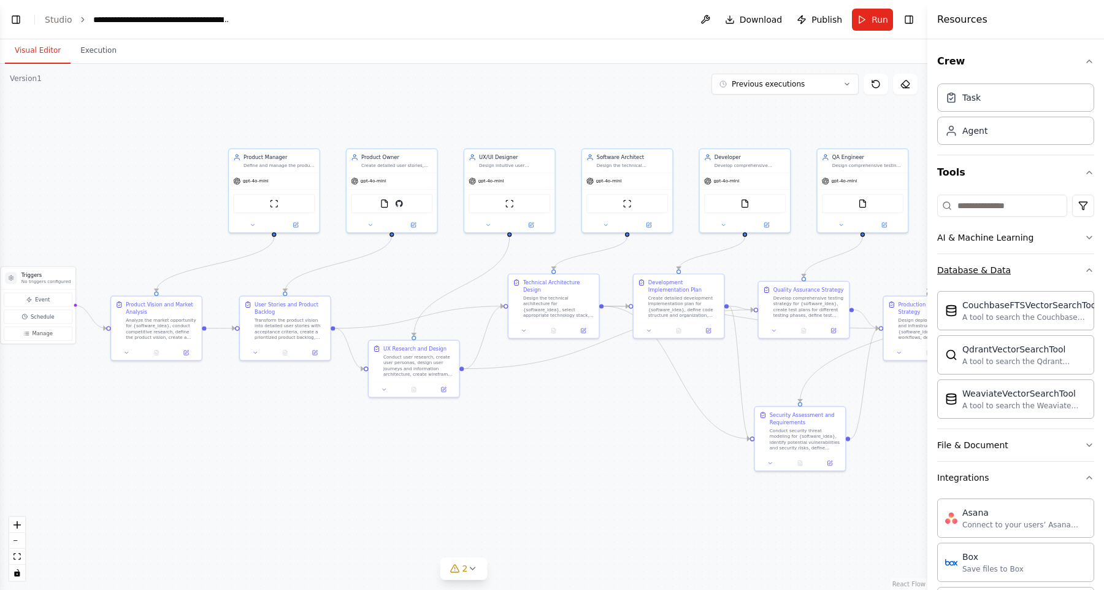
click at [1074, 270] on button "Database & Data" at bounding box center [1015, 270] width 157 height 32
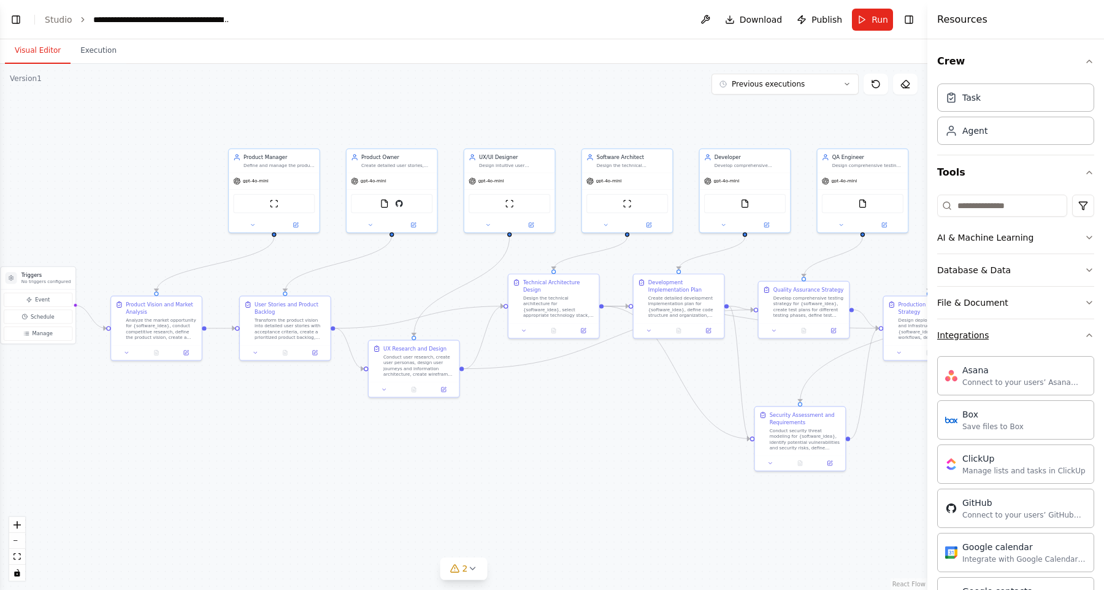
click at [1040, 332] on button "Integrations" at bounding box center [1015, 335] width 157 height 32
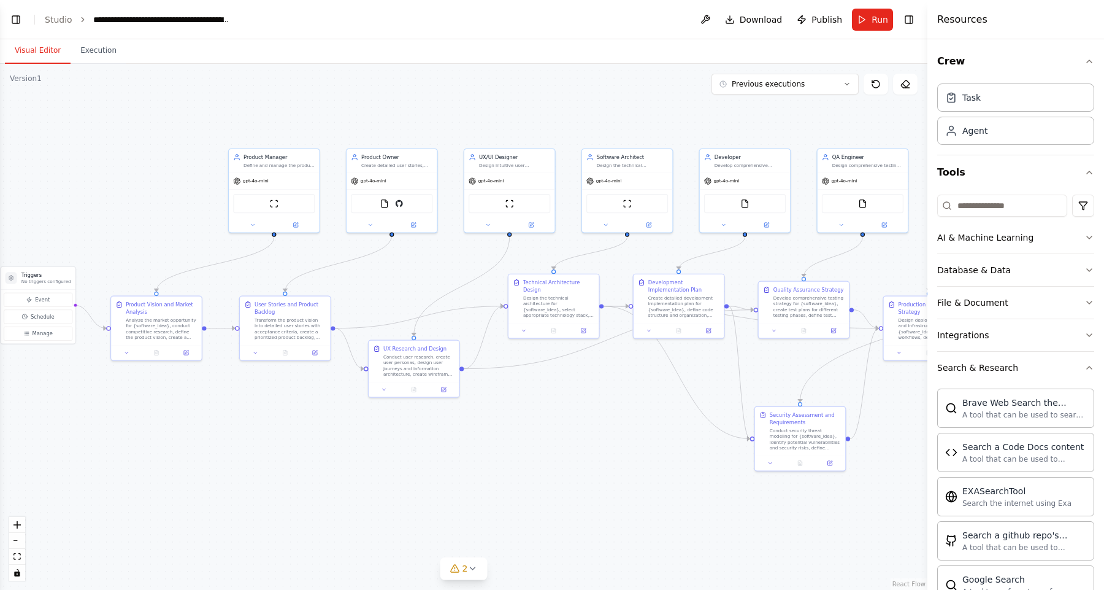
click at [534, 428] on div ".deletable-edge-delete-btn { width: 20px; height: 20px; border: 0px solid #ffff…" at bounding box center [464, 327] width 928 height 526
click at [296, 318] on div "Transform the product vision into detailed user stories with acceptance criteri…" at bounding box center [290, 326] width 71 height 23
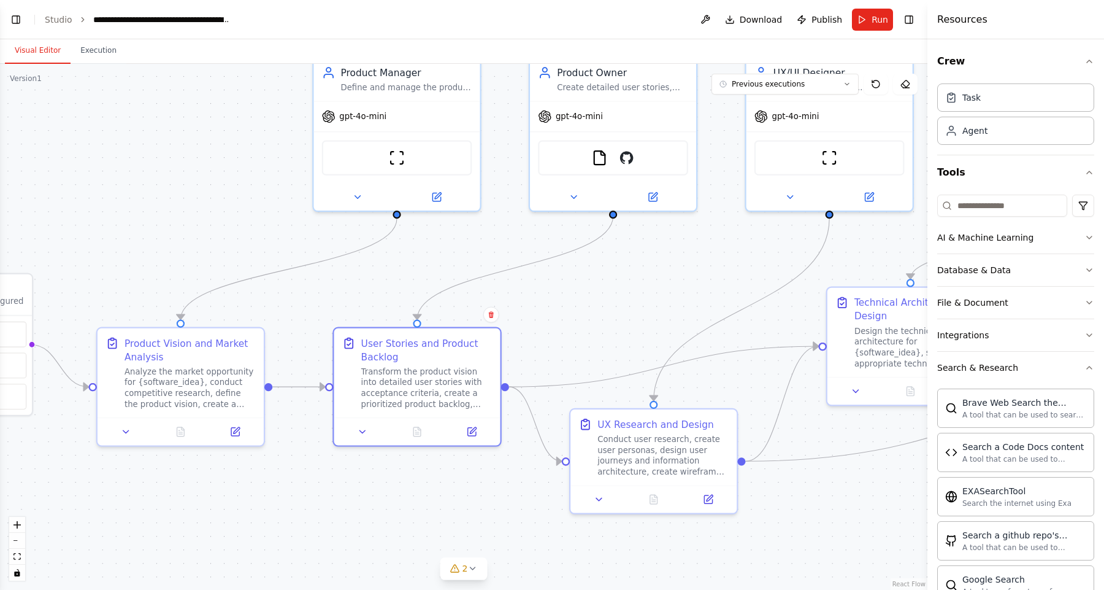
drag, startPoint x: 425, startPoint y: 238, endPoint x: 571, endPoint y: 287, distance: 154.6
click at [571, 287] on div ".deletable-edge-delete-btn { width: 20px; height: 20px; border: 0px solid #ffff…" at bounding box center [464, 327] width 928 height 526
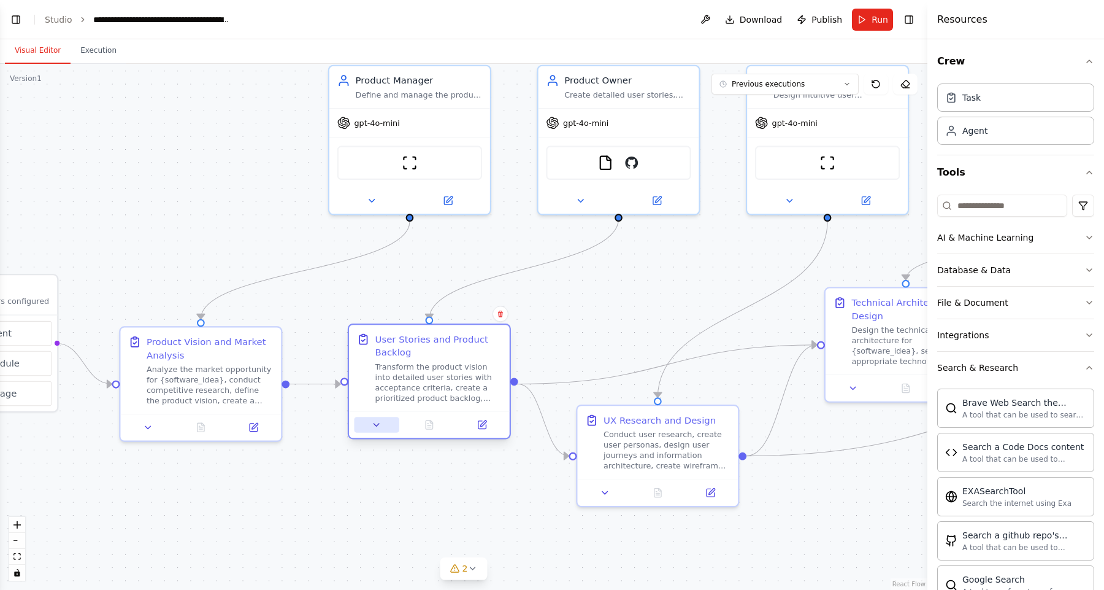
click at [371, 428] on button at bounding box center [376, 425] width 45 height 16
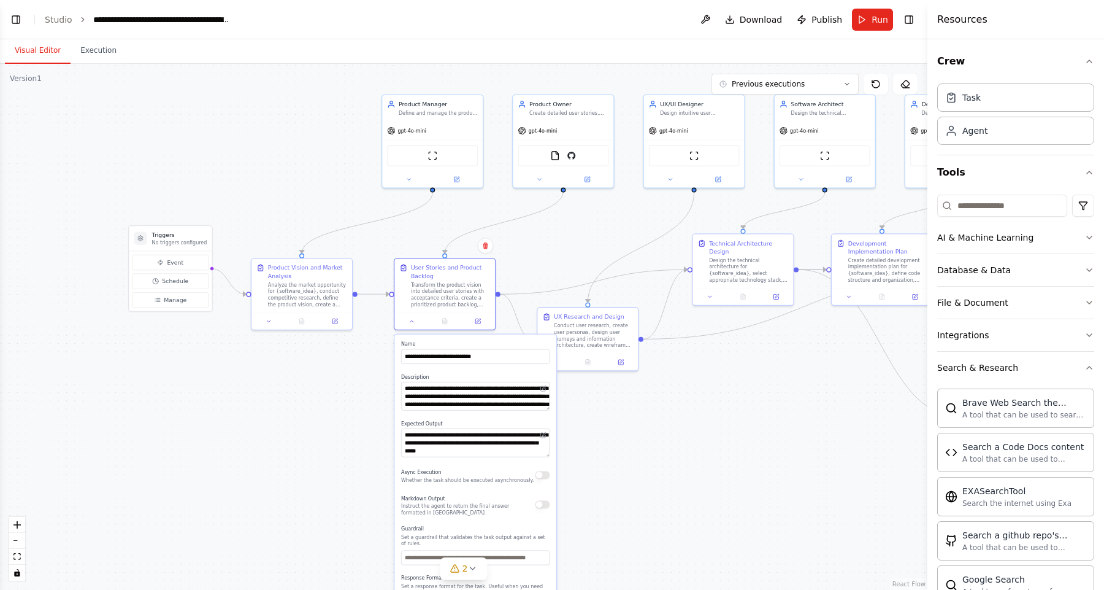
drag, startPoint x: 617, startPoint y: 556, endPoint x: 612, endPoint y: 423, distance: 133.8
click at [612, 423] on div ".deletable-edge-delete-btn { width: 20px; height: 20px; border: 0px solid #ffff…" at bounding box center [464, 327] width 928 height 526
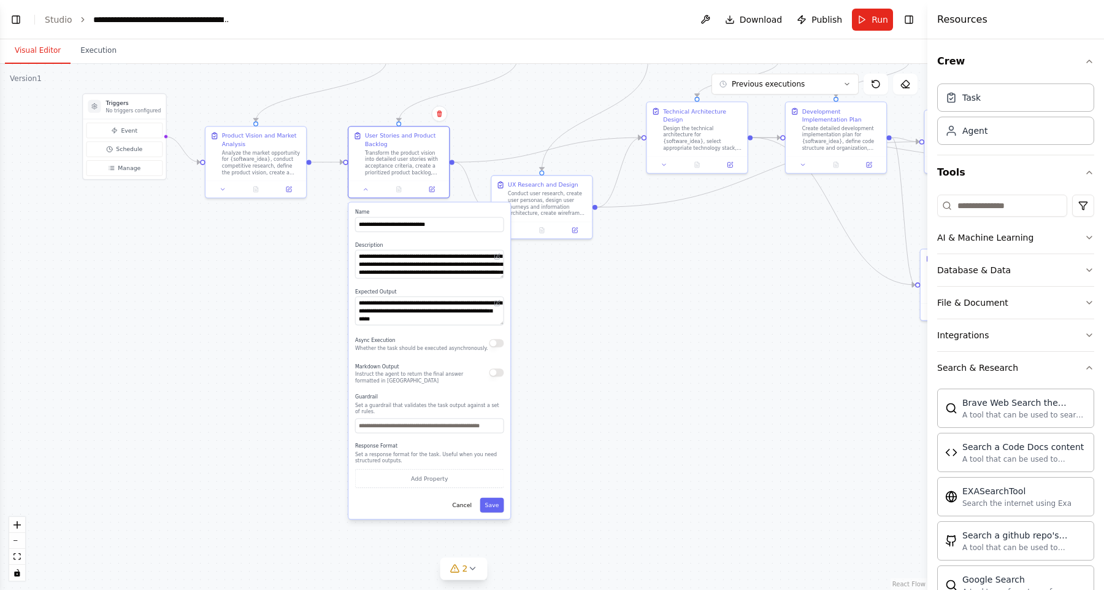
drag, startPoint x: 612, startPoint y: 423, endPoint x: 566, endPoint y: 290, distance: 140.8
click at [566, 290] on div ".deletable-edge-delete-btn { width: 20px; height: 20px; border: 0px solid #ffff…" at bounding box center [464, 327] width 928 height 526
click at [760, 25] on button "Download" at bounding box center [753, 20] width 67 height 22
click at [50, 21] on link "Studio" at bounding box center [59, 20] width 28 height 10
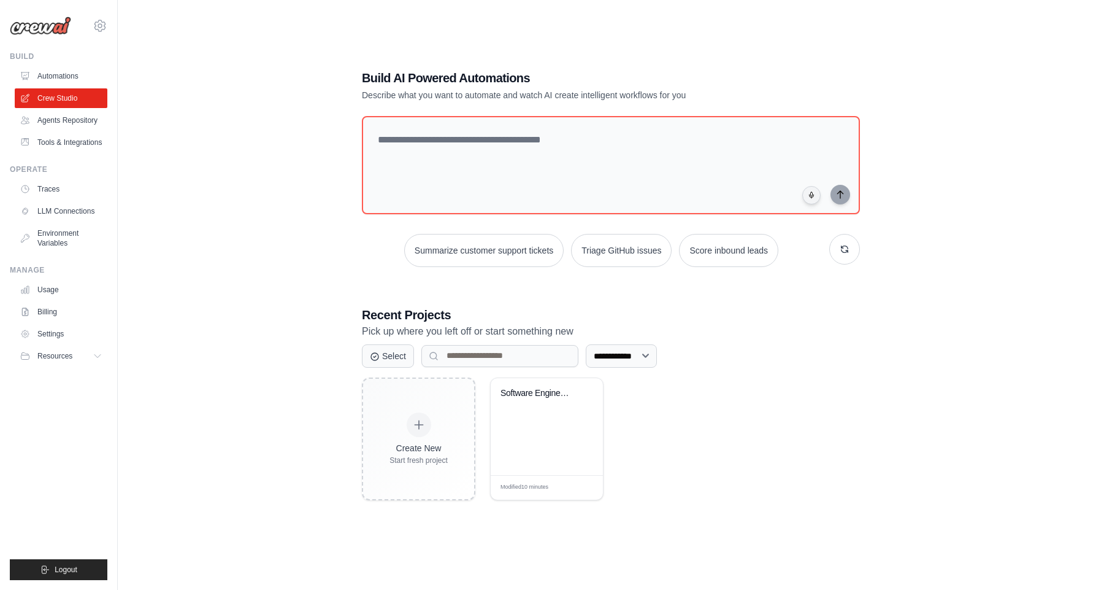
scroll to position [67, 0]
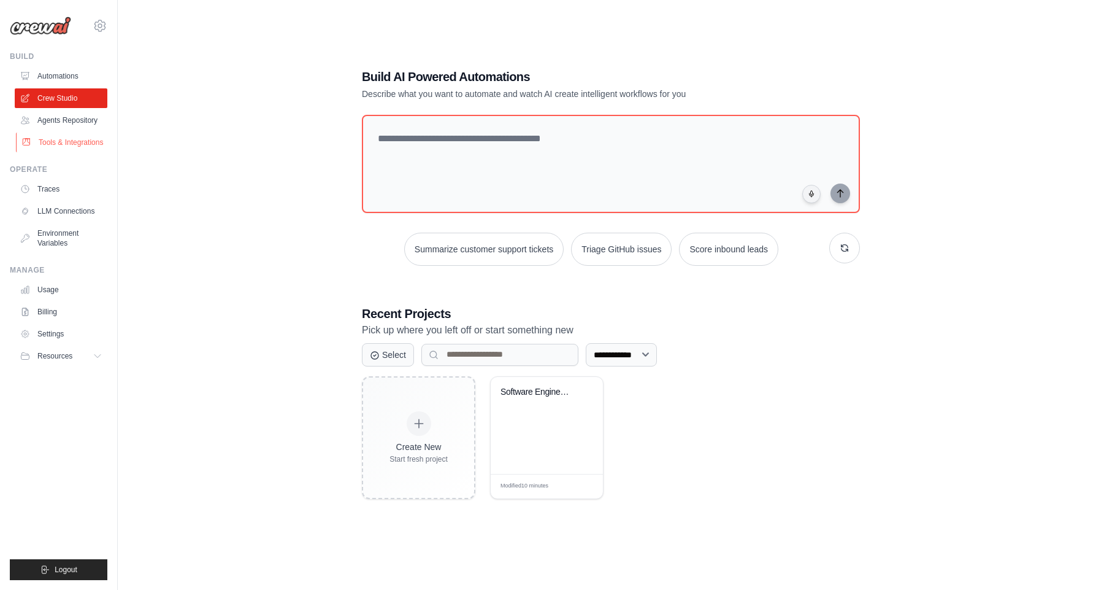
click at [70, 147] on link "Tools & Integrations" at bounding box center [62, 143] width 93 height 20
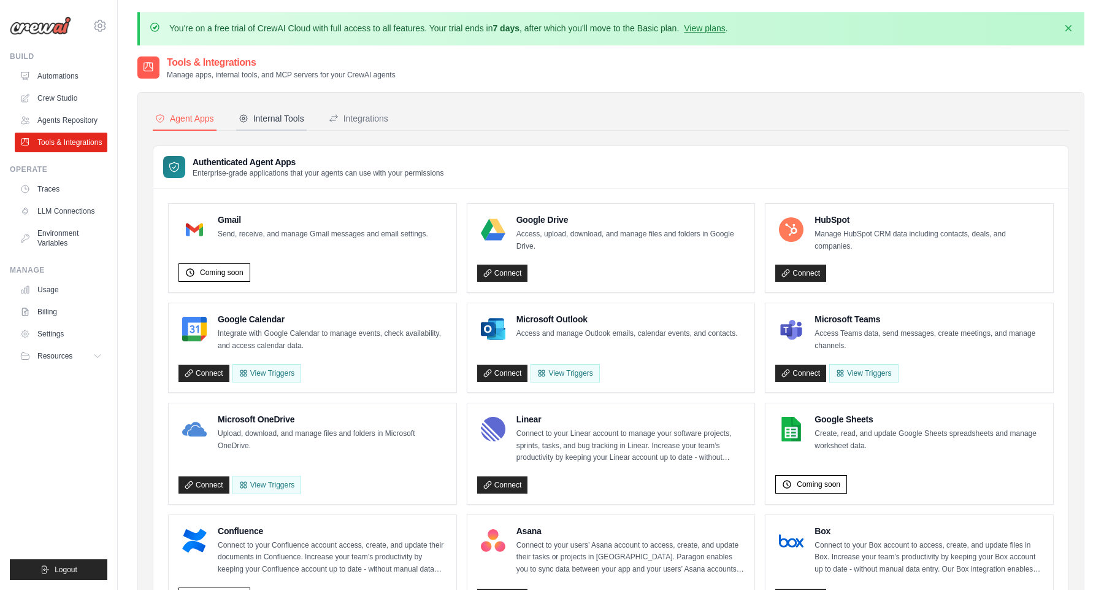
click at [279, 118] on div "Internal Tools" at bounding box center [272, 118] width 66 height 12
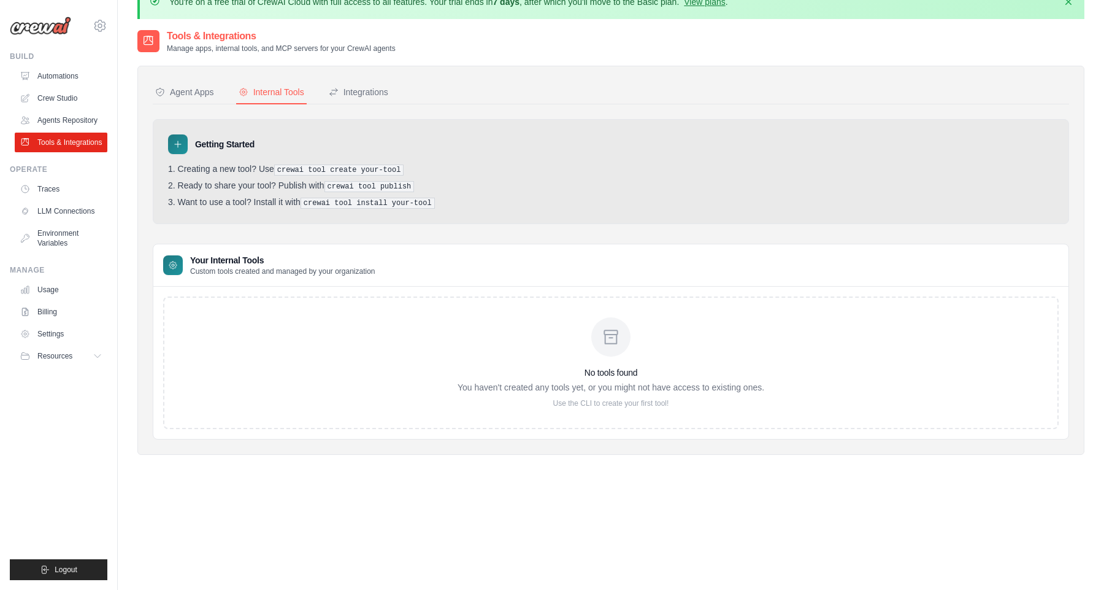
scroll to position [27, 0]
click at [382, 194] on ol "Creating a new tool? Use crewai tool create your-tool Ready to share your tool?…" at bounding box center [611, 185] width 886 height 45
click at [366, 95] on div "Integrations" at bounding box center [359, 91] width 60 height 12
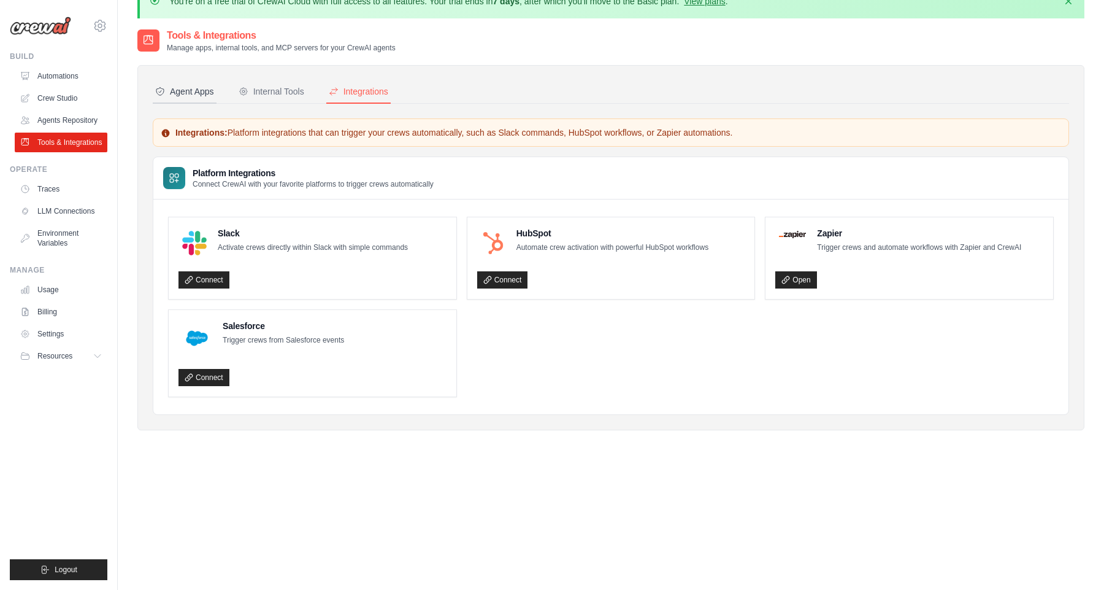
click at [188, 93] on div "Agent Apps" at bounding box center [184, 91] width 59 height 12
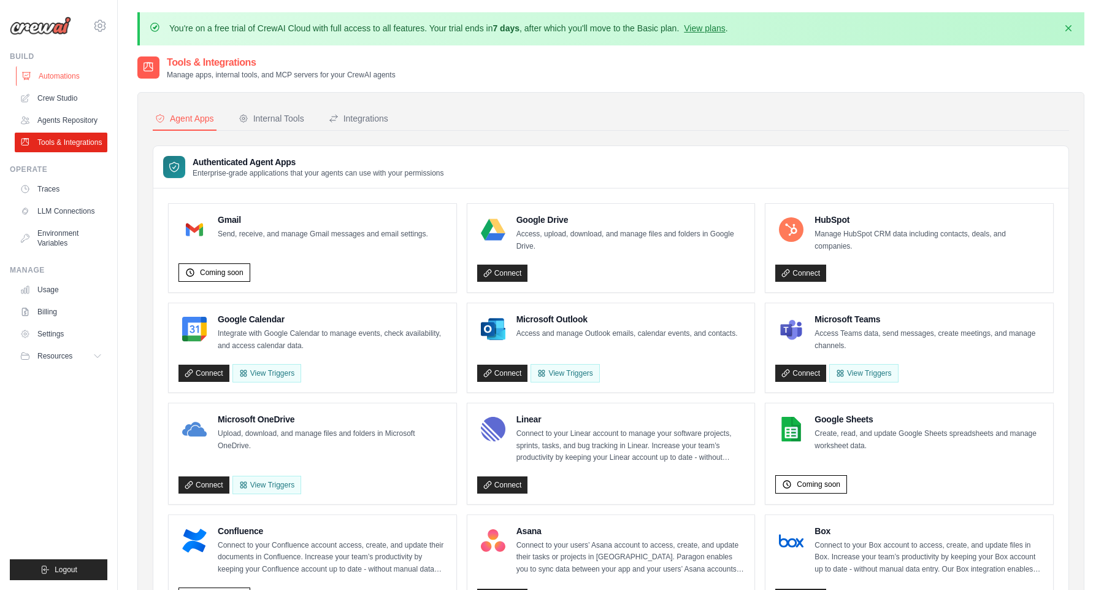
click at [67, 75] on link "Automations" at bounding box center [62, 76] width 93 height 20
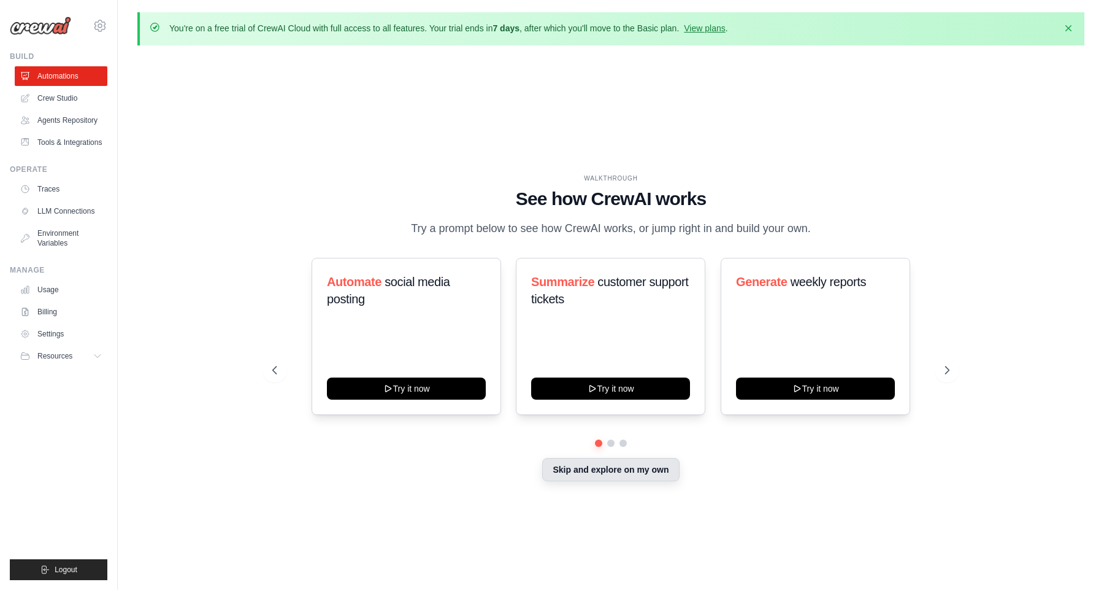
click at [593, 468] on button "Skip and explore on my own" at bounding box center [610, 469] width 137 height 23
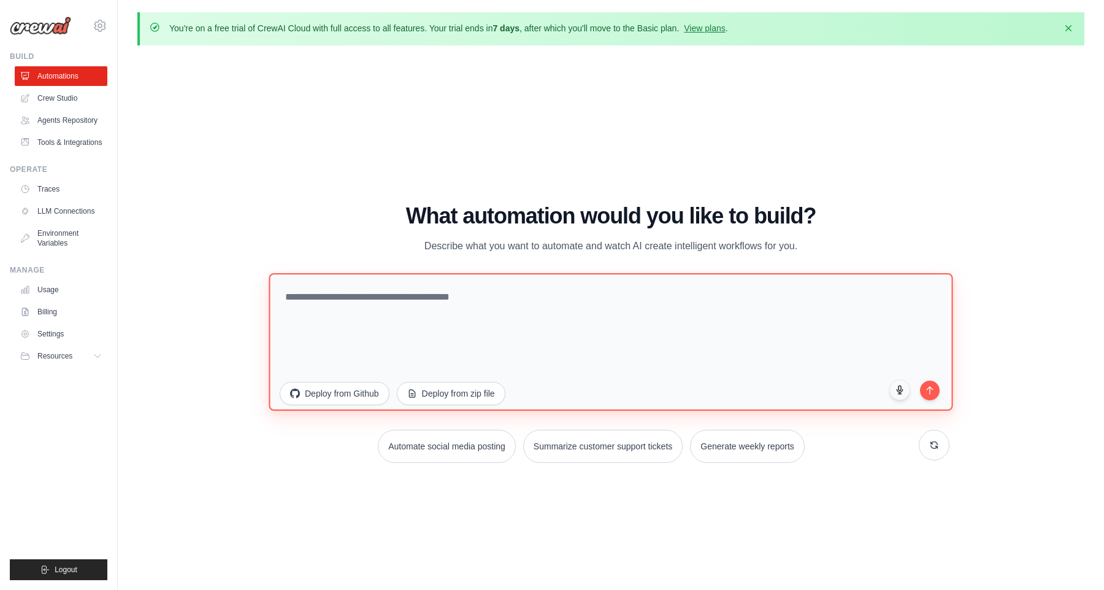
click at [515, 307] on textarea at bounding box center [611, 340] width 684 height 137
